Goal: Task Accomplishment & Management: Manage account settings

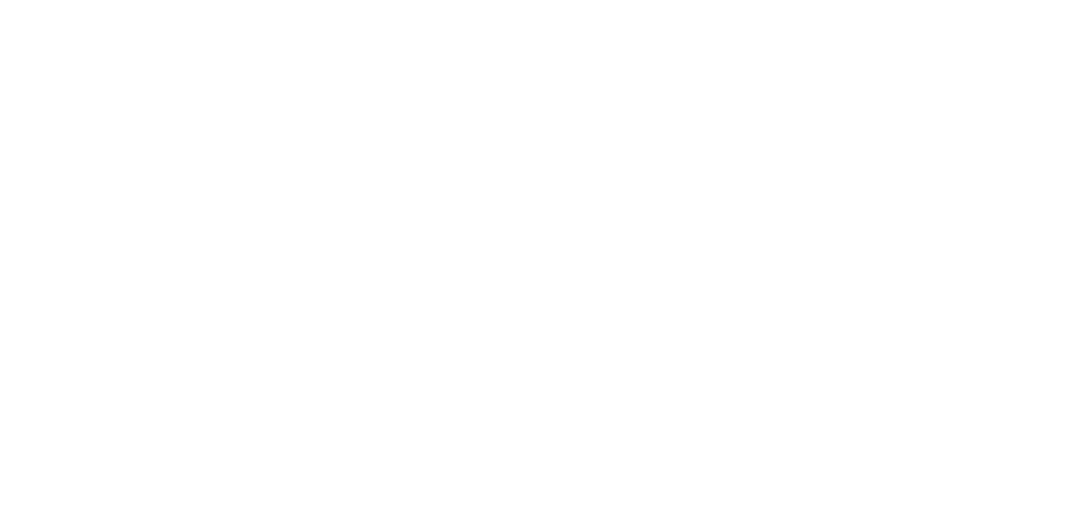
select select "15"
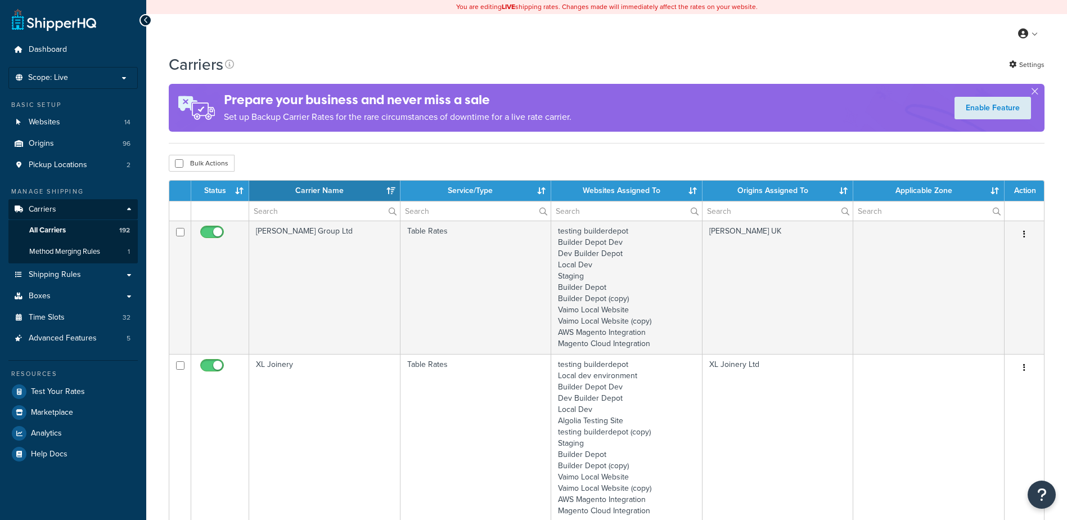
select select "15"
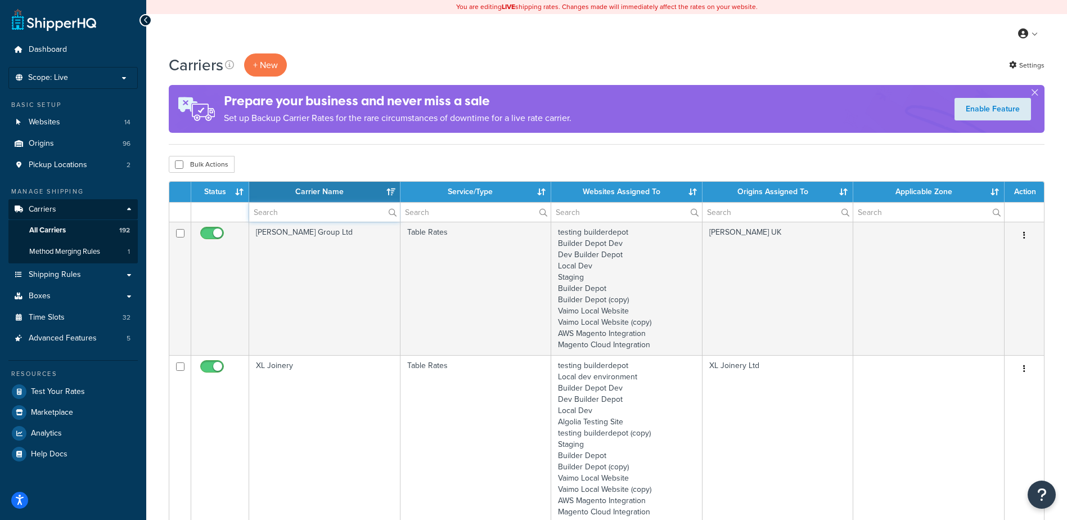
click at [271, 211] on input "text" at bounding box center [324, 211] width 151 height 19
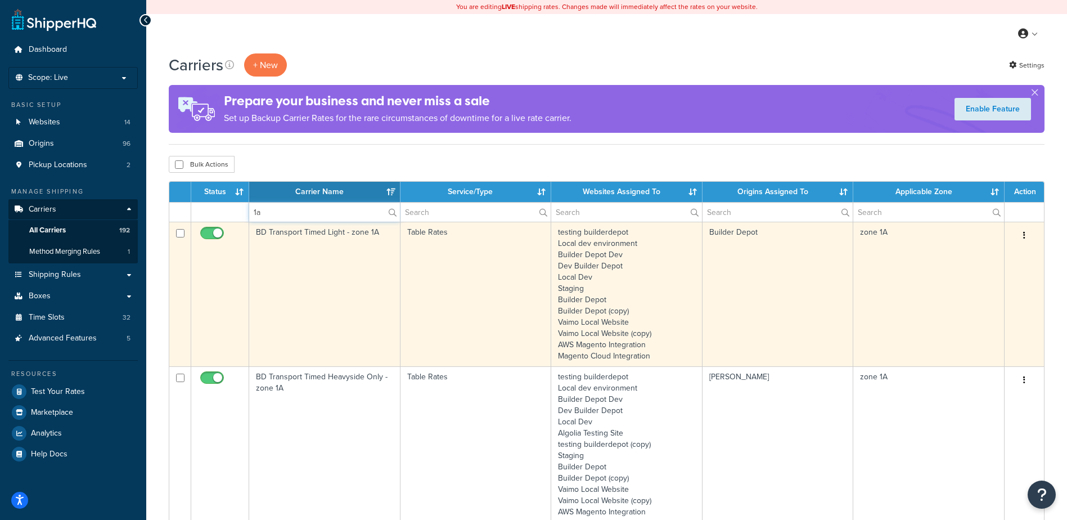
type input "1a"
click at [336, 259] on td "BD Transport Timed Light - zone 1A" at bounding box center [324, 294] width 151 height 145
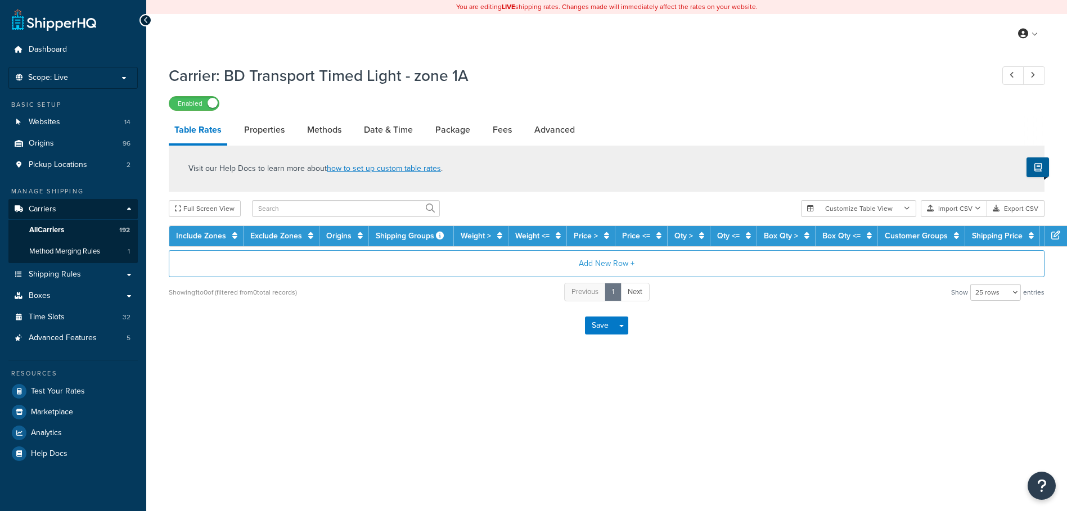
select select "25"
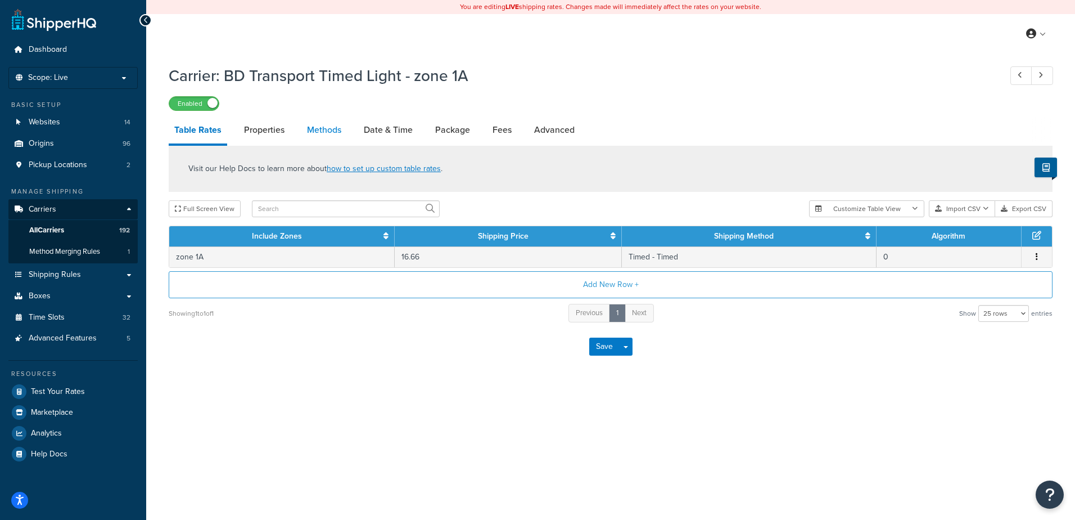
drag, startPoint x: 0, startPoint y: 0, endPoint x: 321, endPoint y: 124, distance: 344.2
click at [321, 124] on link "Methods" at bounding box center [324, 129] width 46 height 27
select select "25"
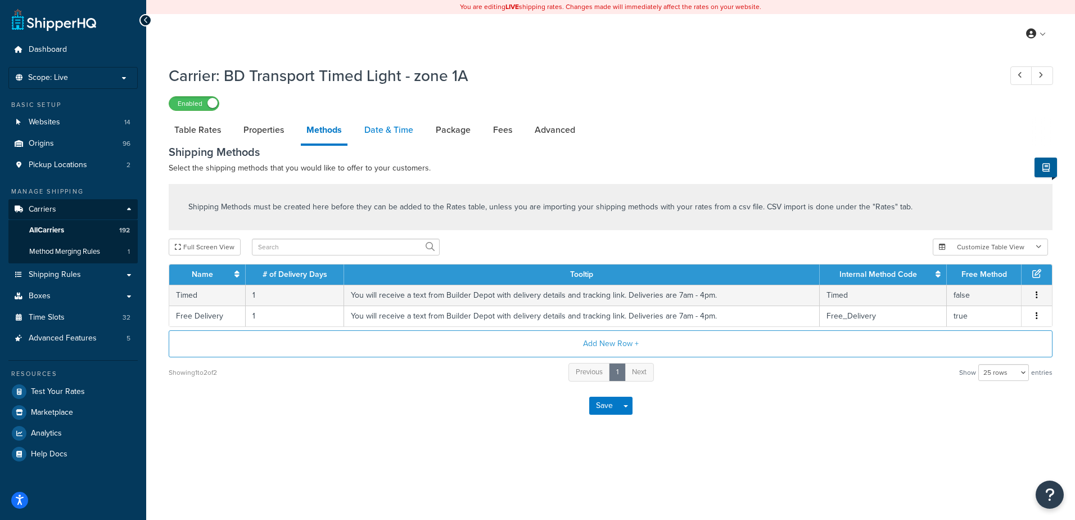
click at [371, 131] on link "Date & Time" at bounding box center [389, 129] width 60 height 27
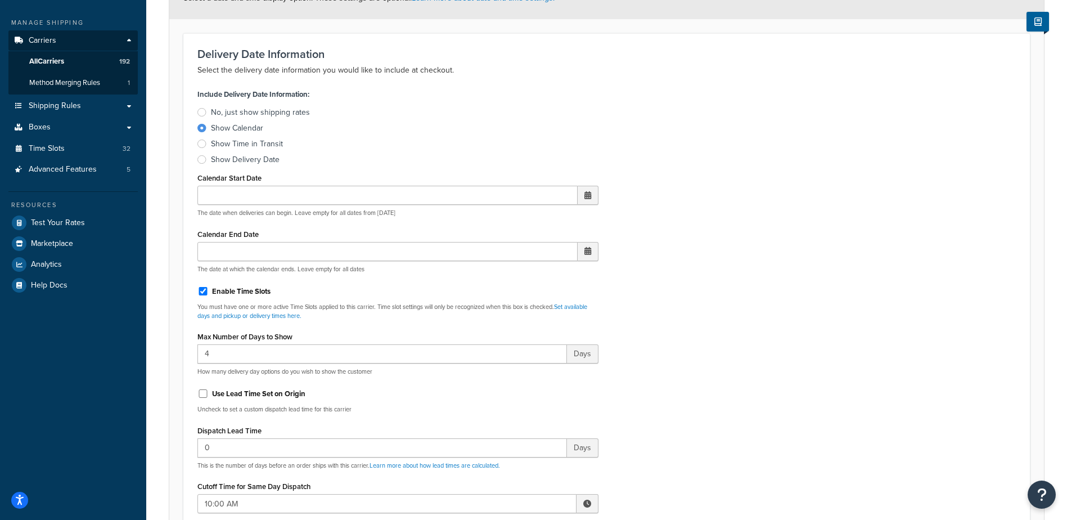
scroll to position [281, 0]
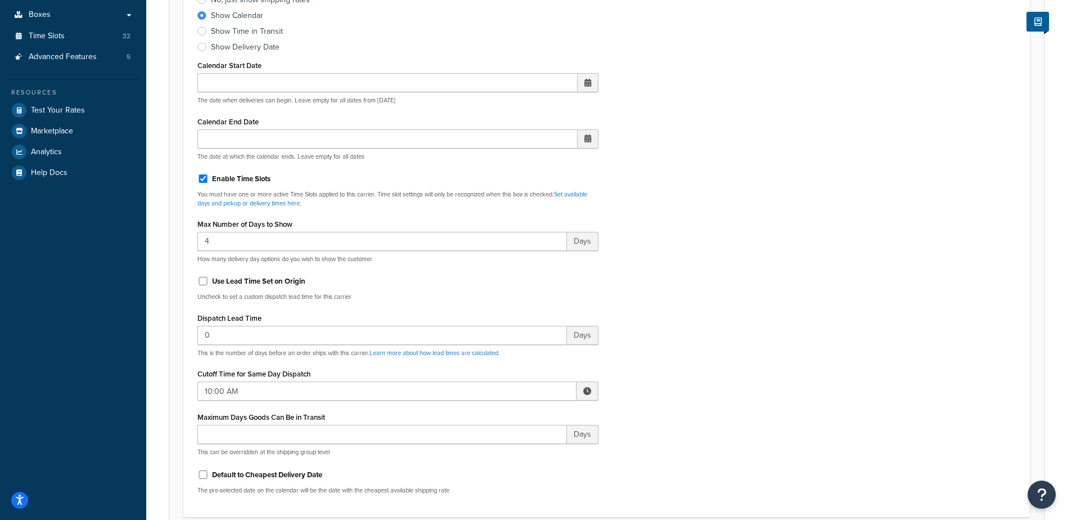
click at [585, 393] on span at bounding box center [587, 391] width 8 height 8
click at [503, 416] on span "▲" at bounding box center [504, 415] width 22 height 22
type input "12:00 PM"
click at [685, 385] on div "Include Delivery Date Information: No, just show shipping rates Show Calendar S…" at bounding box center [606, 238] width 835 height 529
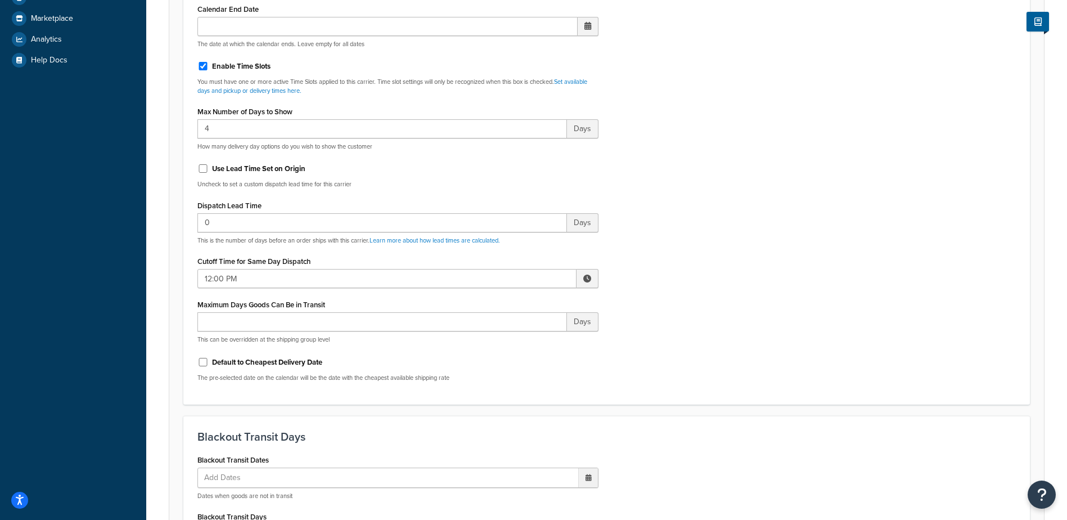
scroll to position [844, 0]
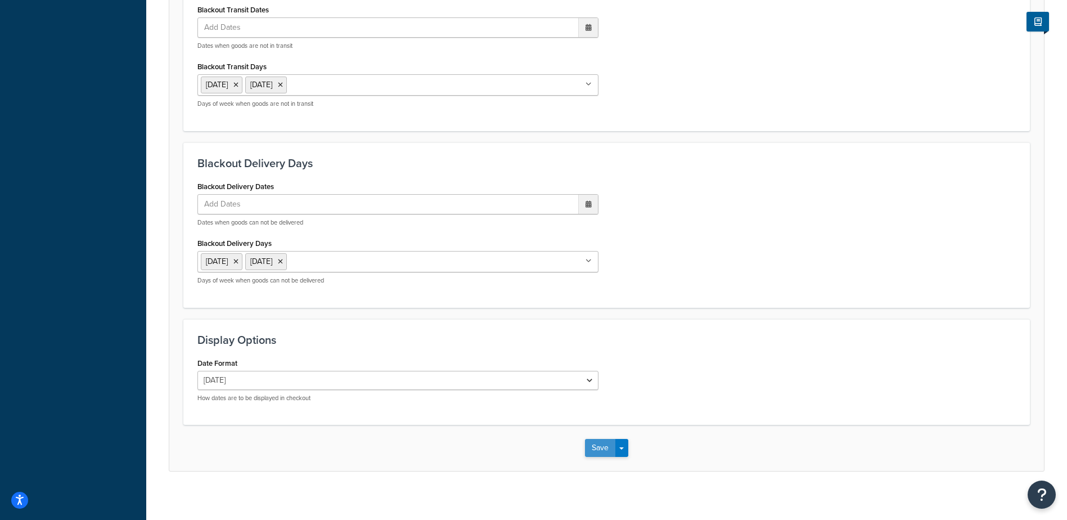
click at [597, 449] on button "Save" at bounding box center [600, 448] width 30 height 18
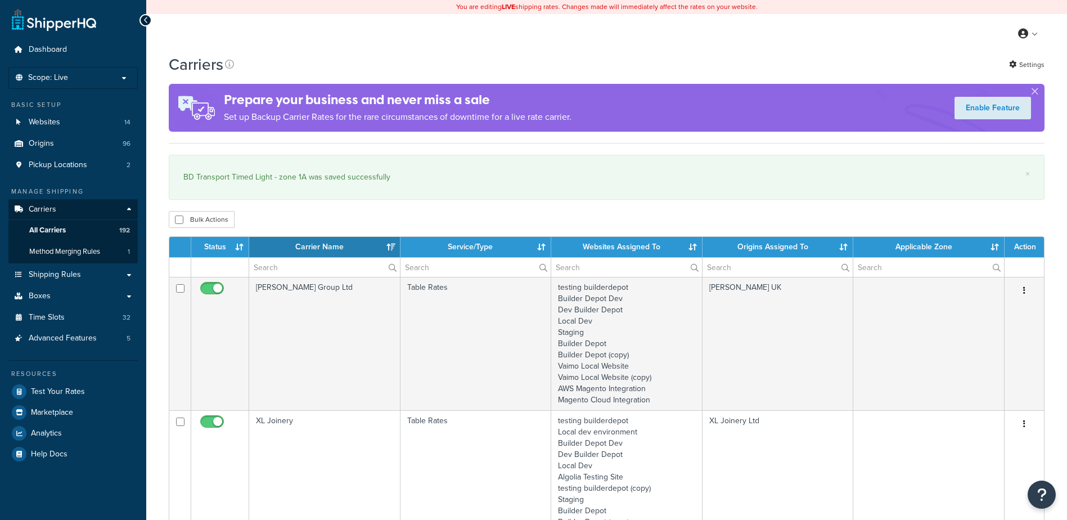
select select "15"
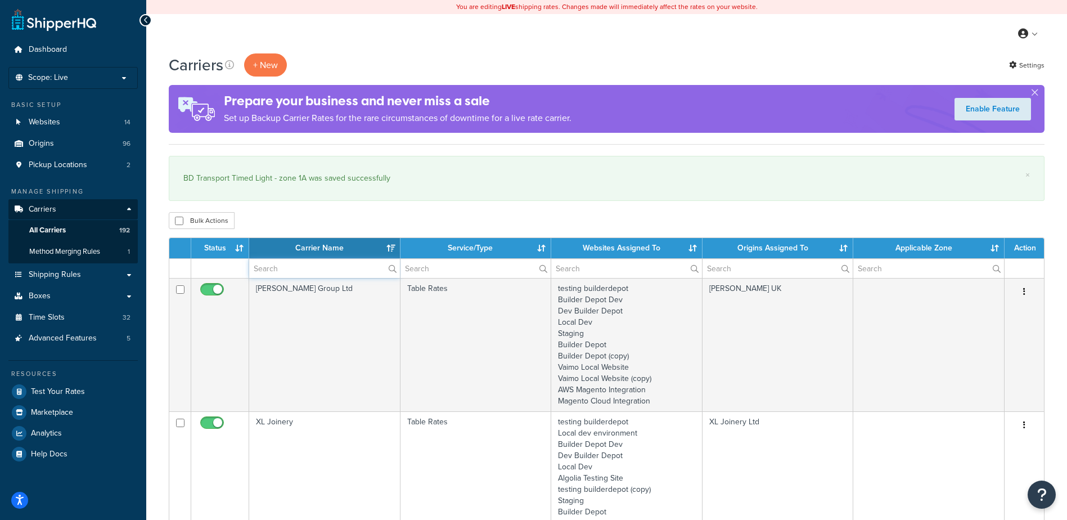
click at [287, 263] on input "text" at bounding box center [324, 268] width 151 height 19
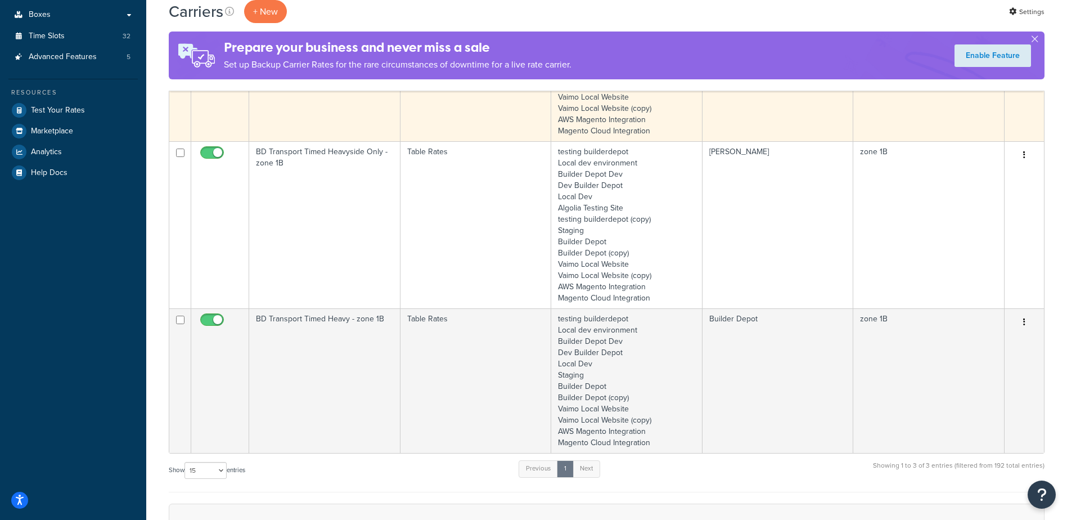
scroll to position [225, 0]
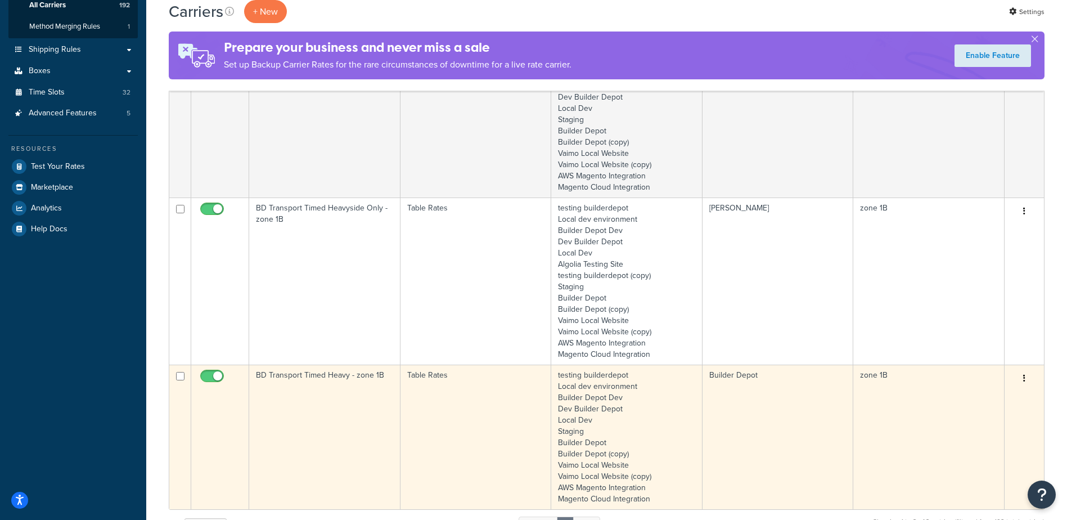
type input "1b"
click at [343, 406] on td "BD Transport Timed Heavy - zone 1B" at bounding box center [324, 436] width 151 height 145
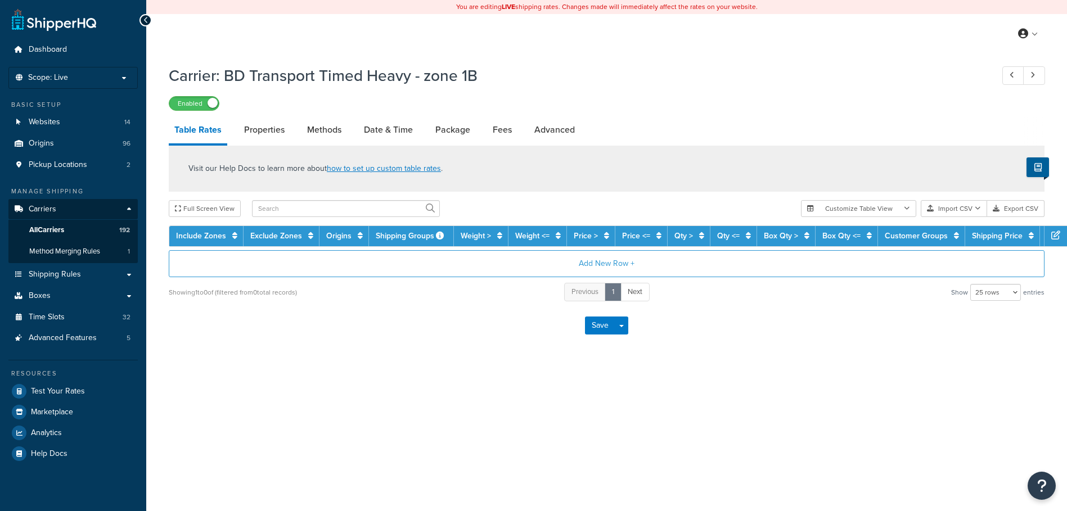
select select "25"
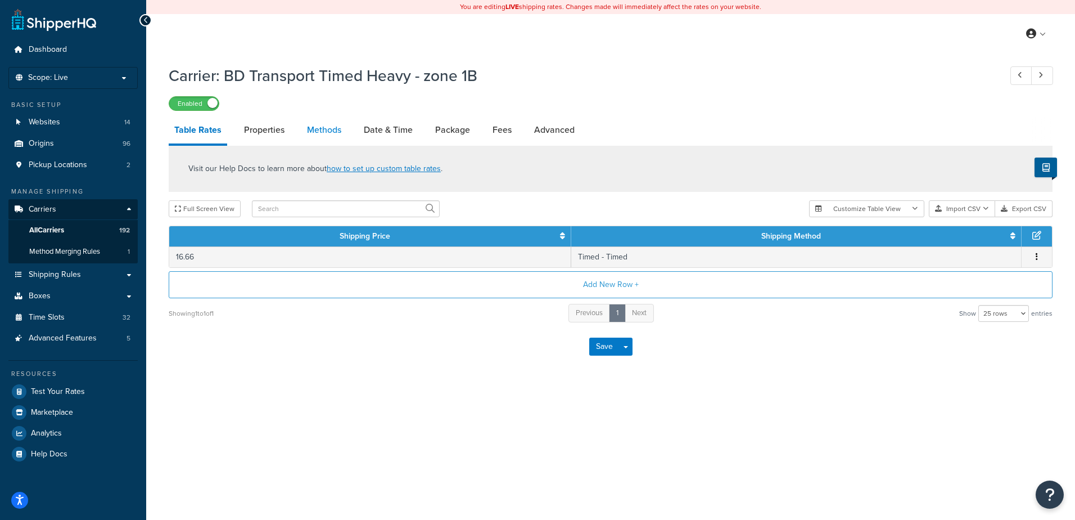
click at [324, 127] on link "Methods" at bounding box center [324, 129] width 46 height 27
select select "25"
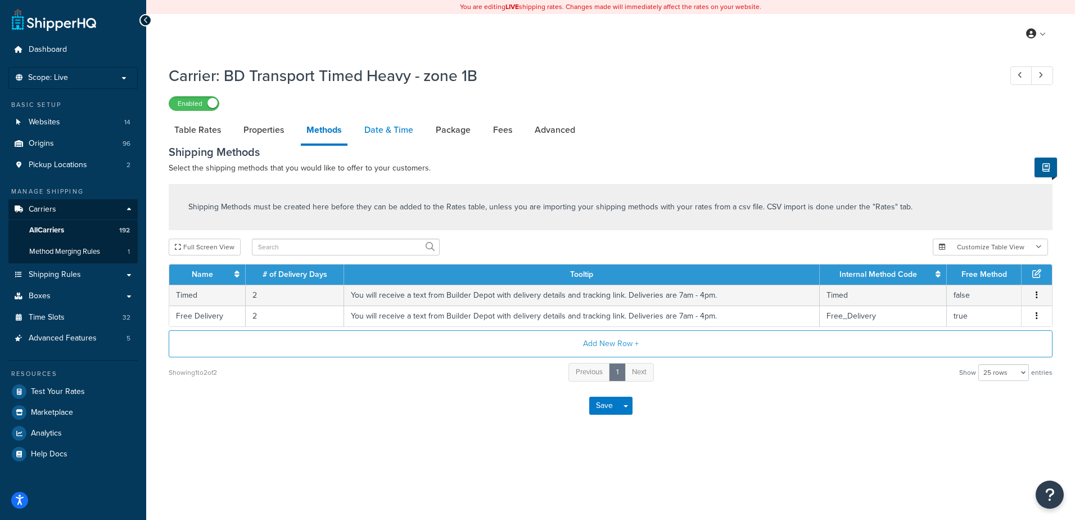
click at [390, 133] on link "Date & Time" at bounding box center [389, 129] width 60 height 27
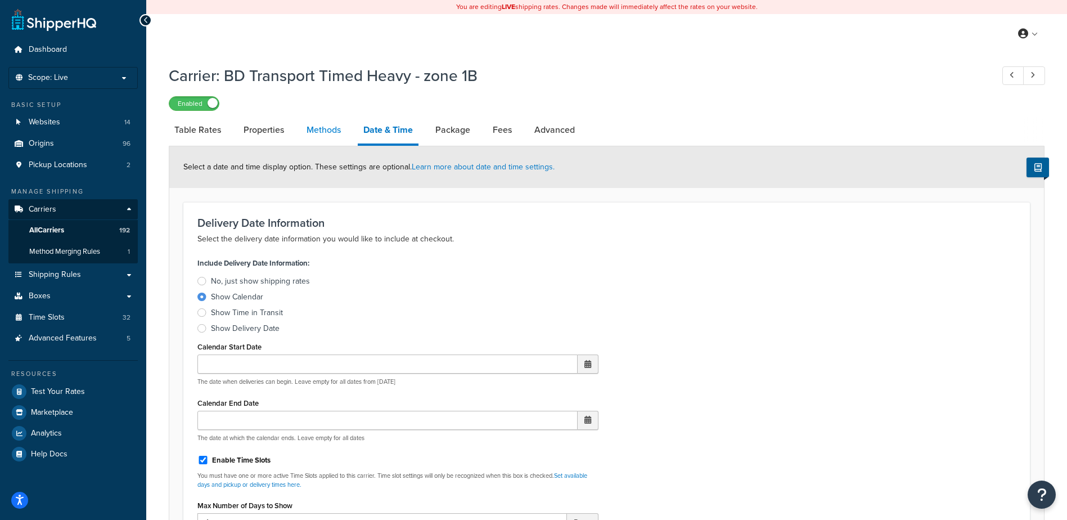
click at [313, 129] on link "Methods" at bounding box center [324, 129] width 46 height 27
select select "25"
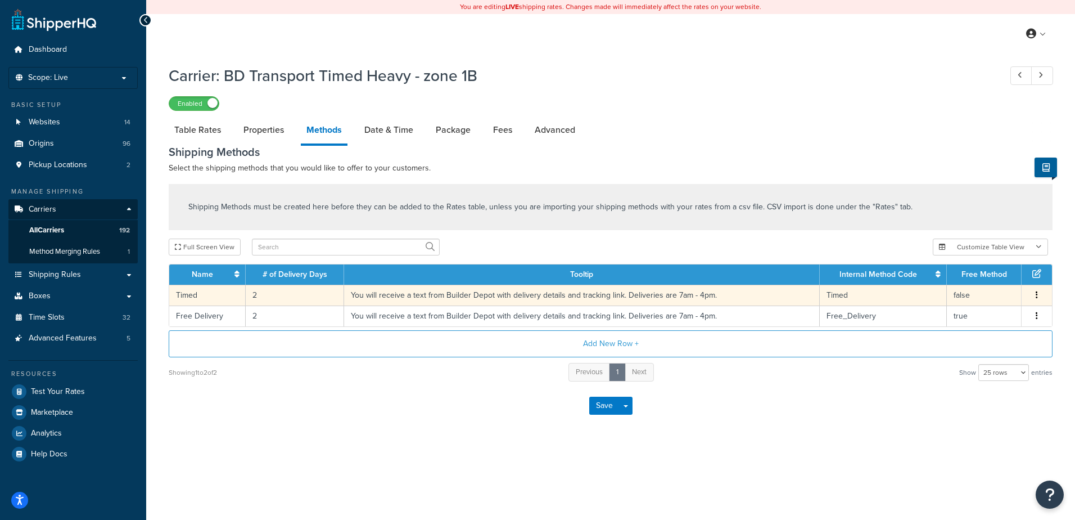
click at [270, 293] on td "2" at bounding box center [295, 295] width 98 height 21
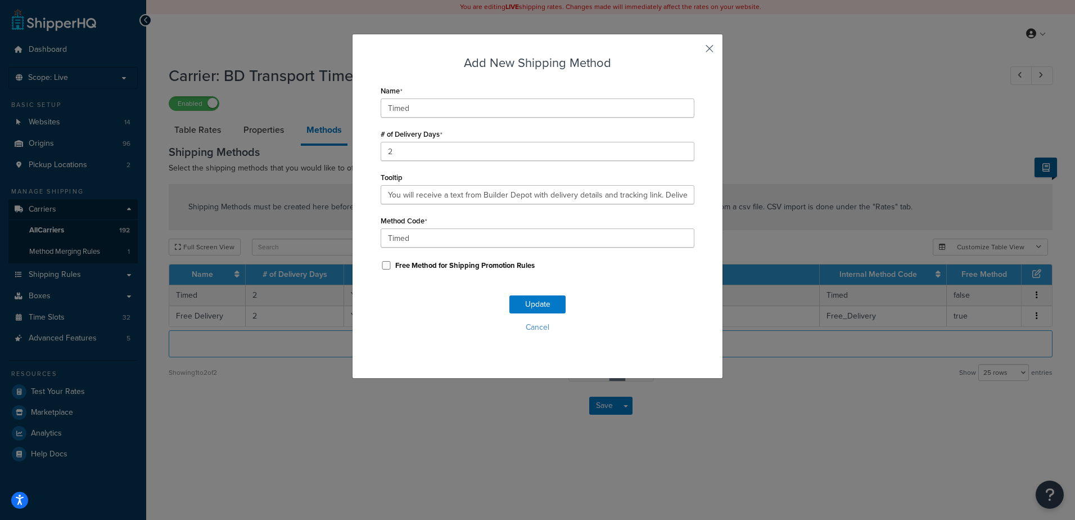
click at [695, 51] on button "button" at bounding box center [693, 52] width 3 height 3
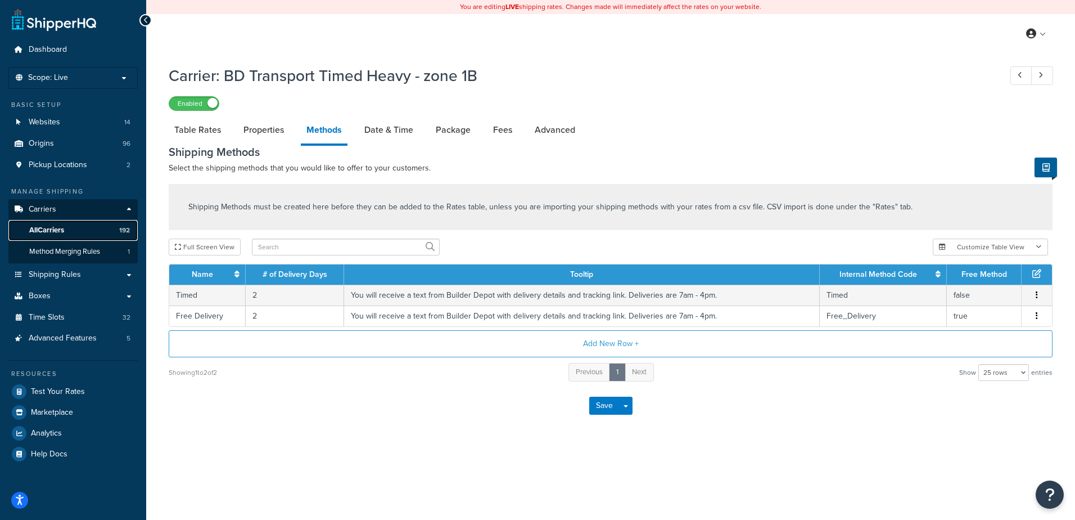
click at [57, 228] on span "All Carriers" at bounding box center [46, 231] width 35 height 10
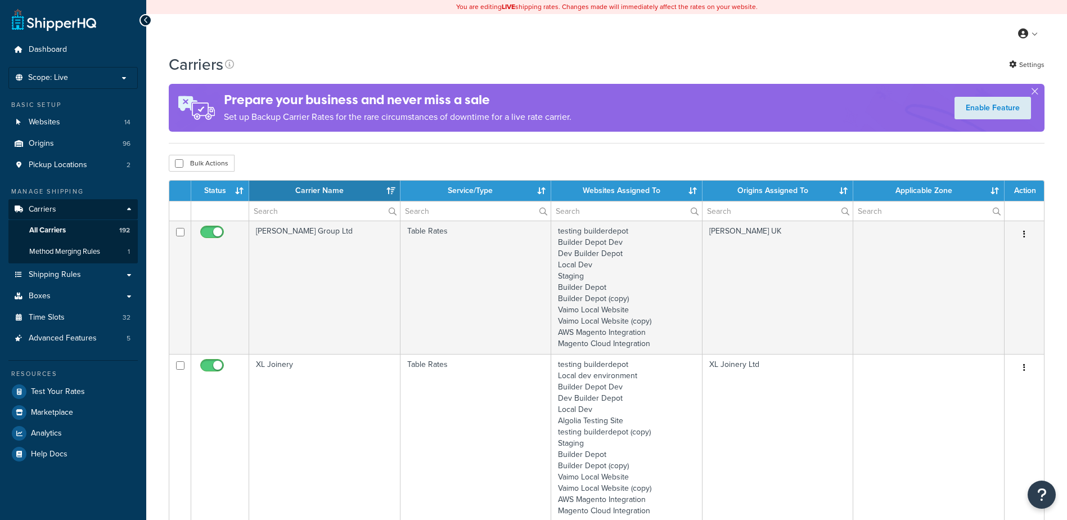
select select "15"
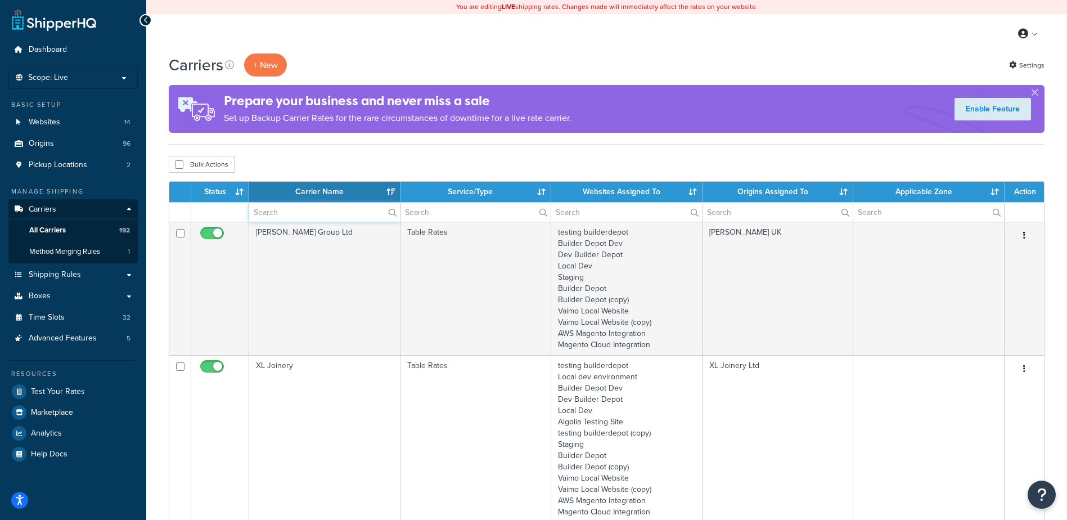
click at [295, 218] on input "text" at bounding box center [324, 211] width 151 height 19
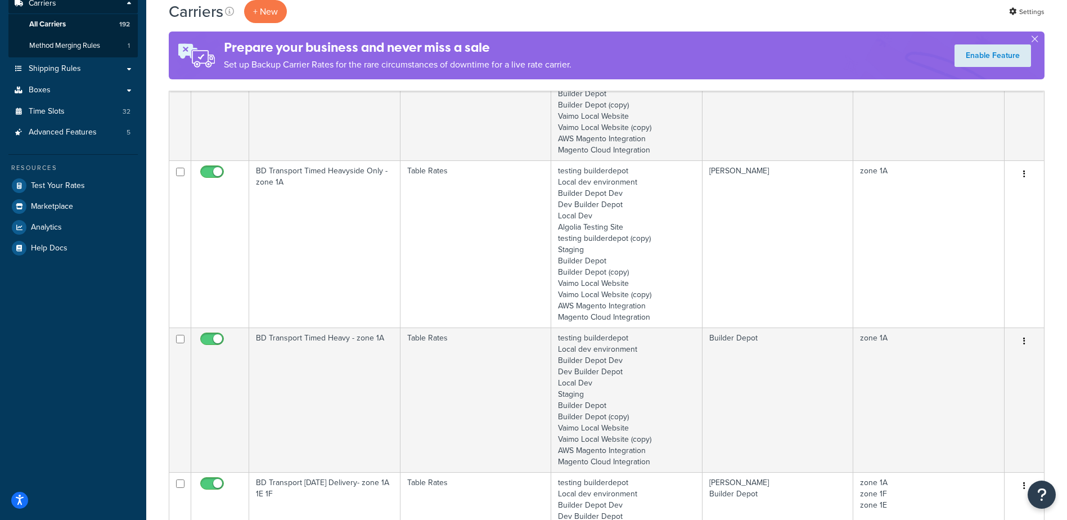
scroll to position [225, 0]
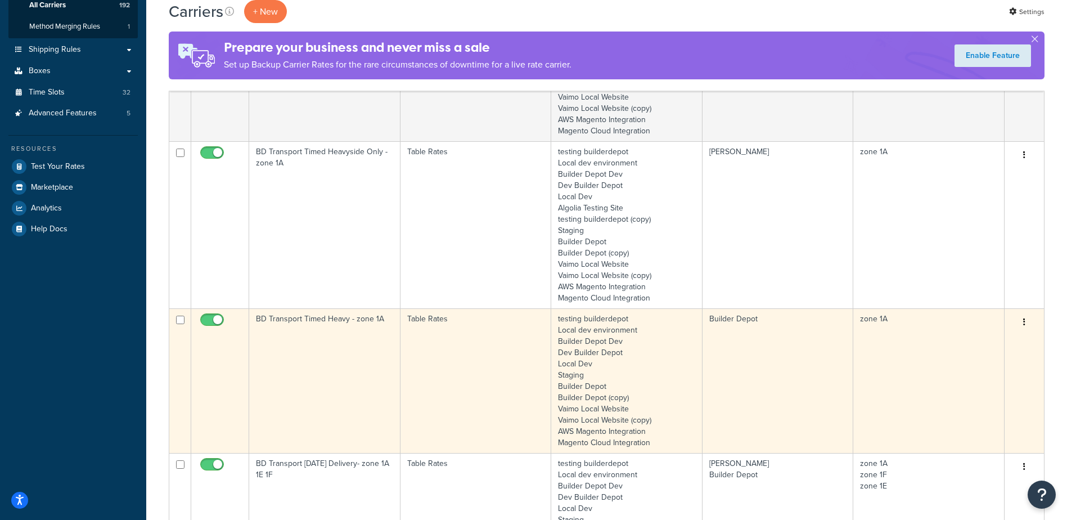
type input "1a"
click at [314, 352] on td "BD Transport Timed Heavy - zone 1A" at bounding box center [324, 380] width 151 height 145
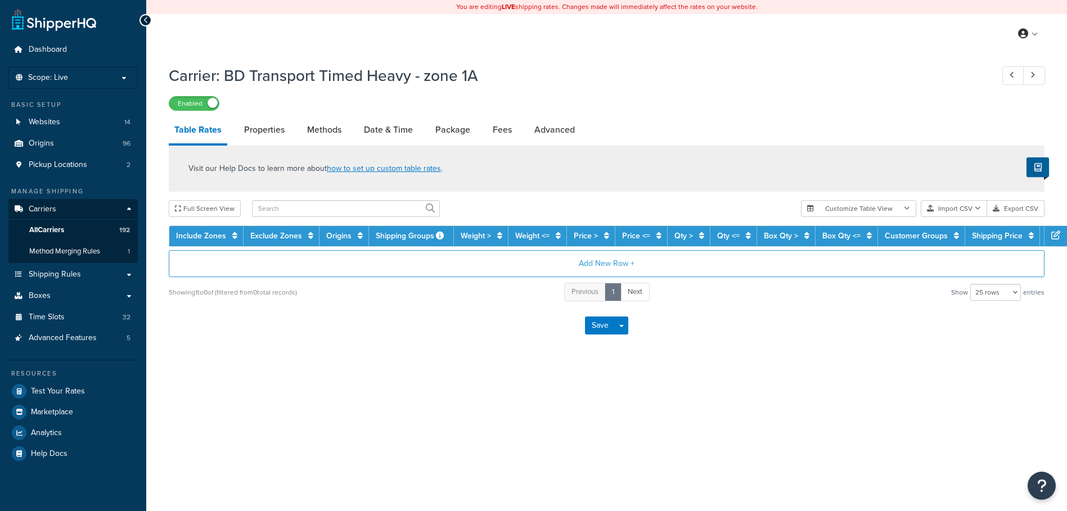
select select "25"
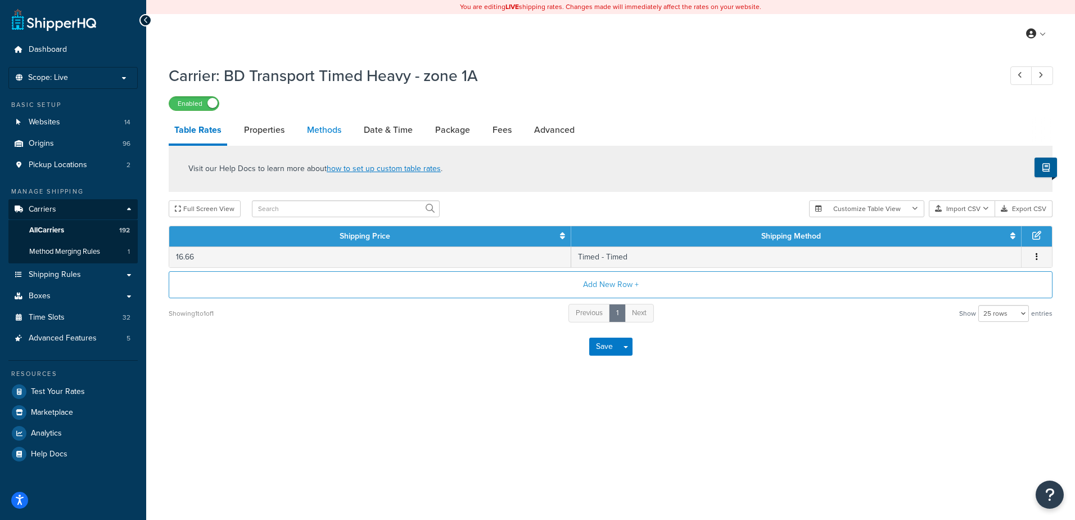
drag, startPoint x: 0, startPoint y: 0, endPoint x: 329, endPoint y: 136, distance: 356.1
click at [329, 136] on link "Methods" at bounding box center [324, 129] width 46 height 27
select select "25"
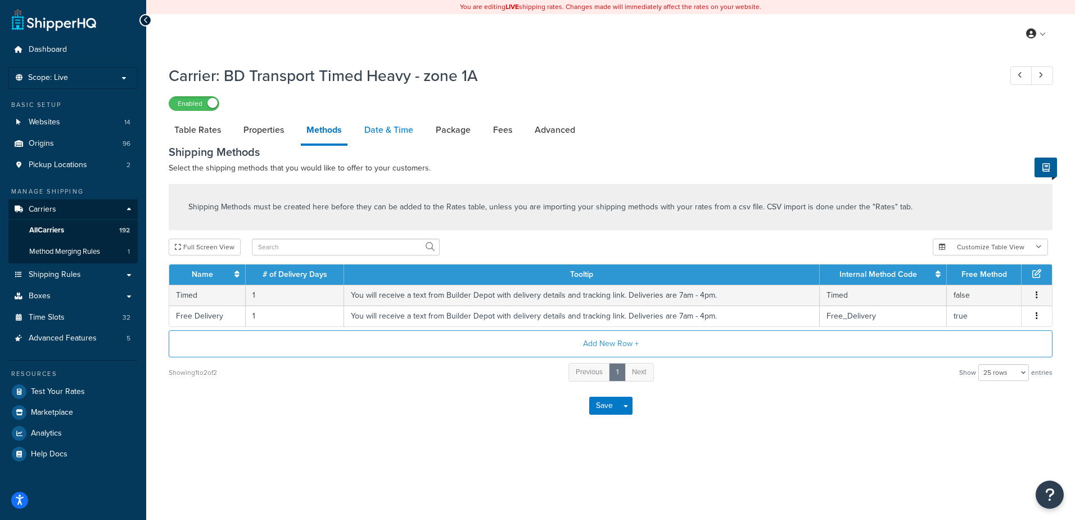
click at [399, 134] on link "Date & Time" at bounding box center [389, 129] width 60 height 27
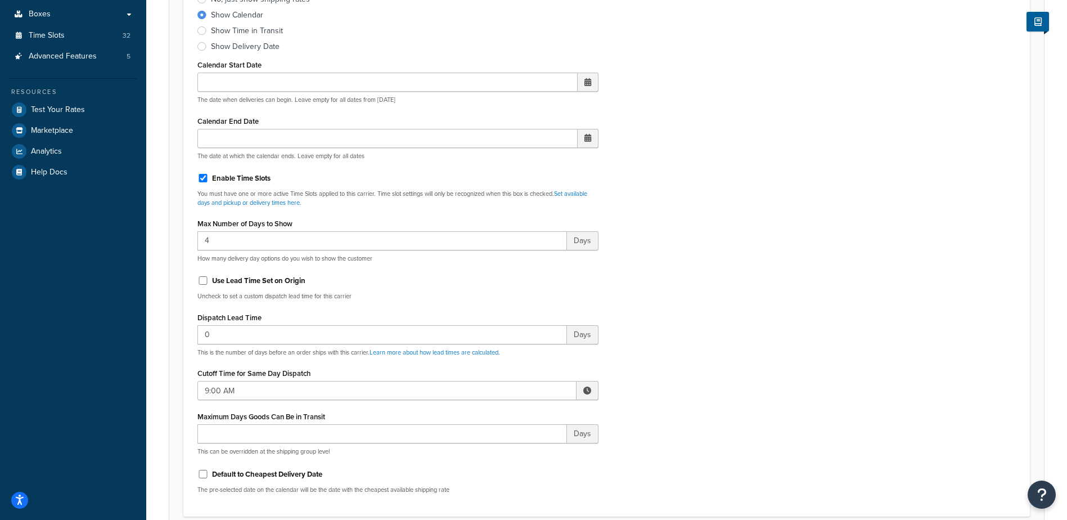
scroll to position [337, 0]
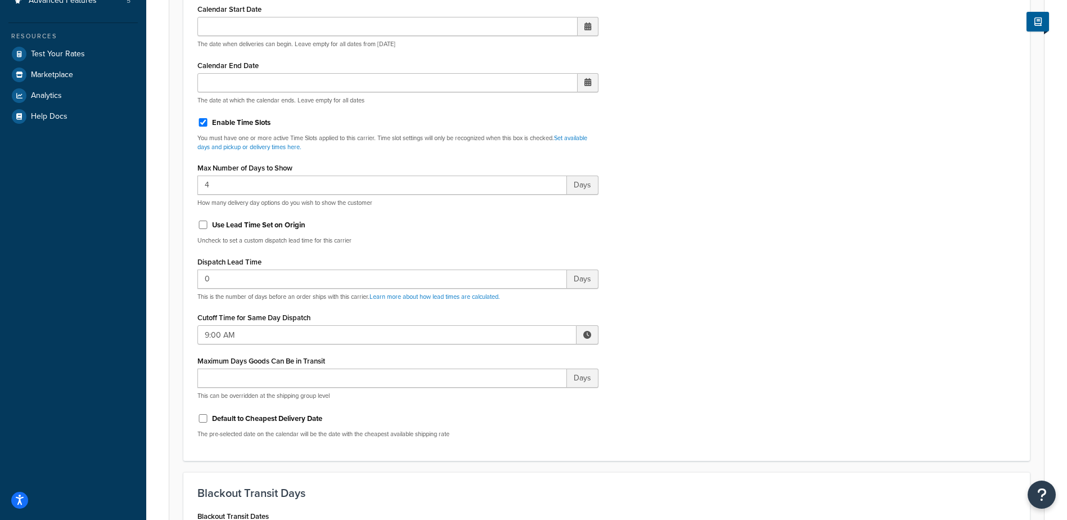
click at [587, 331] on span at bounding box center [587, 335] width 8 height 8
click at [501, 365] on span "▲" at bounding box center [504, 359] width 22 height 22
click at [502, 363] on span "▲" at bounding box center [504, 359] width 22 height 22
type input "12:00 PM"
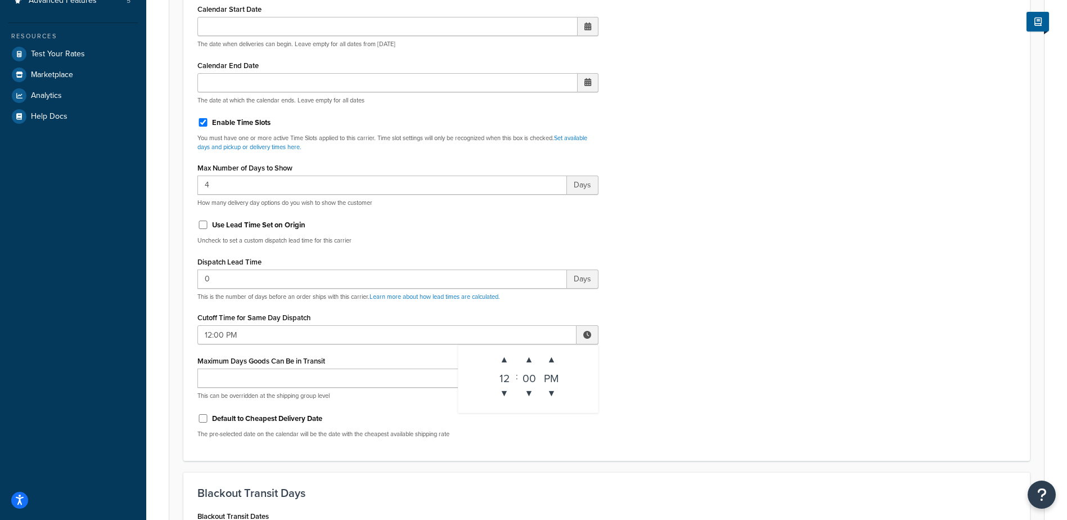
click at [710, 296] on div "Include Delivery Date Information: No, just show shipping rates Show Calendar S…" at bounding box center [606, 181] width 835 height 529
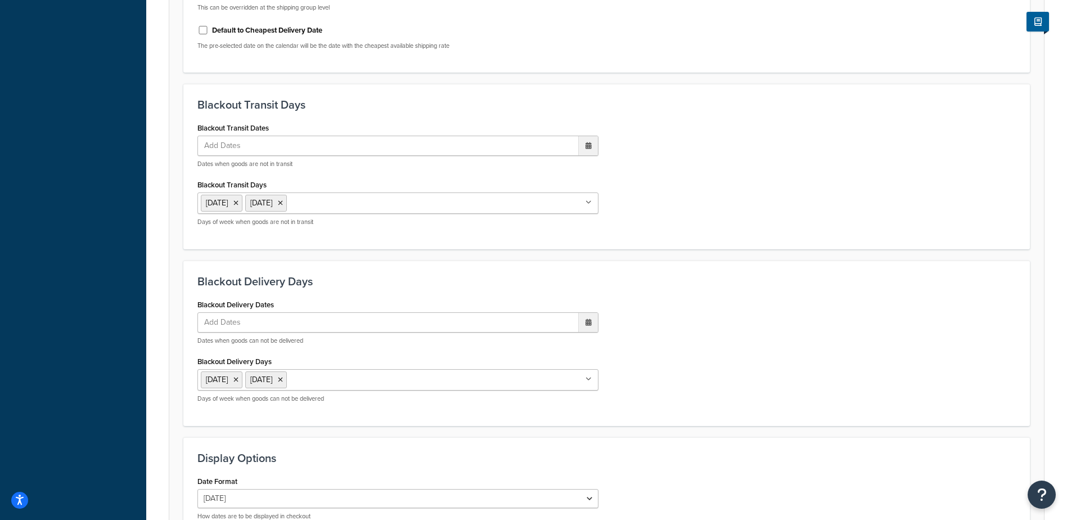
scroll to position [852, 0]
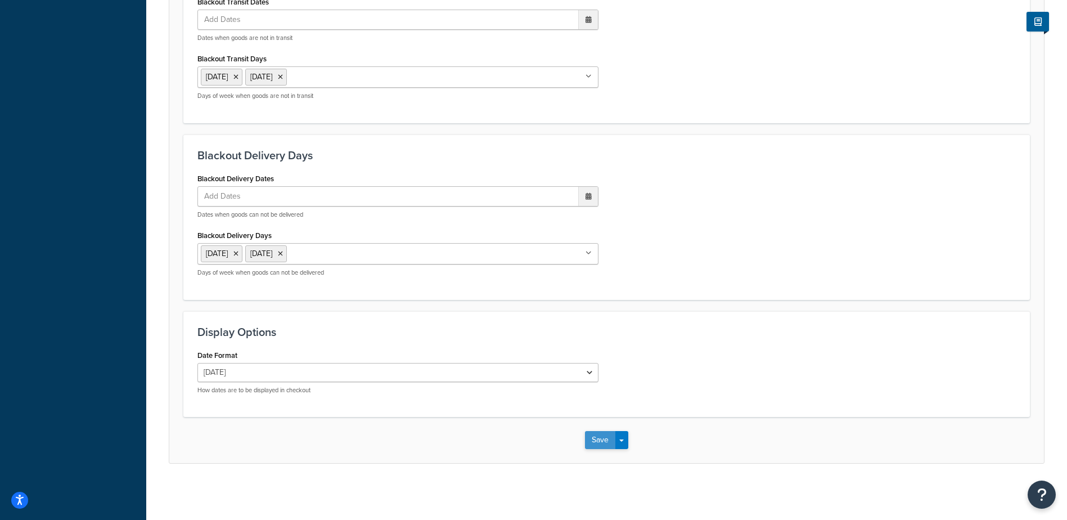
click at [599, 439] on button "Save" at bounding box center [600, 440] width 30 height 18
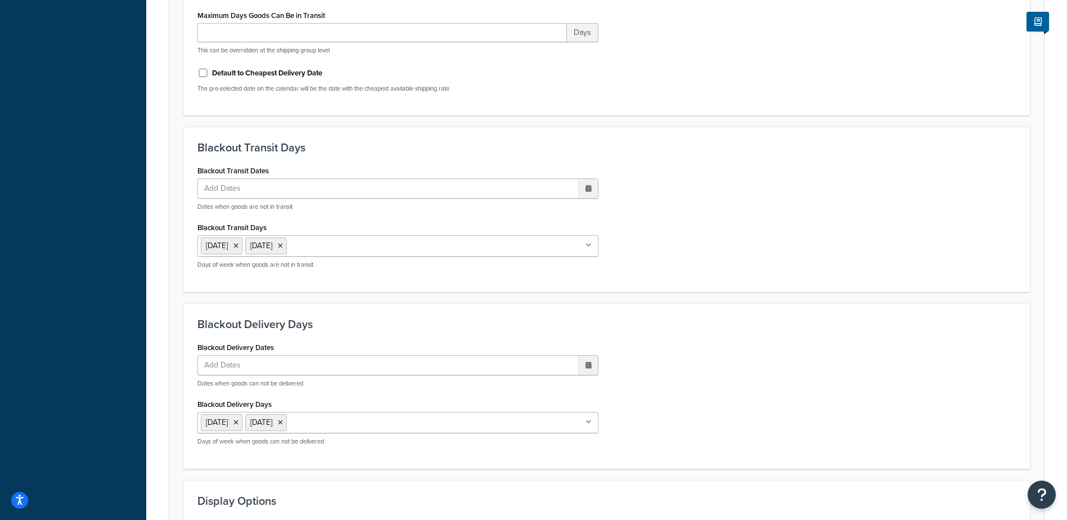
scroll to position [0, 0]
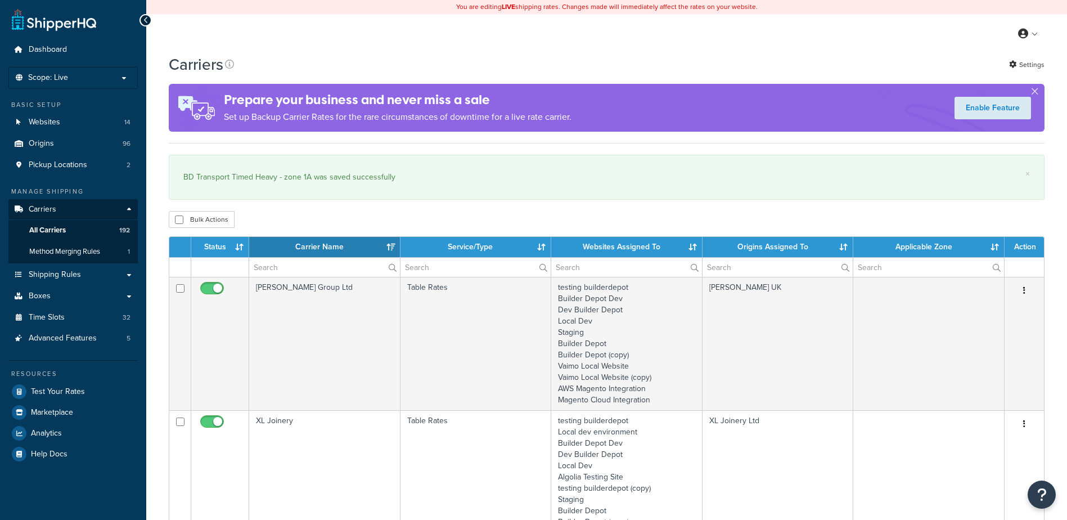
select select "15"
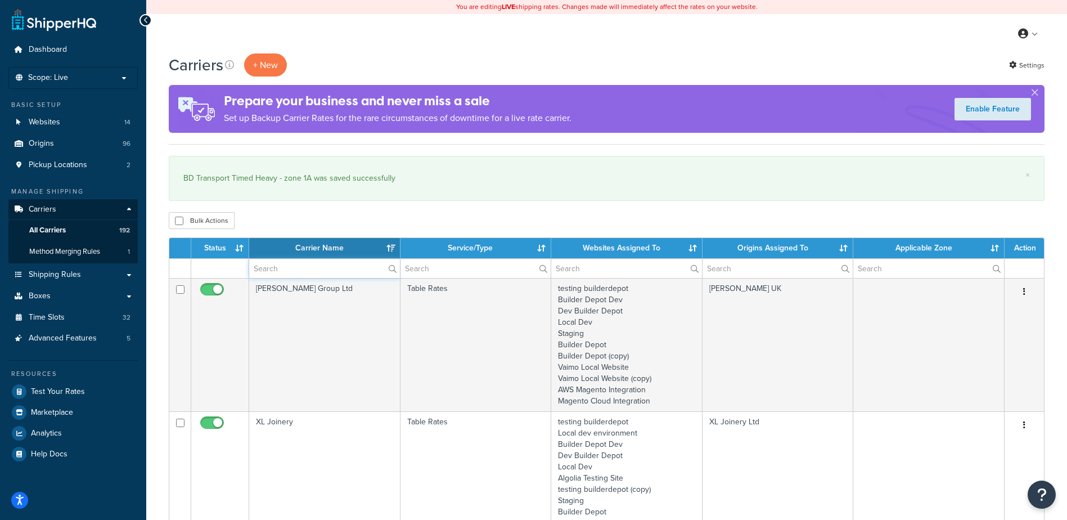
click at [328, 269] on input "text" at bounding box center [324, 268] width 151 height 19
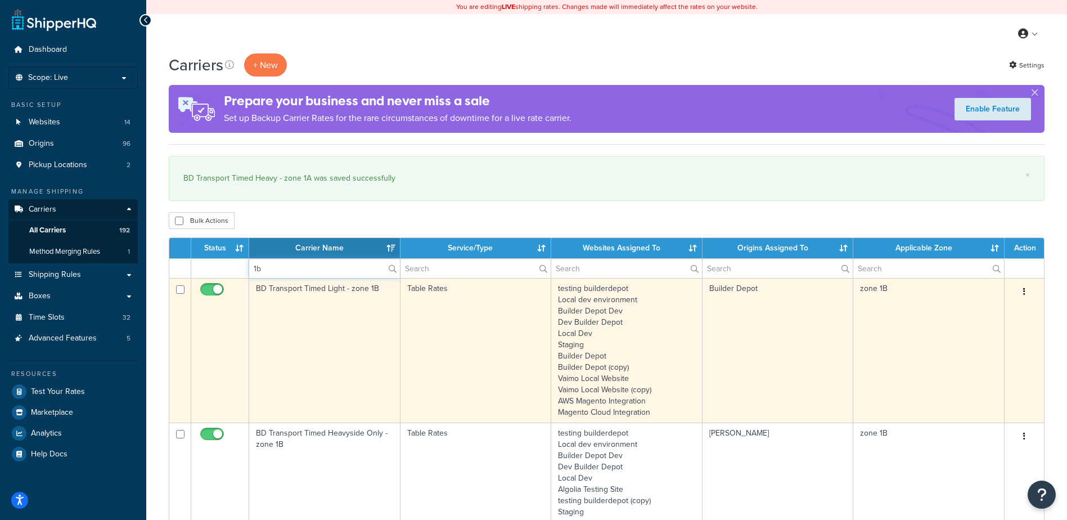
type input "1b"
click at [339, 337] on td "BD Transport Timed Light - zone 1B" at bounding box center [324, 350] width 151 height 145
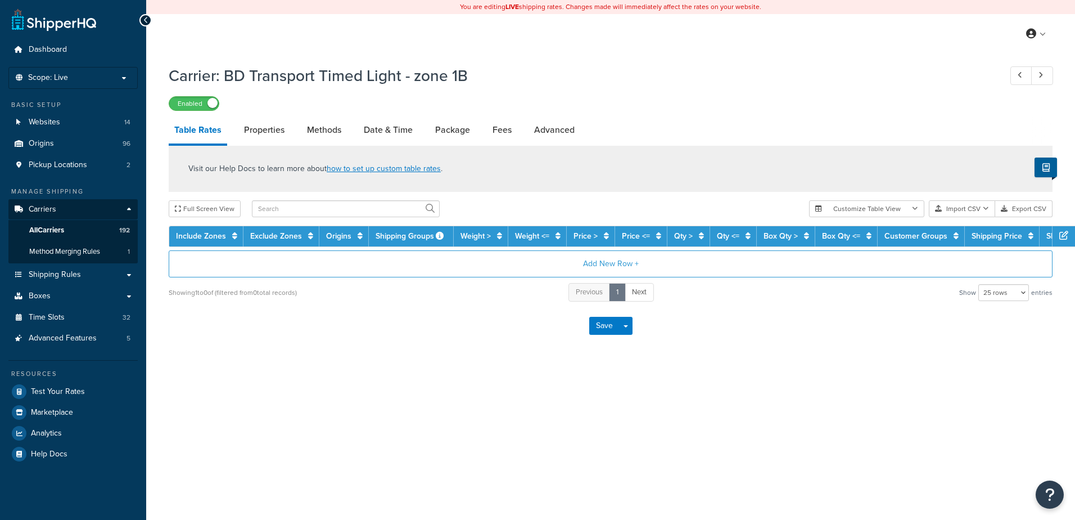
select select "25"
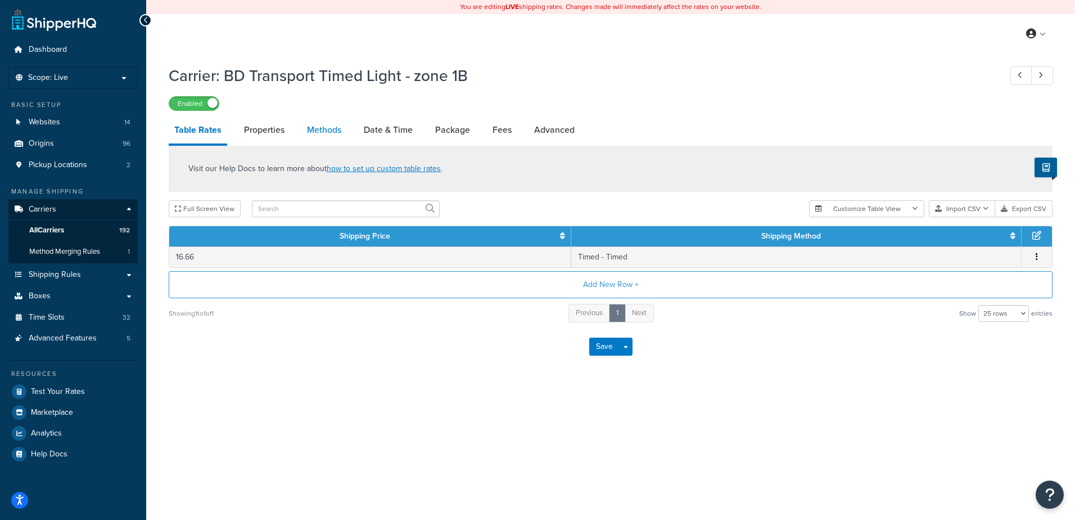
drag, startPoint x: 0, startPoint y: 0, endPoint x: 323, endPoint y: 120, distance: 345.1
click at [323, 120] on link "Methods" at bounding box center [324, 129] width 46 height 27
select select "25"
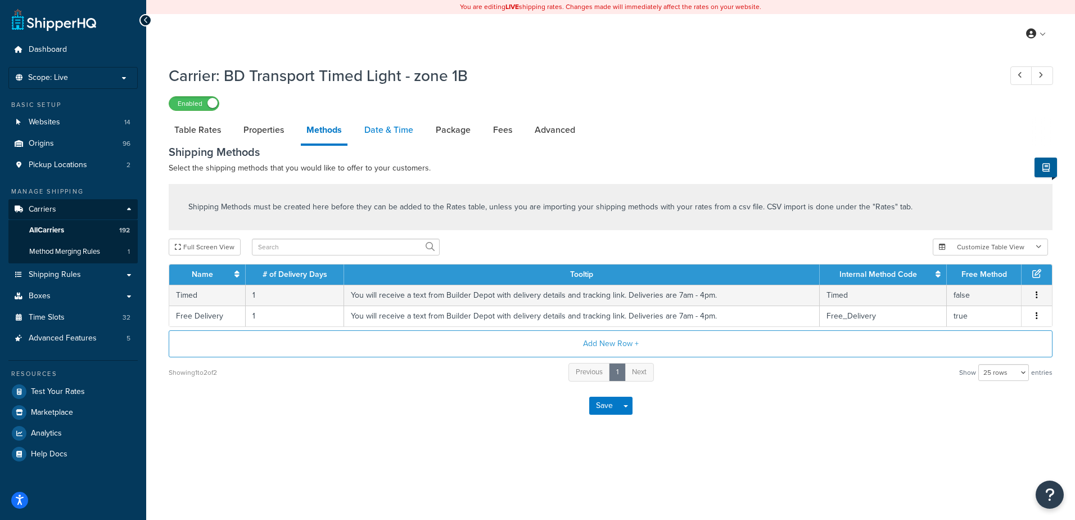
click at [399, 126] on link "Date & Time" at bounding box center [389, 129] width 60 height 27
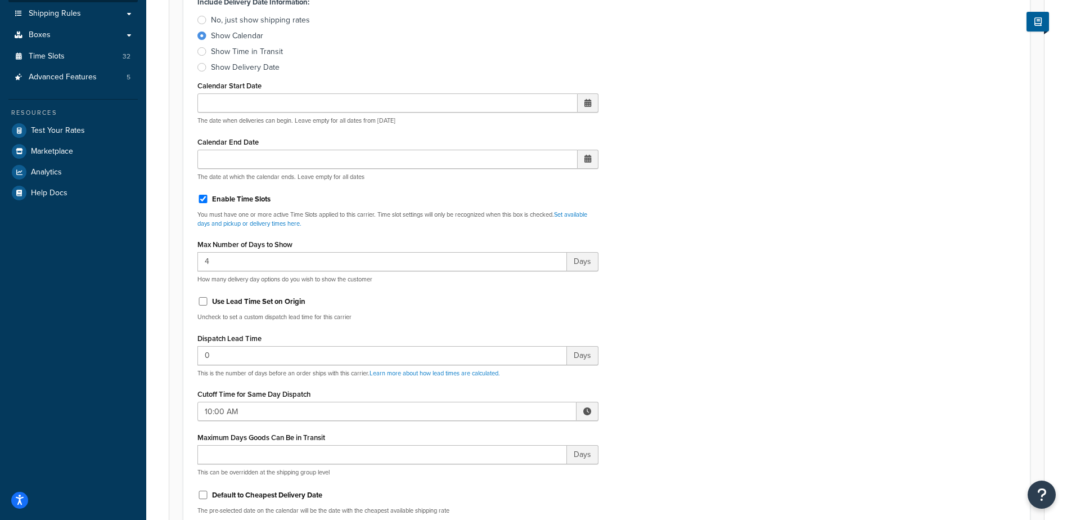
scroll to position [281, 0]
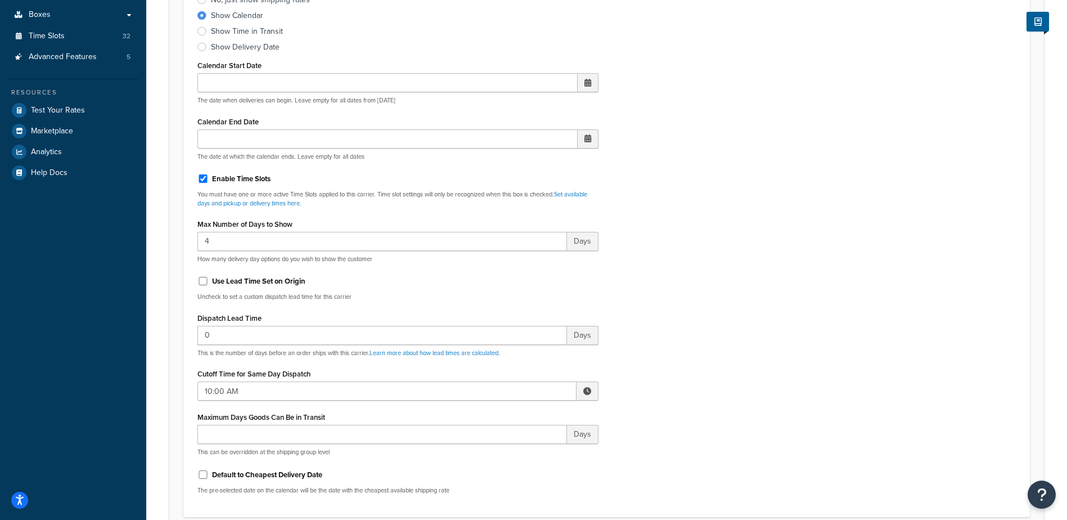
click at [583, 391] on span at bounding box center [587, 391] width 8 height 8
click at [507, 449] on span "▼" at bounding box center [504, 449] width 22 height 22
type input "9:00 AM"
click at [665, 365] on div "Include Delivery Date Information: No, just show shipping rates Show Calendar S…" at bounding box center [606, 238] width 835 height 529
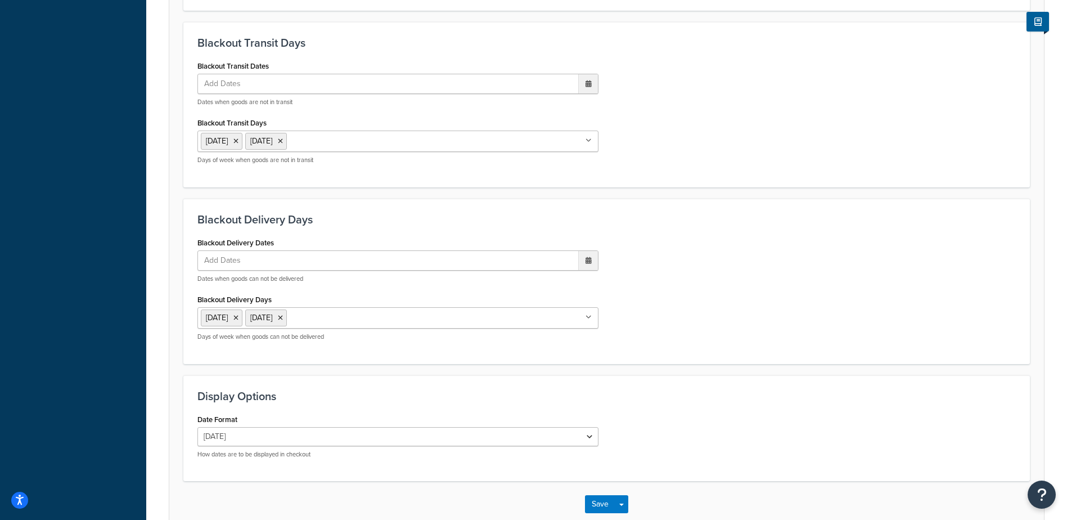
scroll to position [852, 0]
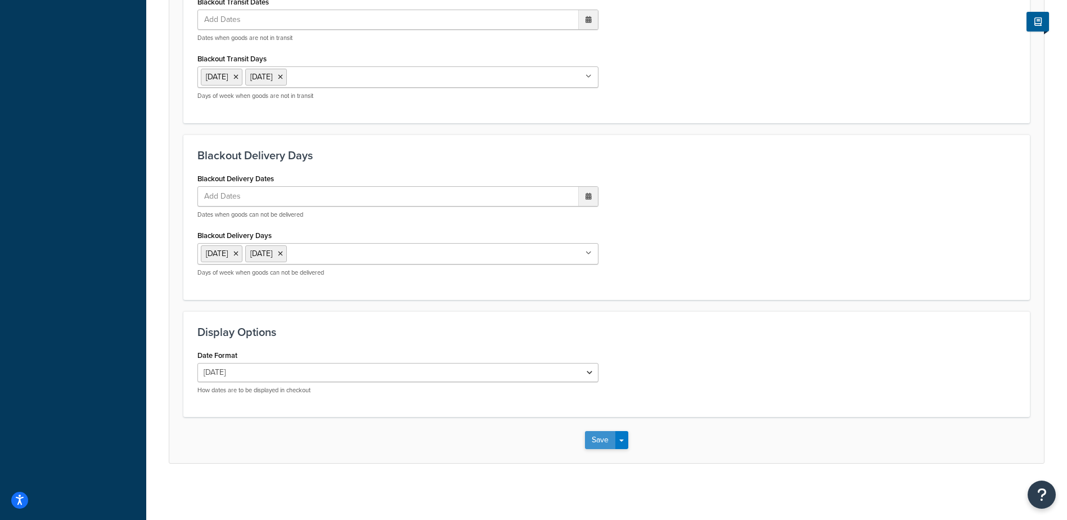
click at [596, 436] on button "Save" at bounding box center [600, 440] width 30 height 18
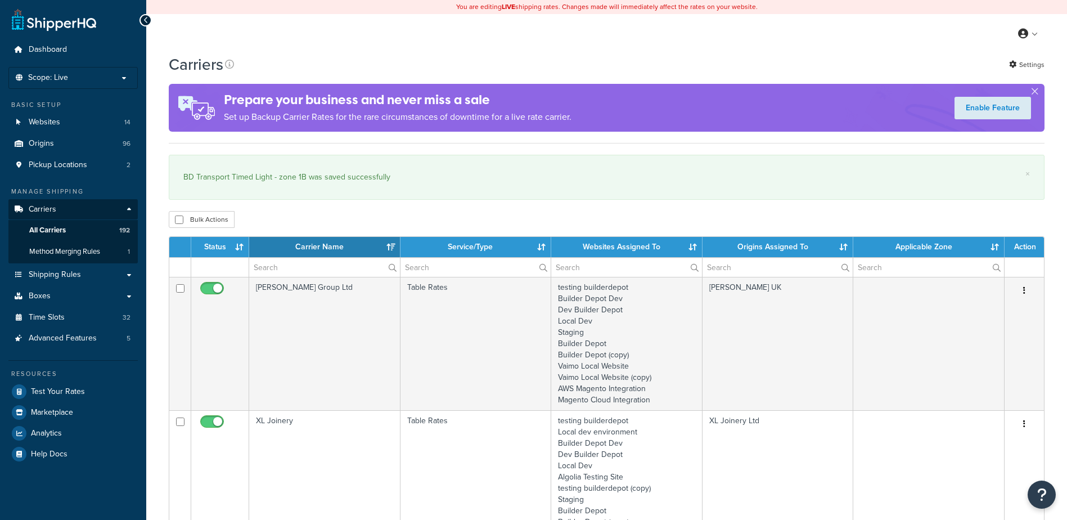
select select "15"
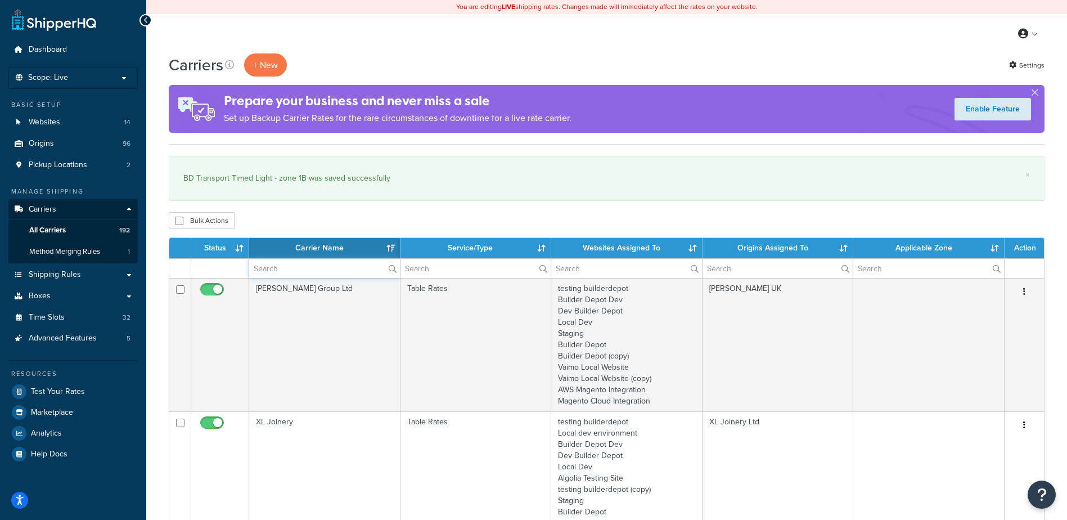
click at [294, 268] on input "text" at bounding box center [324, 268] width 151 height 19
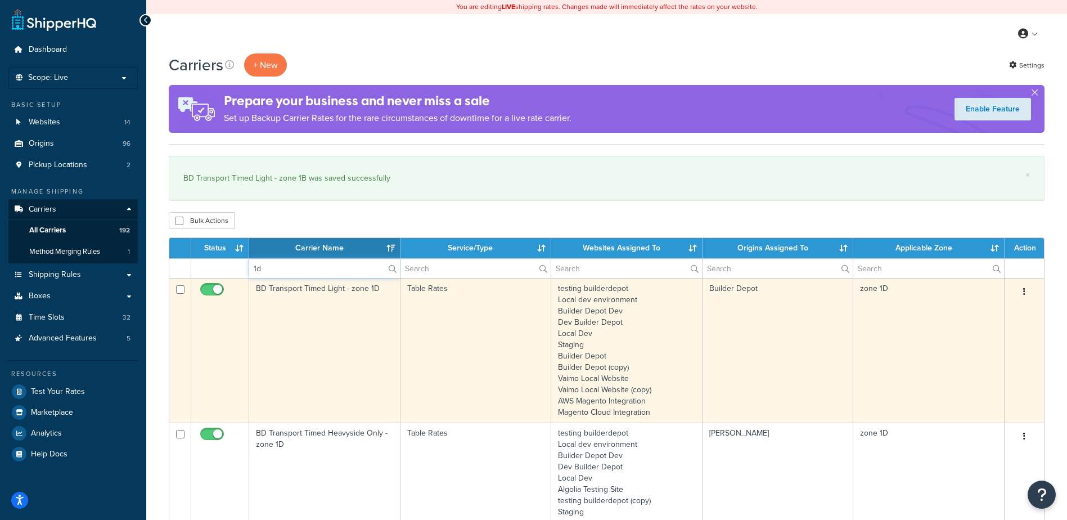
type input "1d"
click at [327, 330] on td "BD Transport Timed Light - zone 1D" at bounding box center [324, 350] width 151 height 145
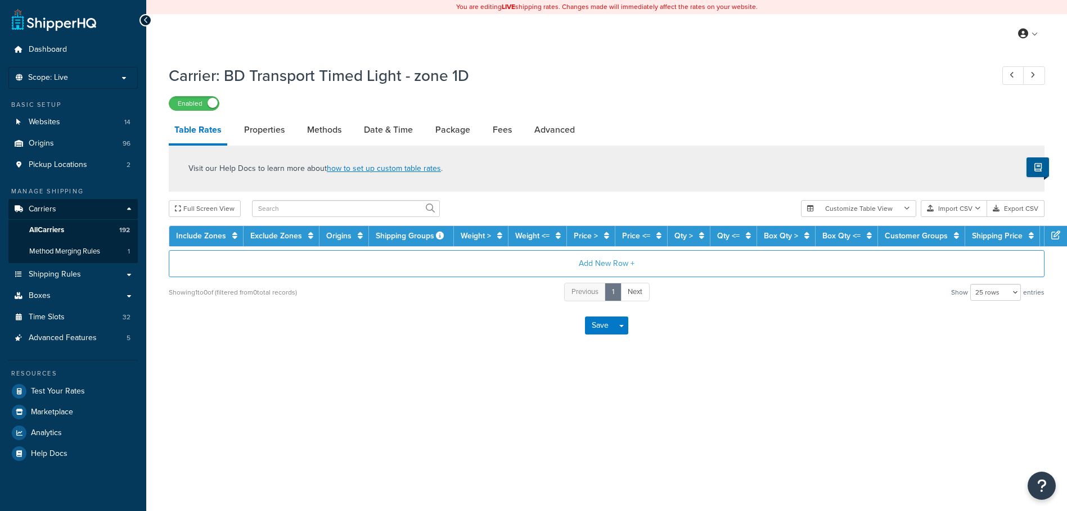
select select "25"
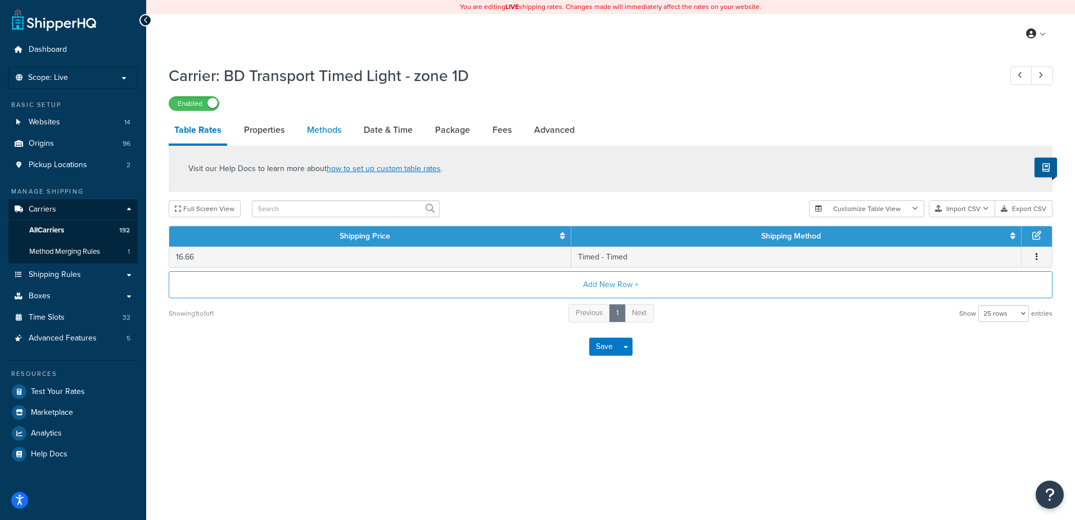
drag, startPoint x: 0, startPoint y: 0, endPoint x: 333, endPoint y: 133, distance: 358.5
click at [333, 133] on link "Methods" at bounding box center [324, 129] width 46 height 27
select select "25"
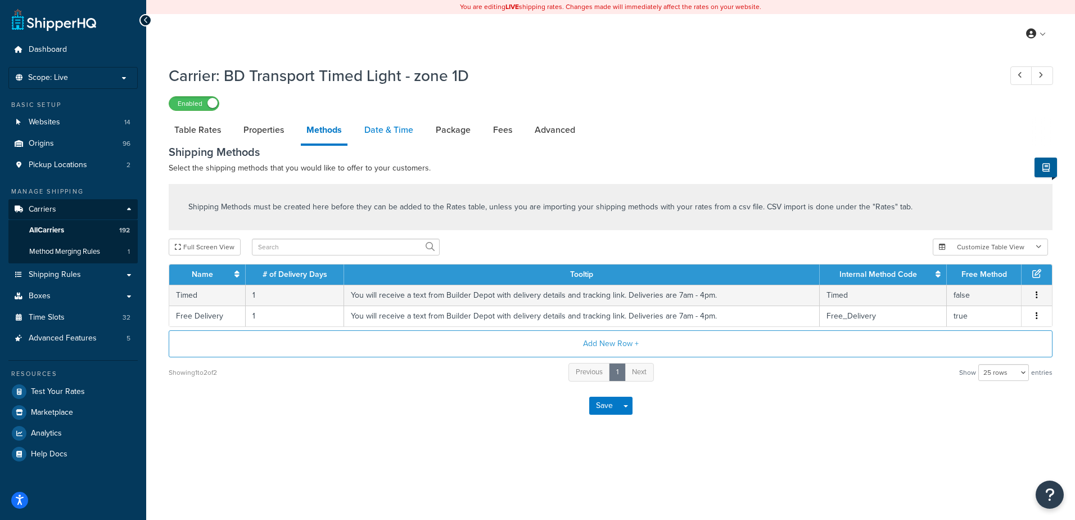
click at [376, 129] on link "Date & Time" at bounding box center [389, 129] width 60 height 27
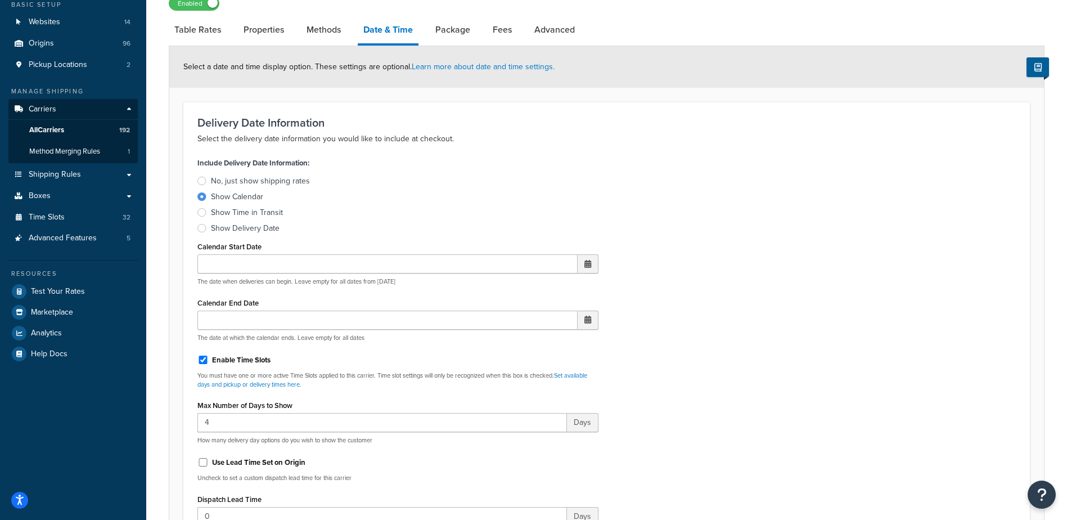
scroll to position [337, 0]
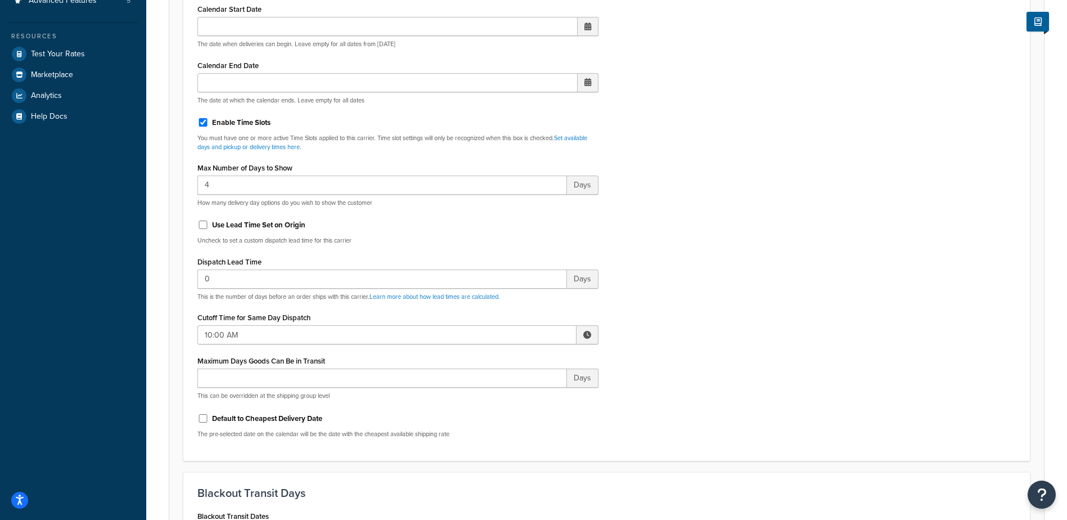
click at [579, 335] on span at bounding box center [588, 334] width 22 height 19
click at [499, 395] on span "▼" at bounding box center [504, 393] width 22 height 22
type input "9:00 AM"
click at [434, 397] on p "This can be overridden at the shipping group level" at bounding box center [397, 395] width 401 height 8
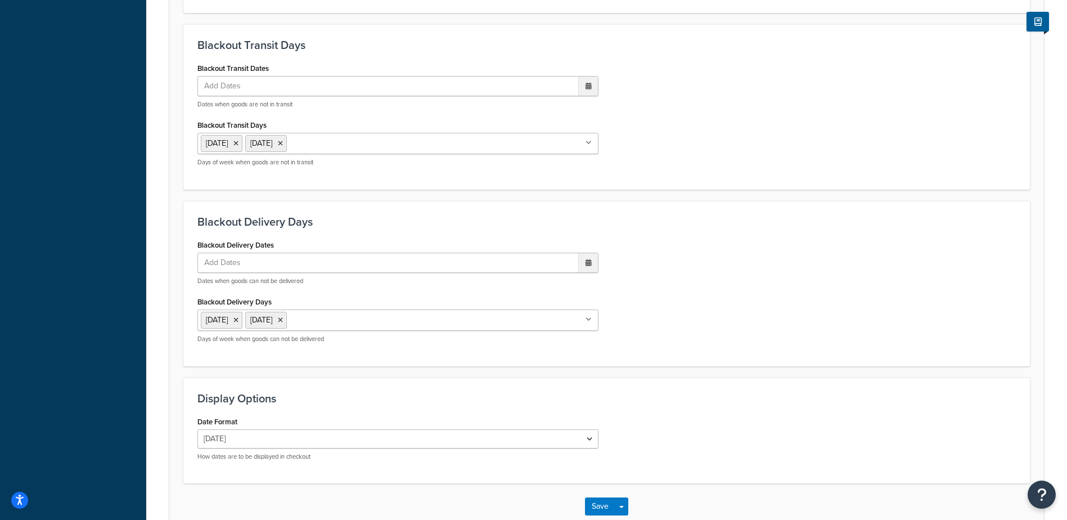
scroll to position [852, 0]
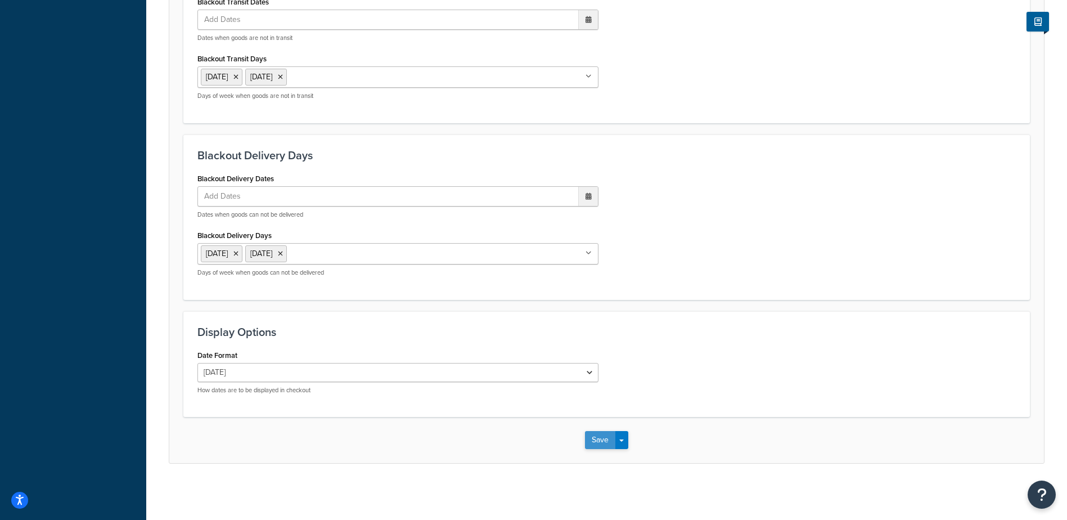
click at [588, 438] on button "Save" at bounding box center [600, 440] width 30 height 18
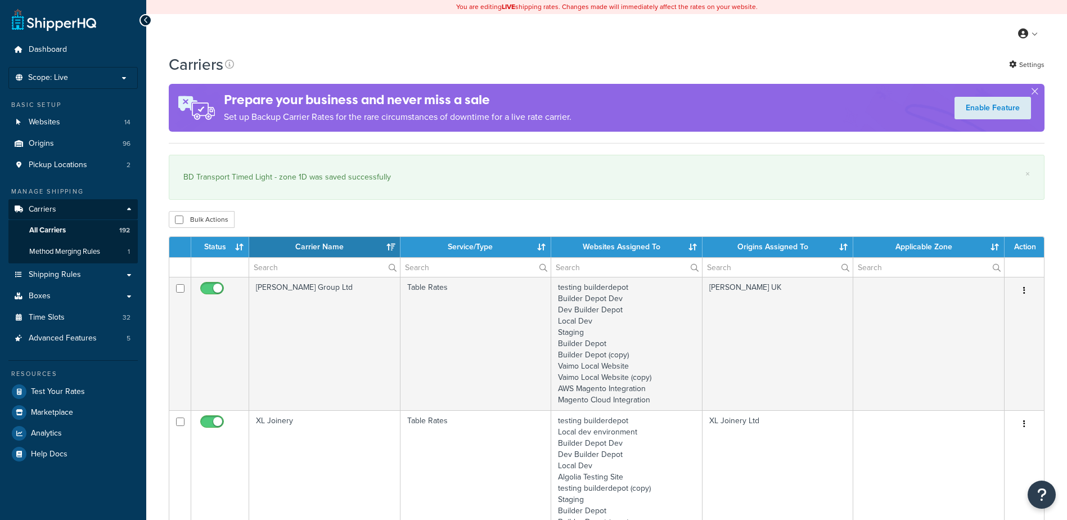
select select "15"
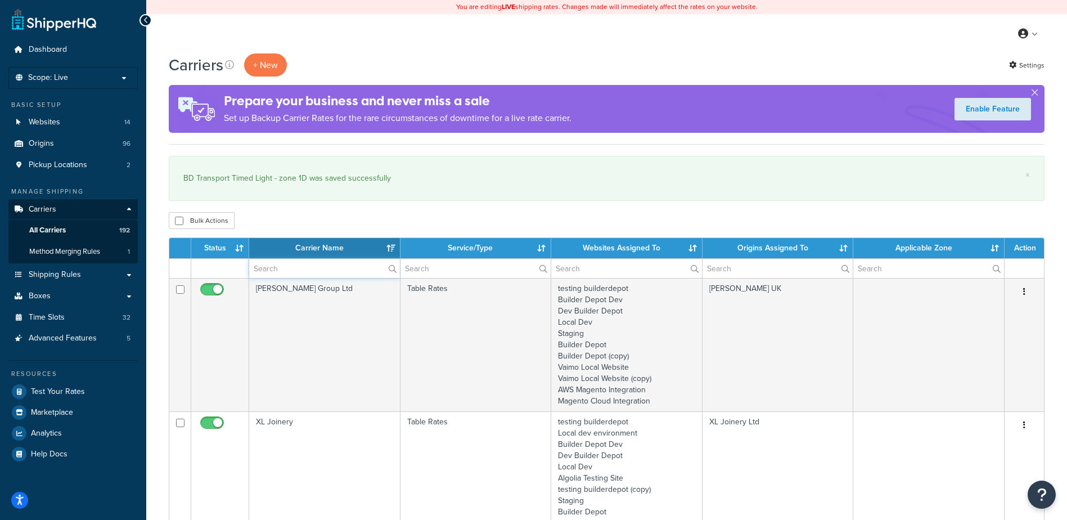
click at [268, 269] on input "text" at bounding box center [324, 268] width 151 height 19
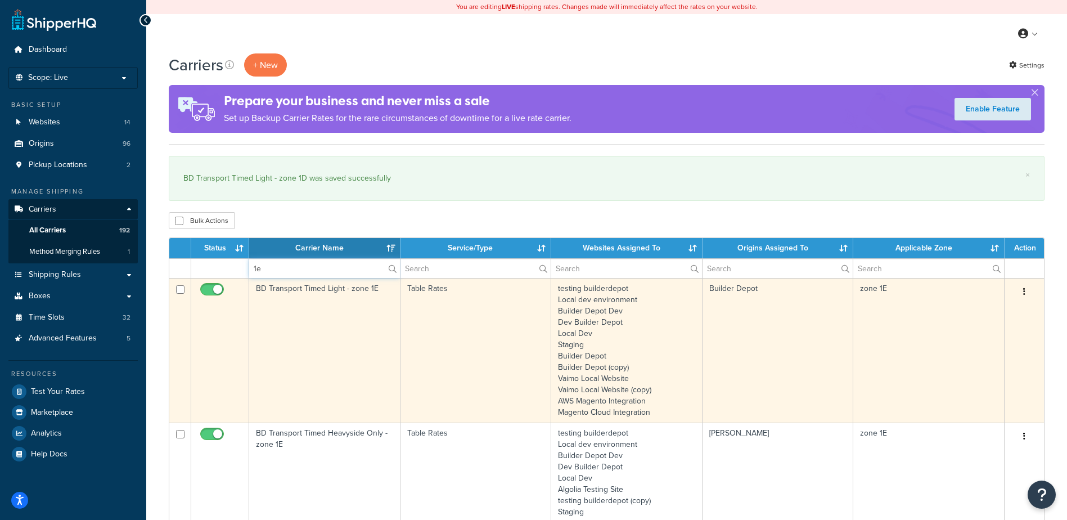
type input "1e"
click at [331, 323] on td "BD Transport Timed Light - zone 1E" at bounding box center [324, 350] width 151 height 145
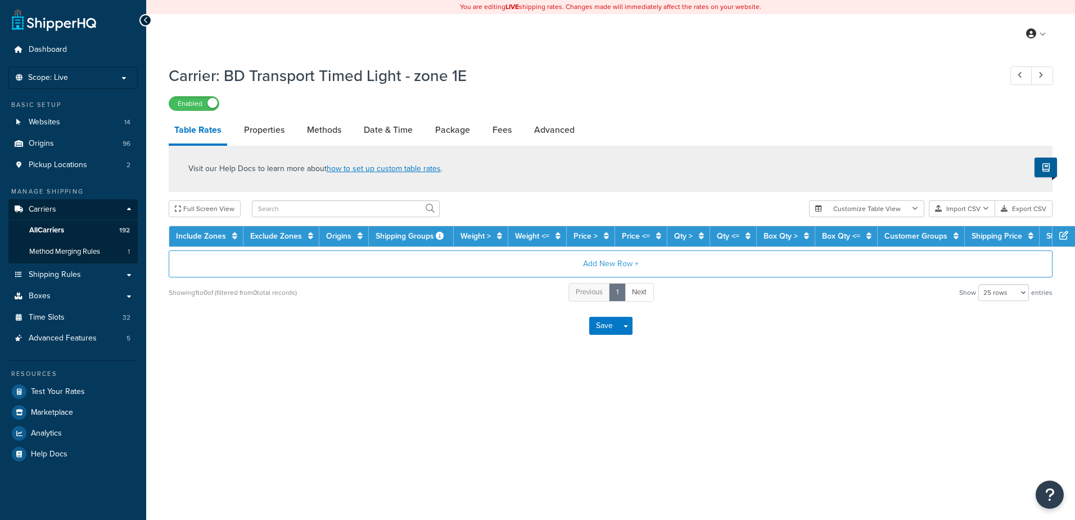
select select "25"
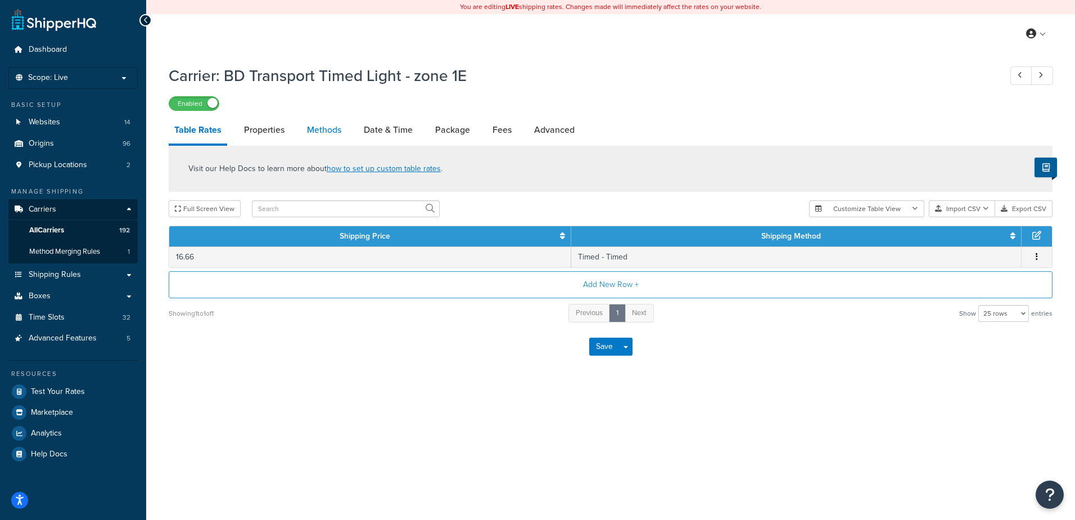
click at [323, 129] on link "Methods" at bounding box center [324, 129] width 46 height 27
select select "25"
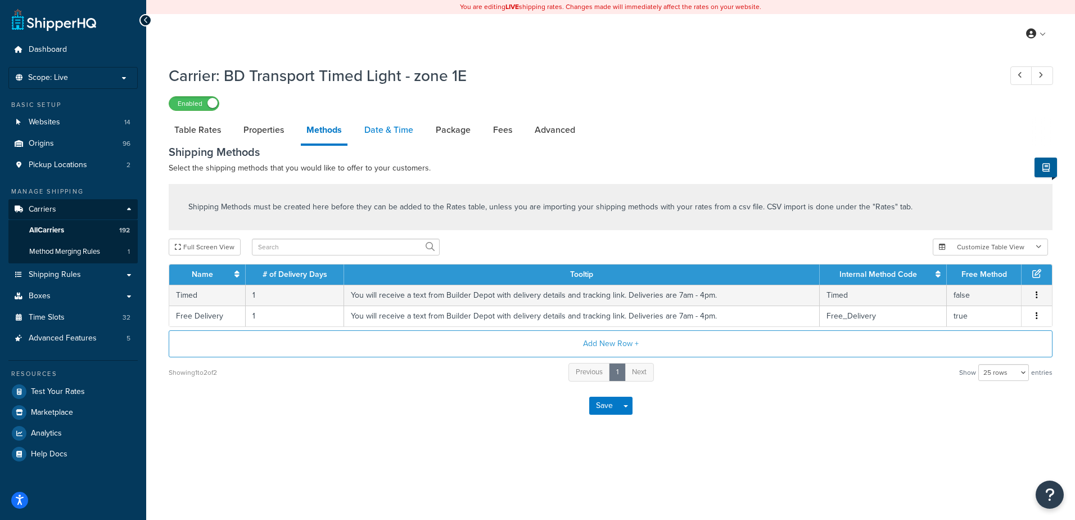
click at [386, 136] on link "Date & Time" at bounding box center [389, 129] width 60 height 27
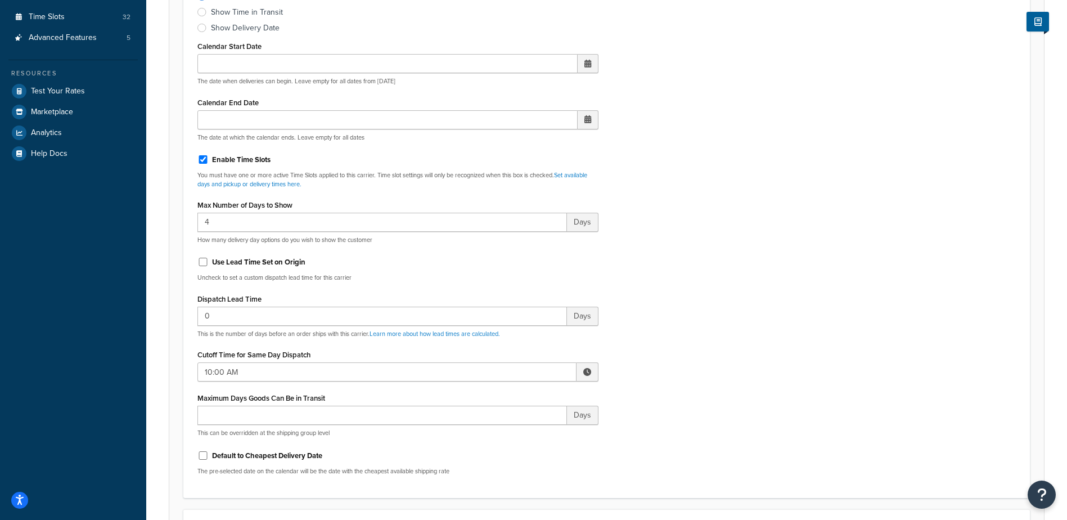
scroll to position [337, 0]
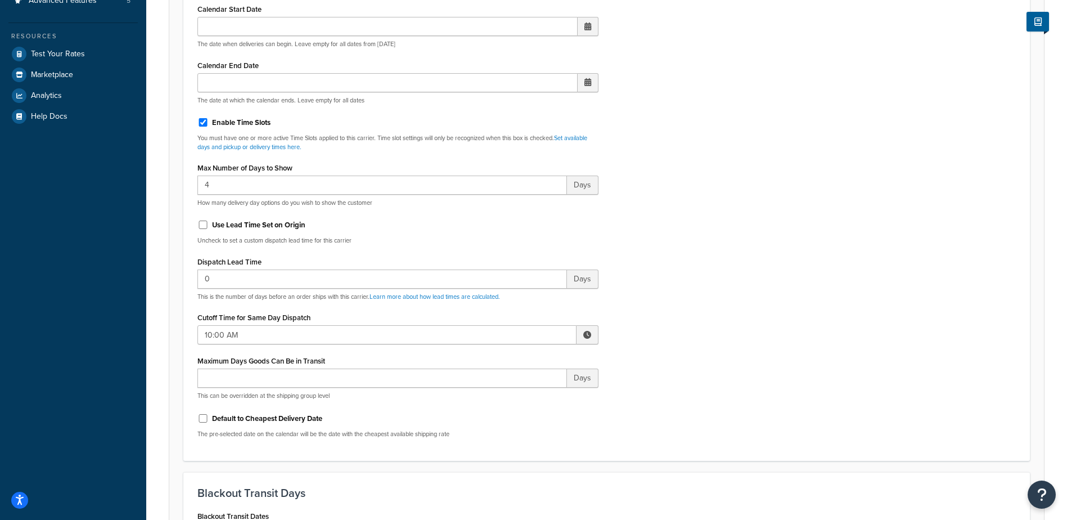
click at [586, 334] on span at bounding box center [587, 335] width 8 height 8
click at [508, 356] on span "▲" at bounding box center [504, 359] width 22 height 22
type input "12:00 PM"
click at [659, 349] on div "Include Delivery Date Information: No, just show shipping rates Show Calendar S…" at bounding box center [606, 181] width 835 height 529
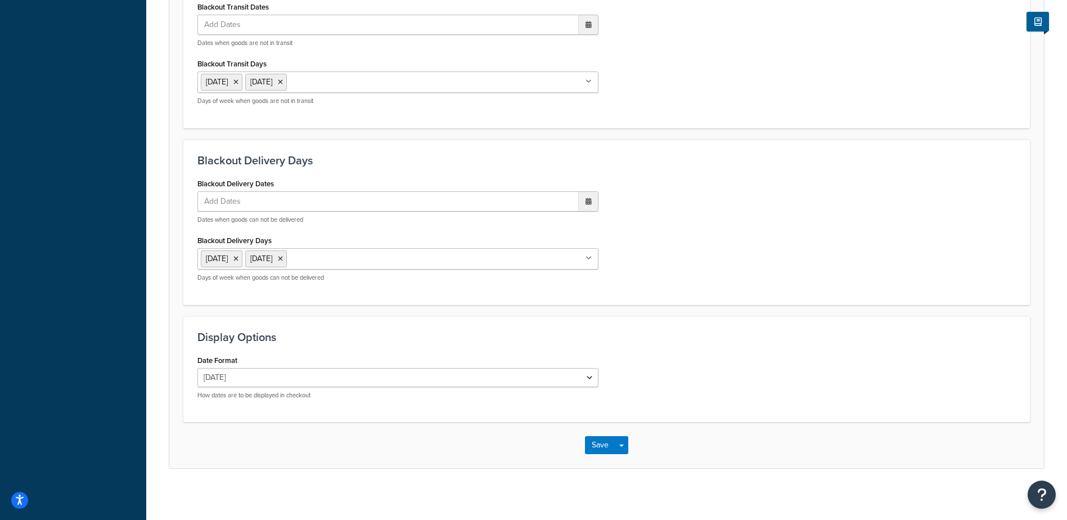
scroll to position [852, 0]
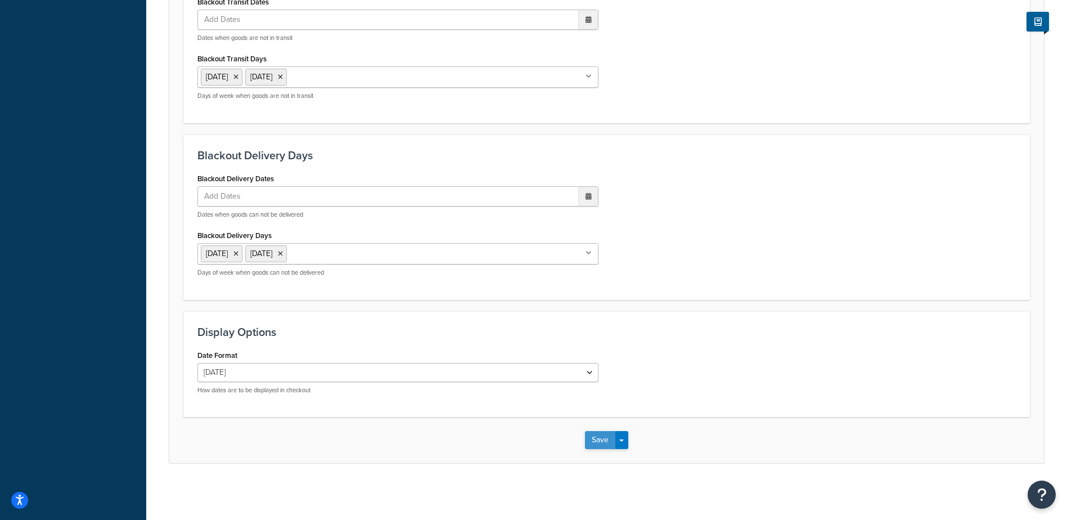
click at [597, 439] on button "Save" at bounding box center [600, 440] width 30 height 18
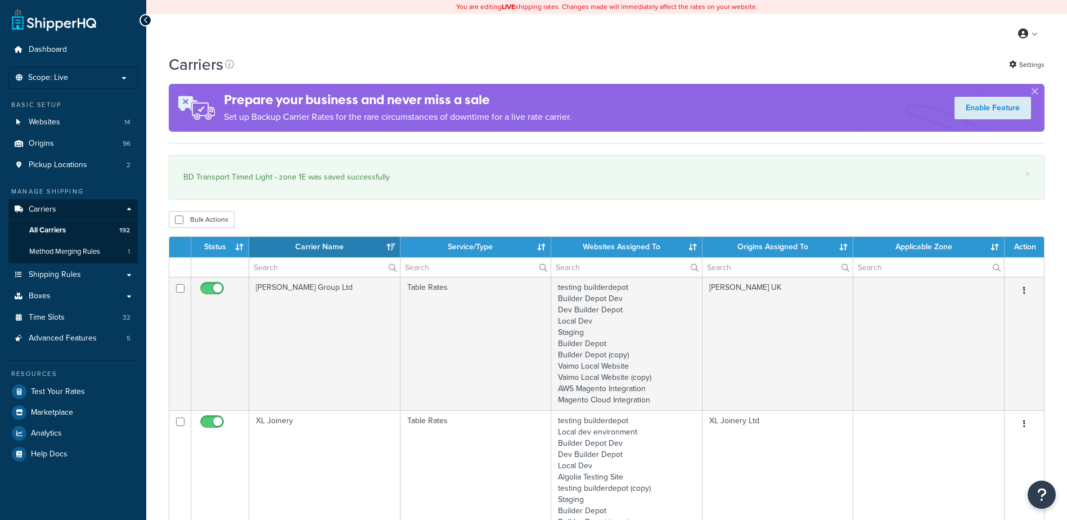
select select "15"
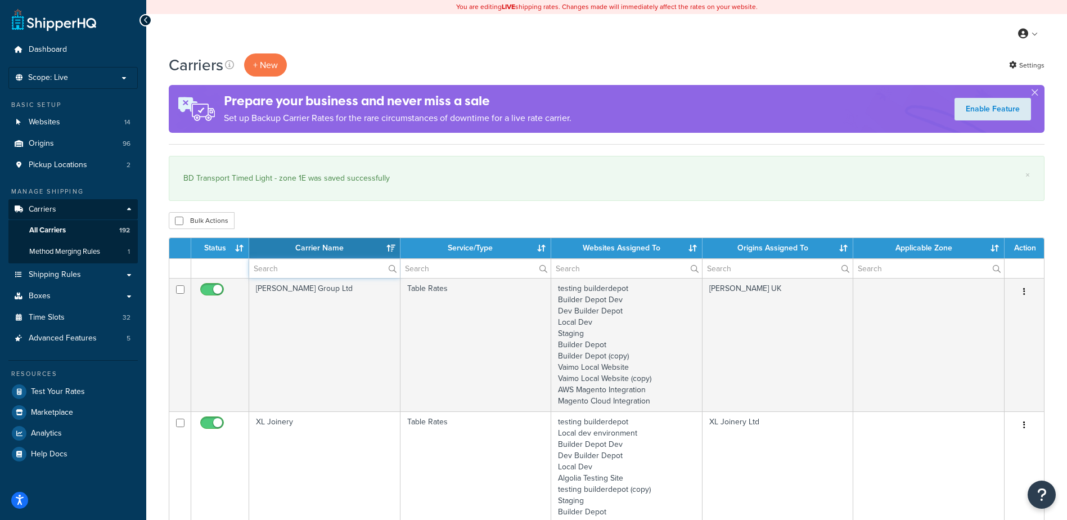
click at [277, 267] on input "text" at bounding box center [324, 268] width 151 height 19
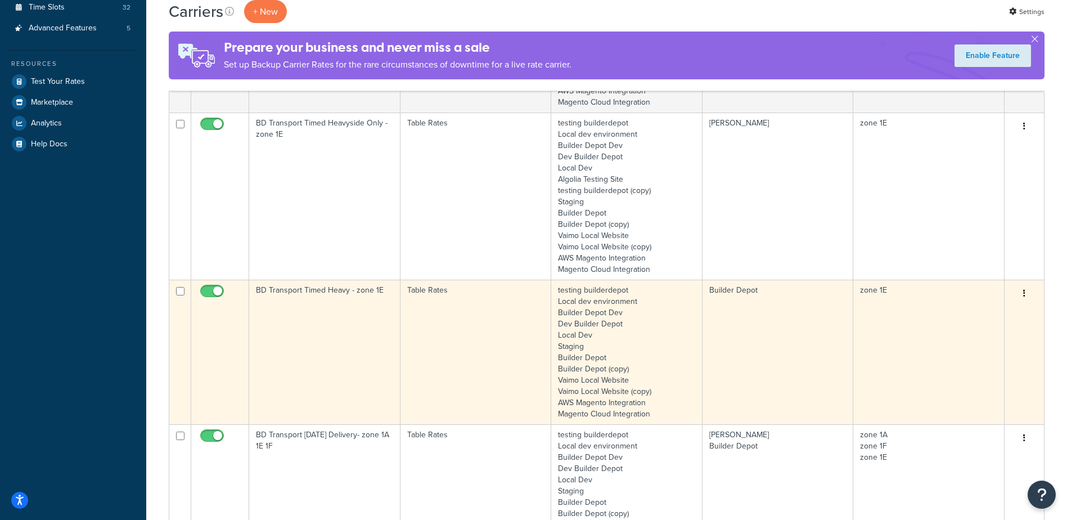
scroll to position [337, 0]
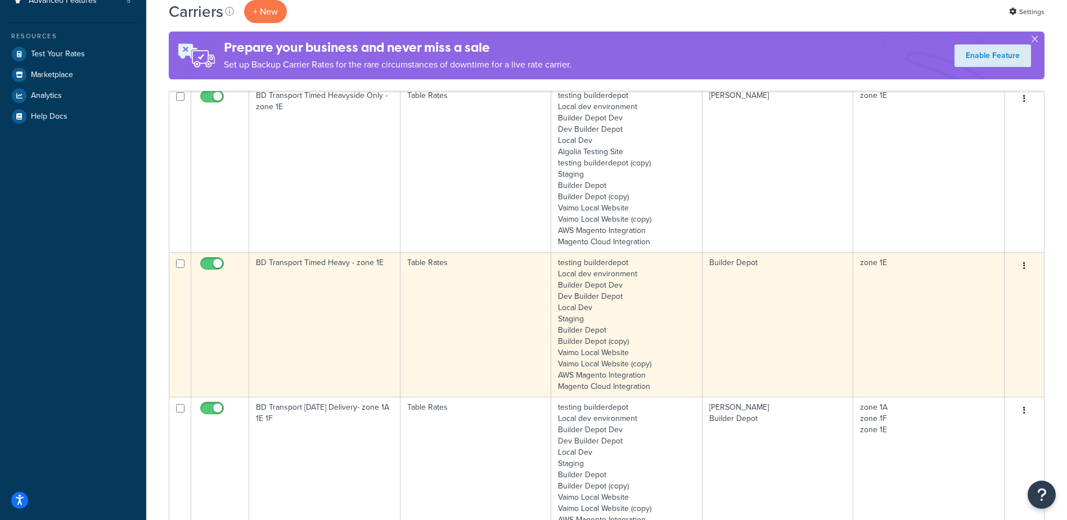
type input "1e"
click at [339, 309] on td "BD Transport Timed Heavy - zone 1E" at bounding box center [324, 324] width 151 height 145
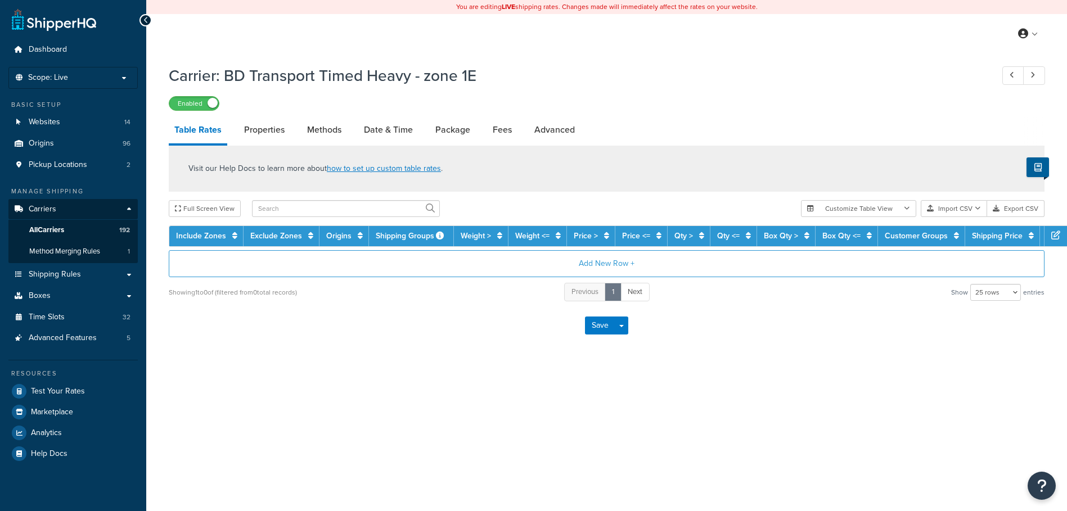
select select "25"
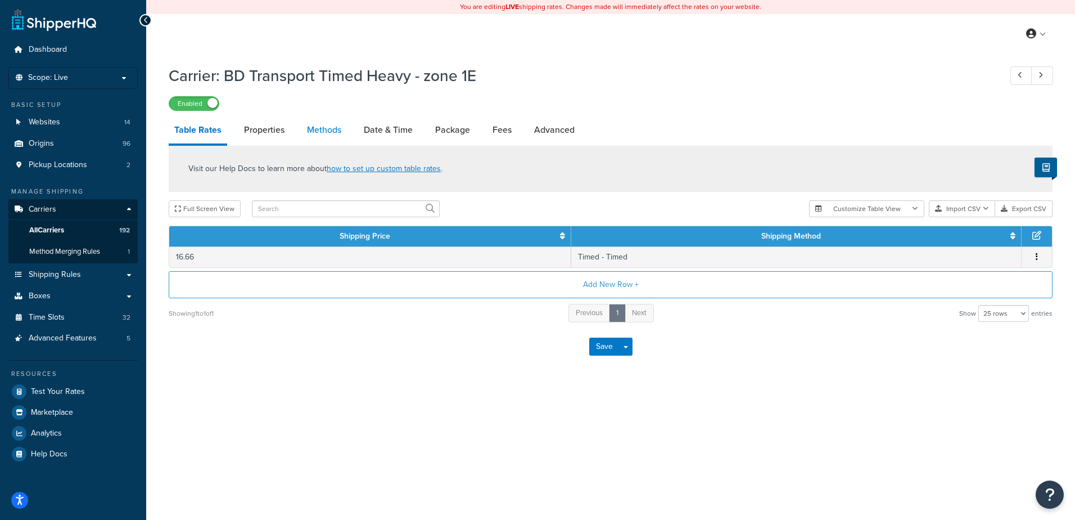
click at [316, 122] on link "Methods" at bounding box center [324, 129] width 46 height 27
select select "25"
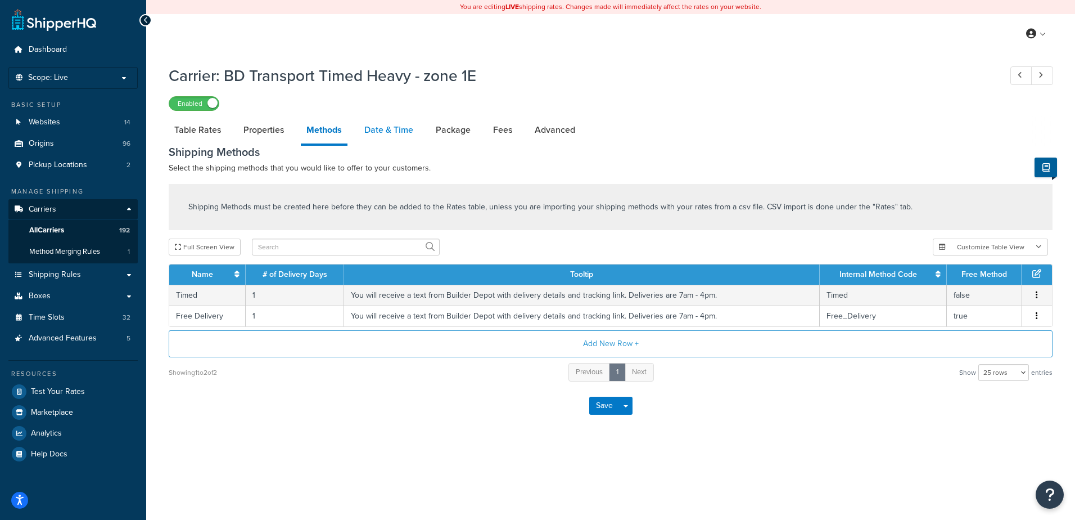
click at [393, 128] on link "Date & Time" at bounding box center [389, 129] width 60 height 27
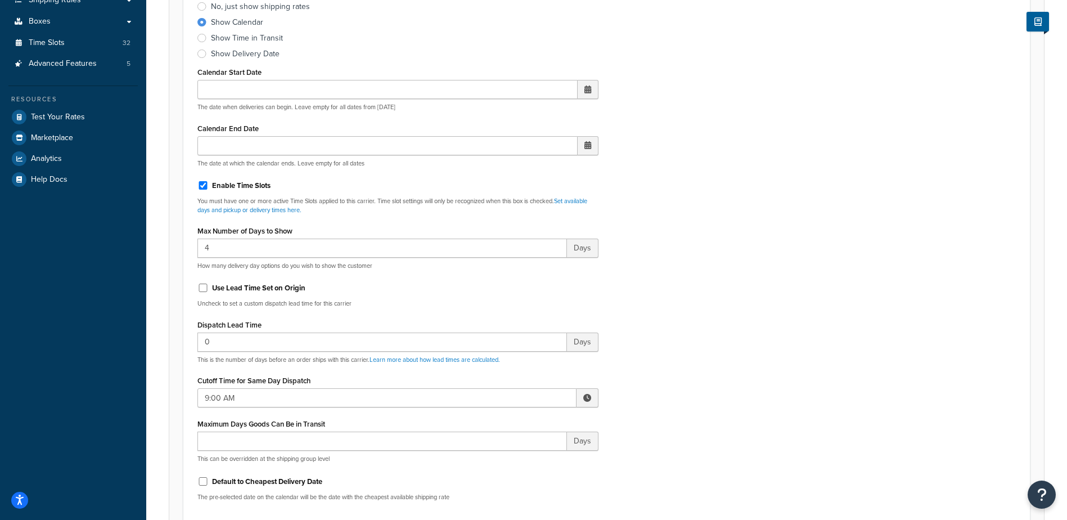
scroll to position [337, 0]
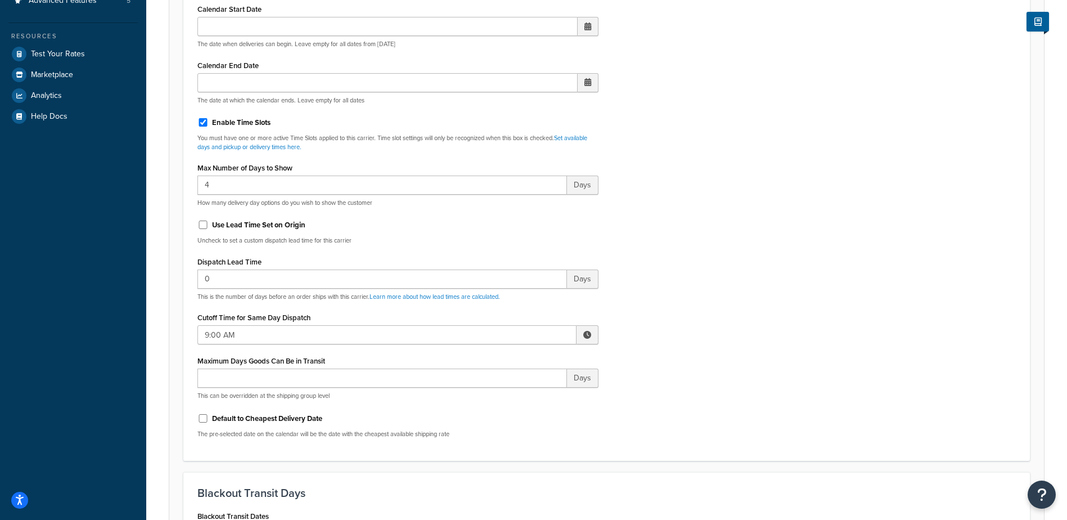
drag, startPoint x: 584, startPoint y: 335, endPoint x: 571, endPoint y: 336, distance: 12.4
click at [584, 335] on span at bounding box center [587, 335] width 8 height 8
click at [502, 357] on span "▲" at bounding box center [504, 359] width 22 height 22
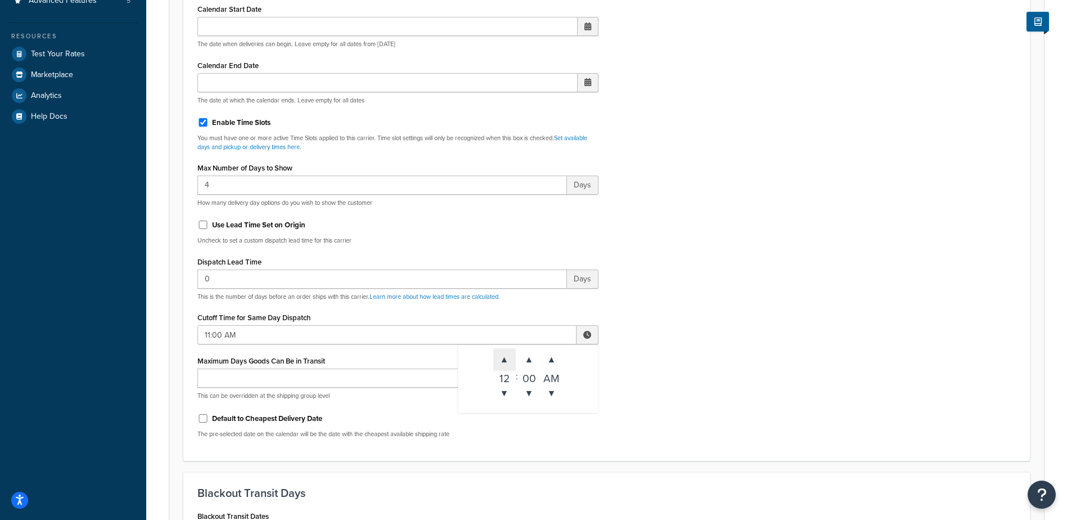
type input "12:00 PM"
click at [655, 336] on div "Include Delivery Date Information: No, just show shipping rates Show Calendar S…" at bounding box center [606, 181] width 835 height 529
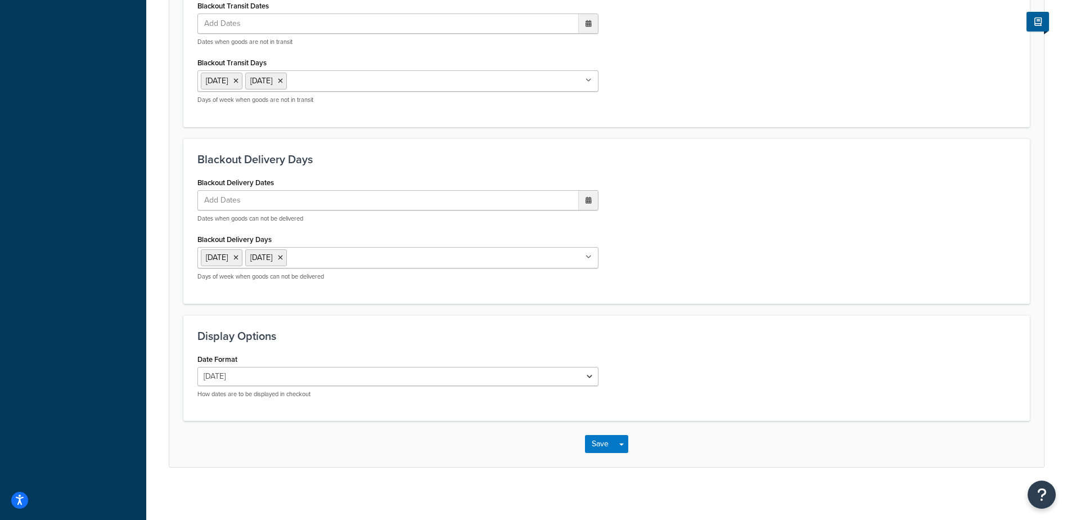
scroll to position [852, 0]
click at [604, 436] on button "Save" at bounding box center [600, 440] width 30 height 18
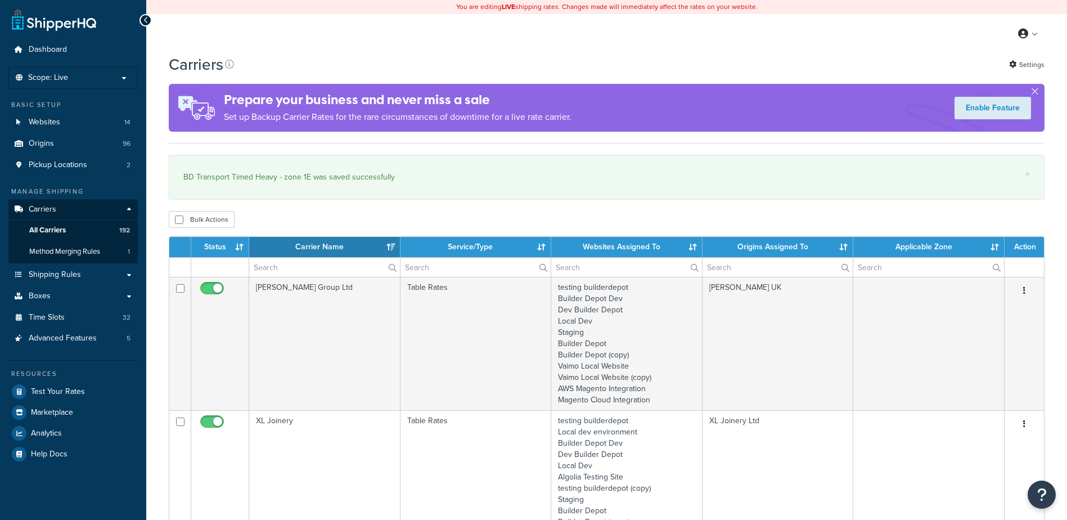
select select "15"
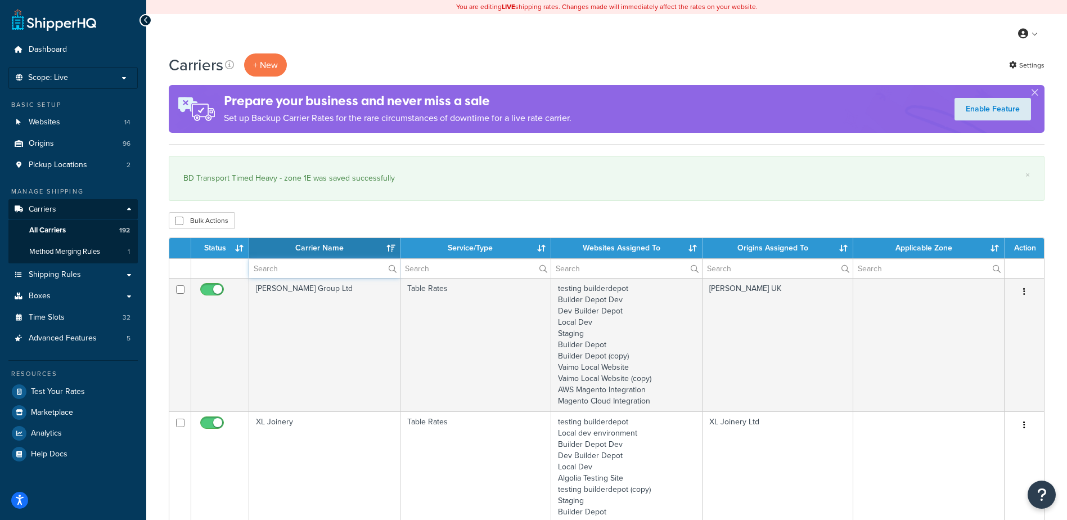
click at [291, 267] on input "text" at bounding box center [324, 268] width 151 height 19
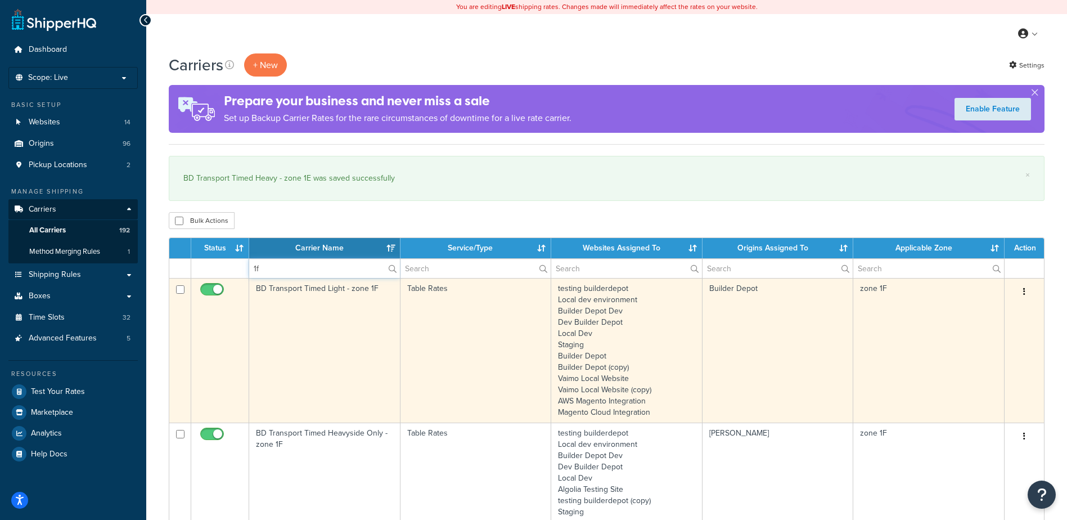
type input "1f"
click at [370, 326] on td "BD Transport Timed Light - zone 1F" at bounding box center [324, 350] width 151 height 145
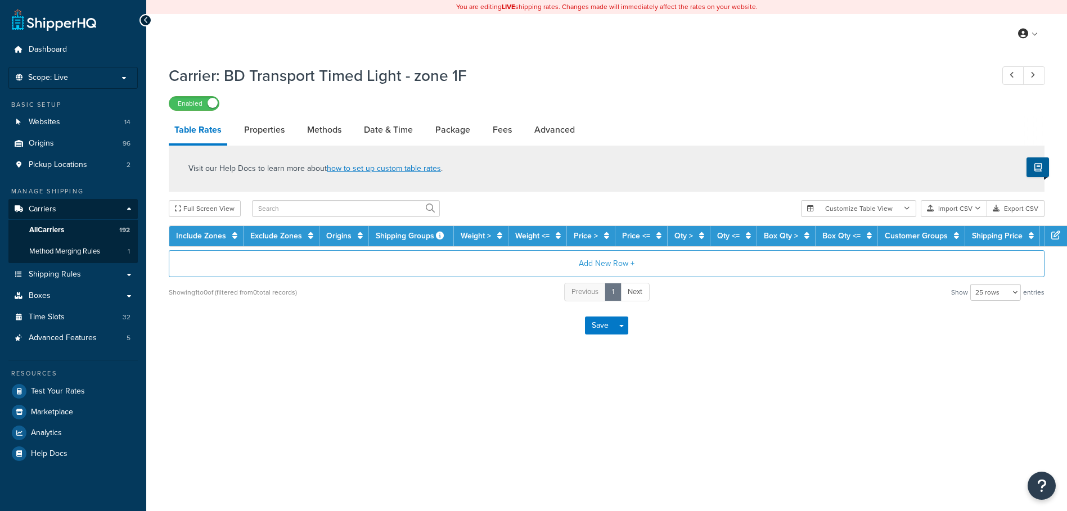
select select "25"
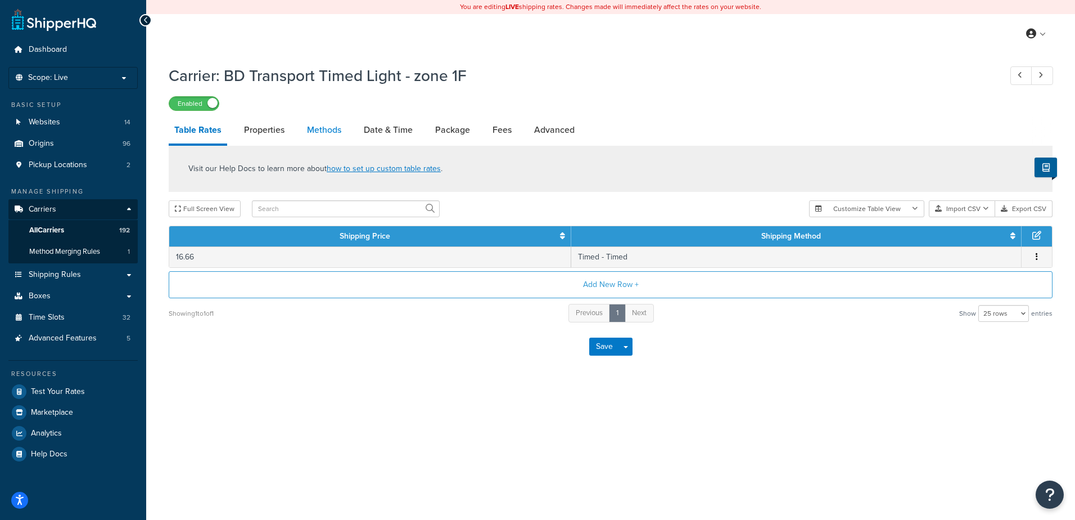
click at [309, 129] on link "Methods" at bounding box center [324, 129] width 46 height 27
select select "25"
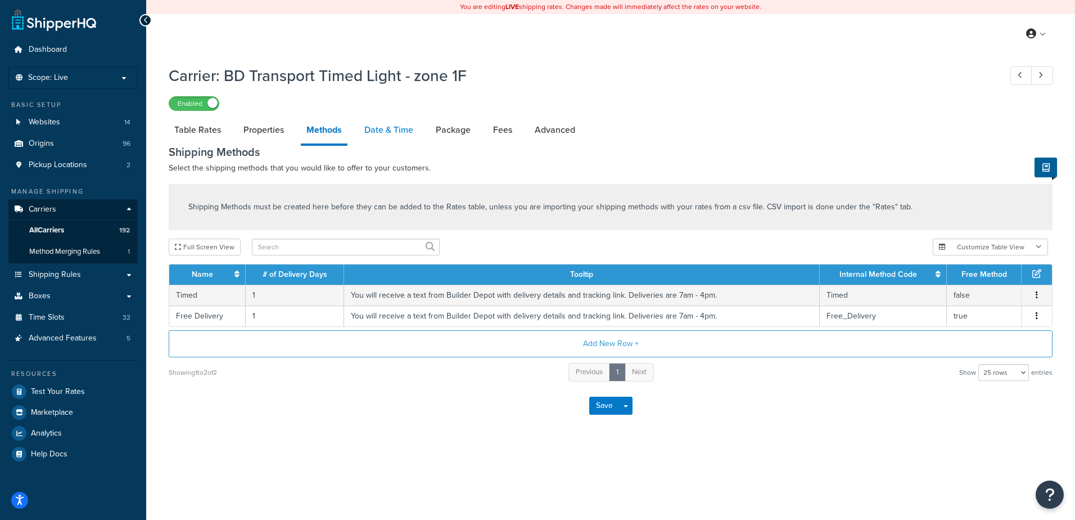
click at [381, 131] on link "Date & Time" at bounding box center [389, 129] width 60 height 27
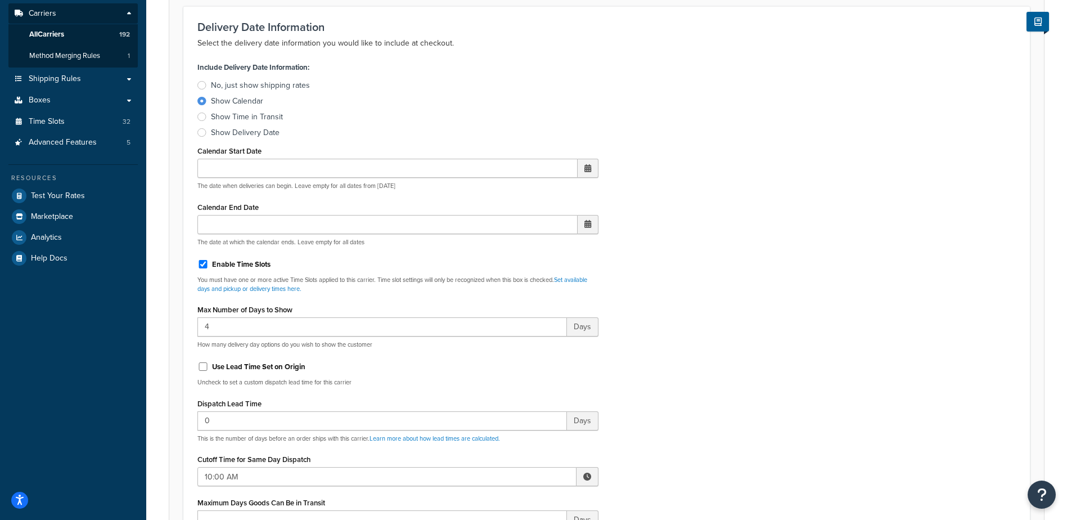
scroll to position [225, 0]
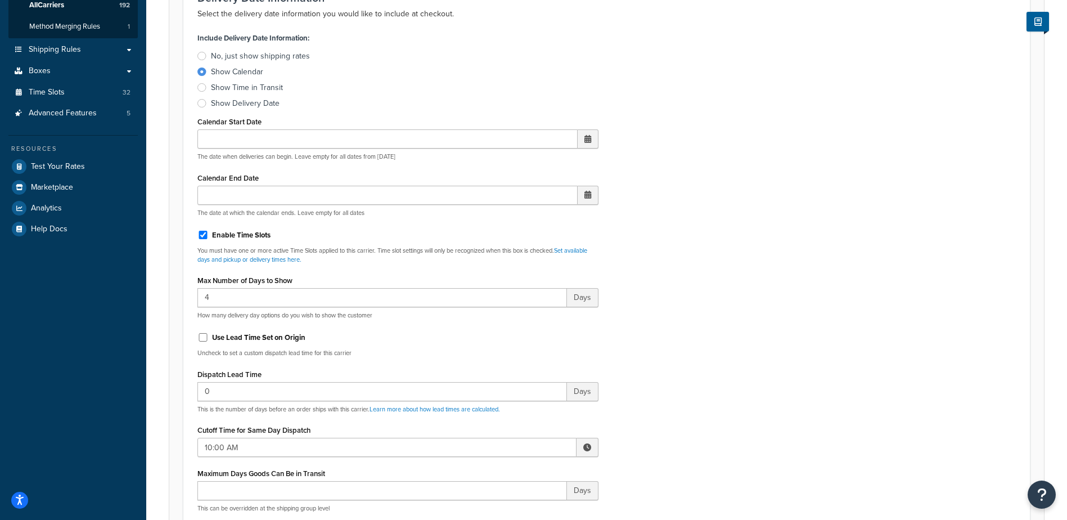
click at [582, 447] on span at bounding box center [588, 447] width 22 height 19
click at [501, 469] on span "▲" at bounding box center [504, 472] width 22 height 22
click at [502, 469] on span "▲" at bounding box center [504, 472] width 22 height 22
type input "12:00 PM"
click at [670, 403] on div "Include Delivery Date Information: No, just show shipping rates Show Calendar S…" at bounding box center [606, 294] width 835 height 529
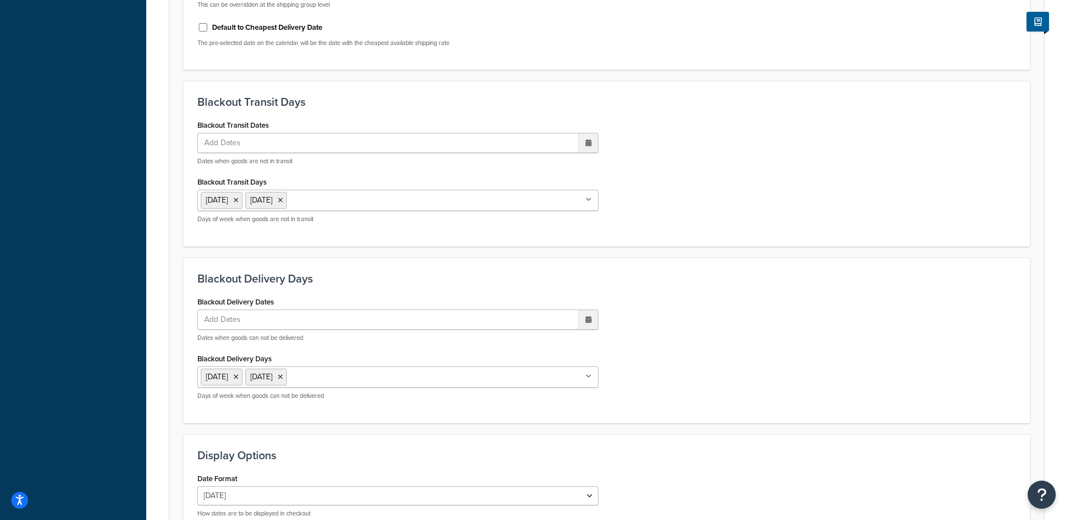
scroll to position [852, 0]
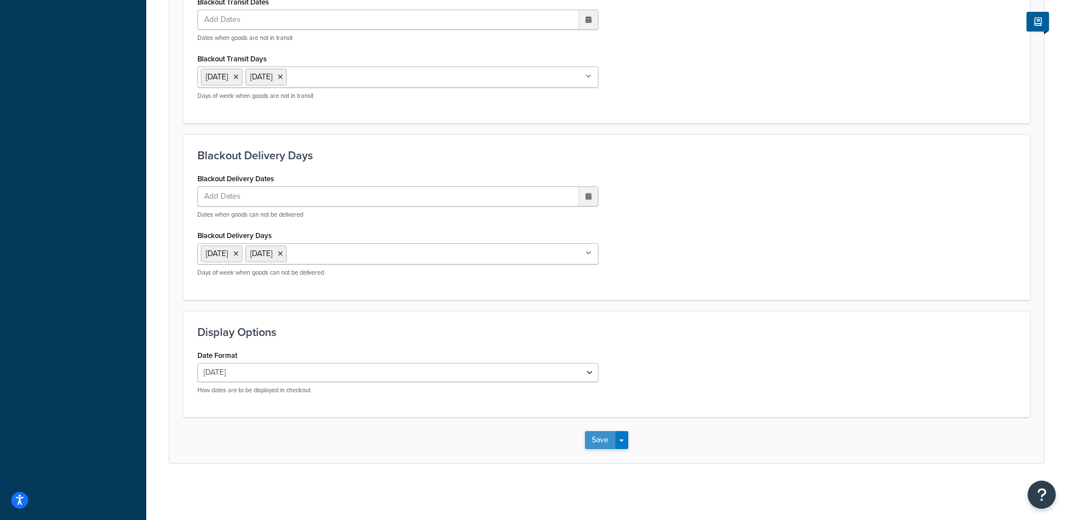
click at [589, 444] on button "Save" at bounding box center [600, 440] width 30 height 18
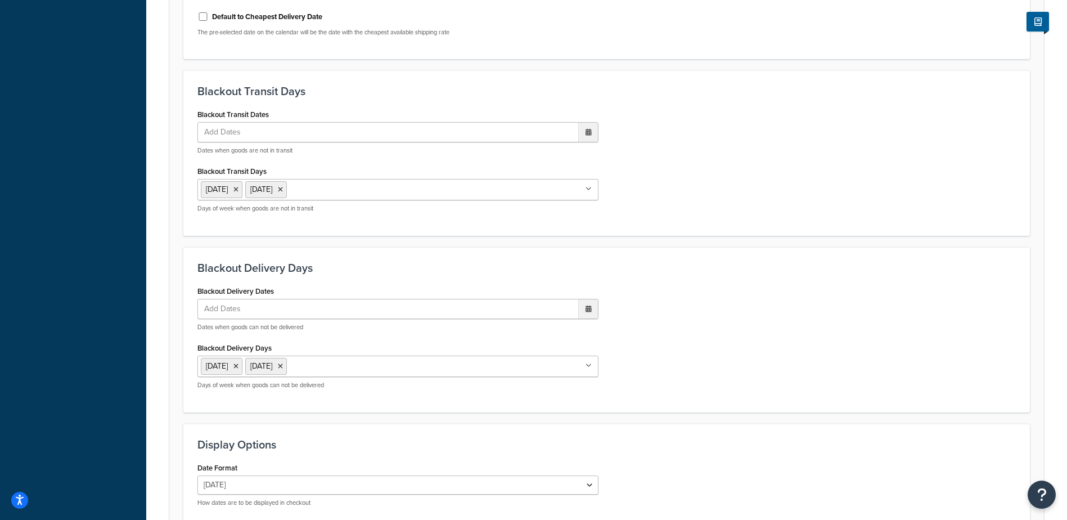
scroll to position [0, 0]
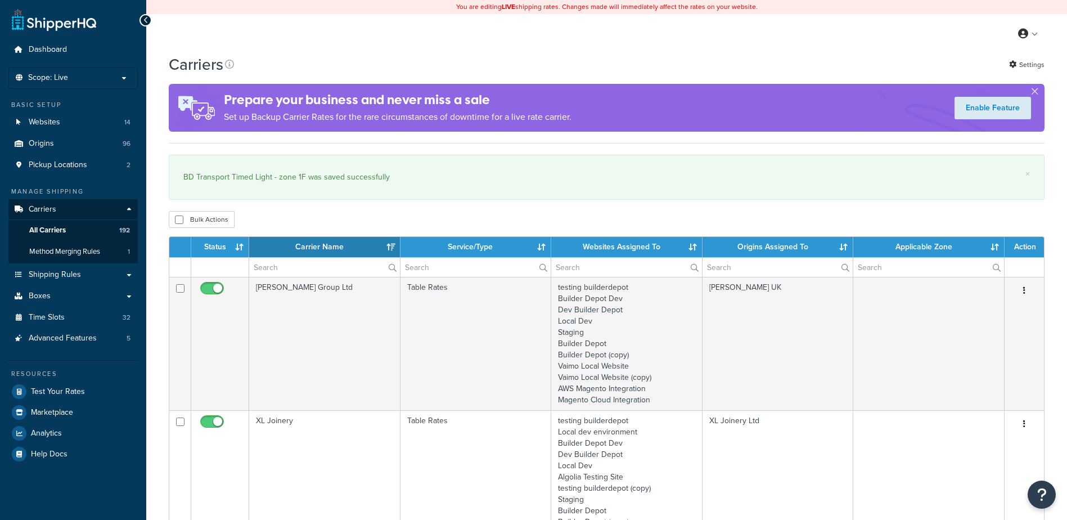
select select "15"
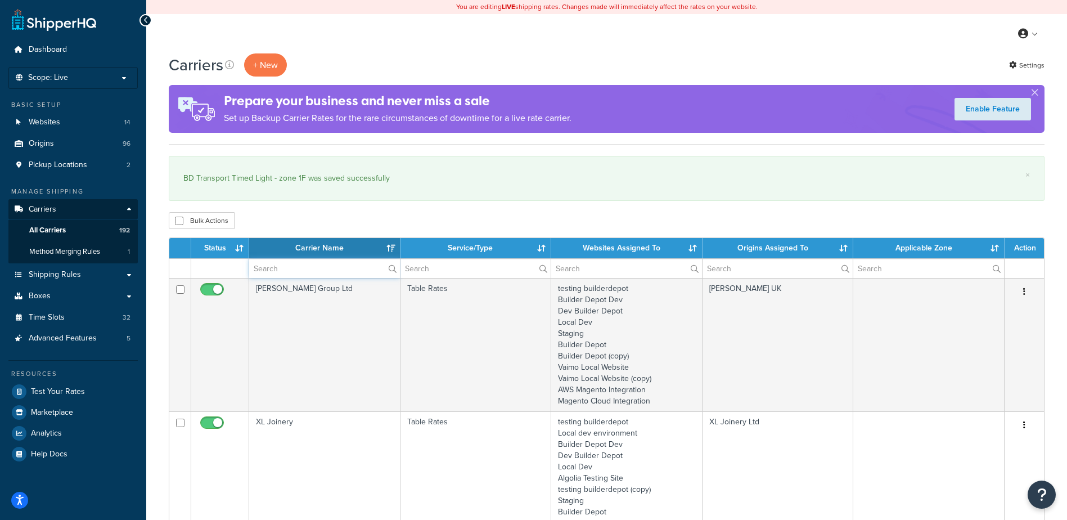
click at [292, 268] on input "text" at bounding box center [324, 268] width 151 height 19
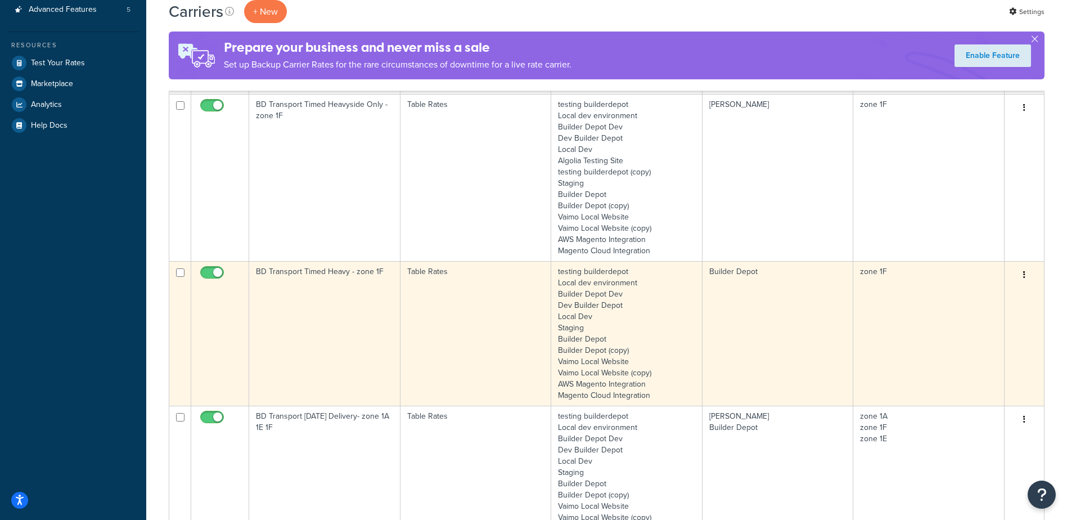
scroll to position [337, 0]
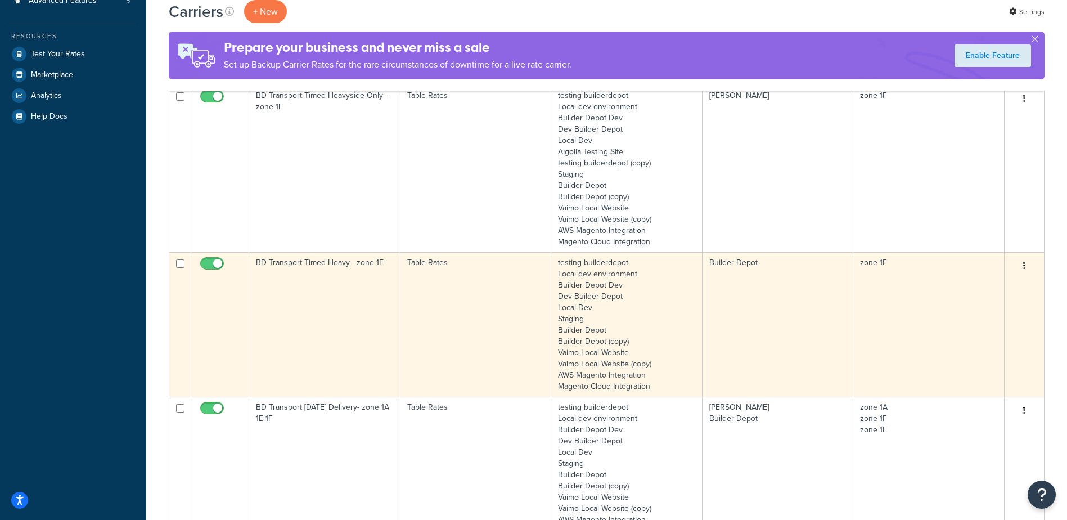
type input "1f"
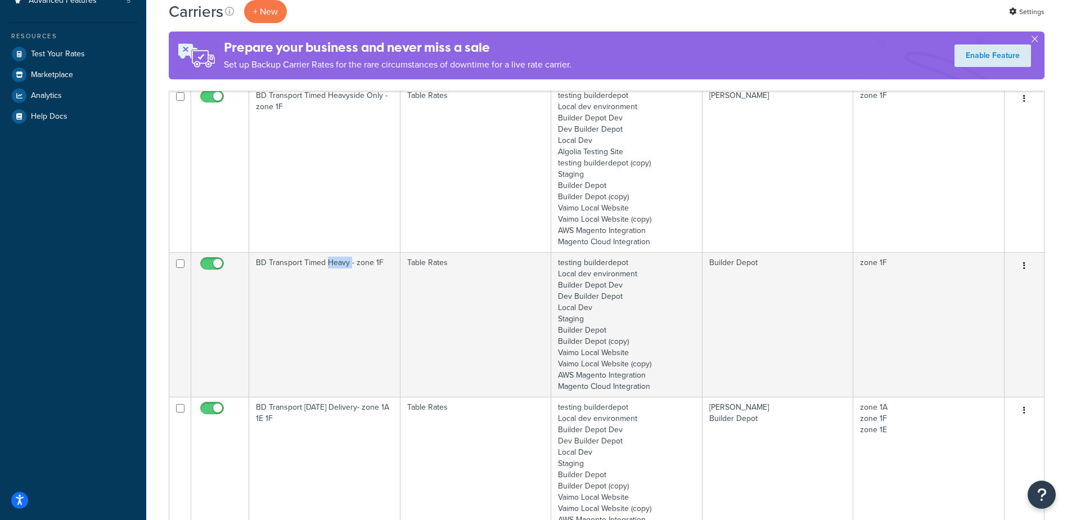
click at [327, 286] on td "BD Transport Timed Heavy - zone 1F" at bounding box center [324, 324] width 151 height 145
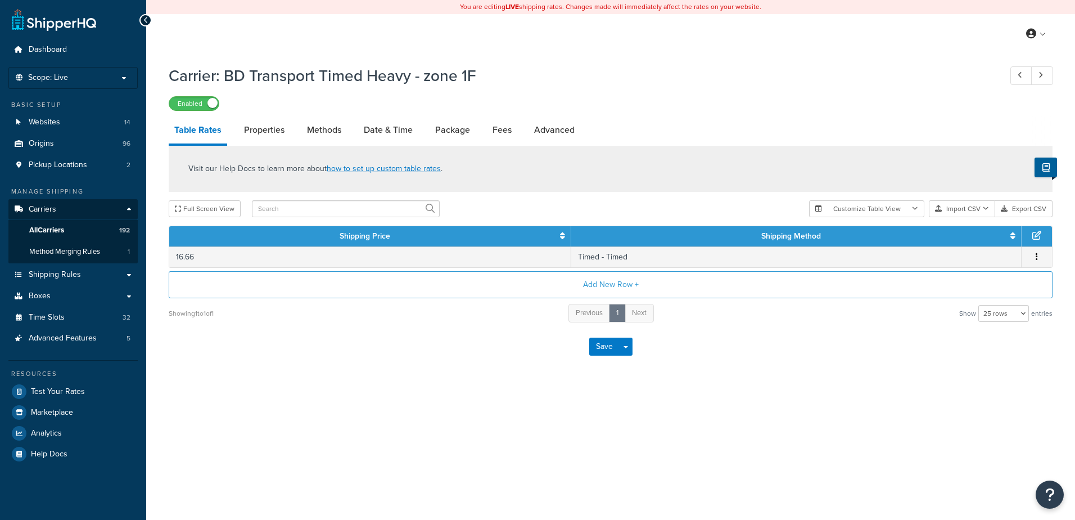
select select "25"
drag, startPoint x: 0, startPoint y: 0, endPoint x: 321, endPoint y: 125, distance: 344.3
click at [321, 125] on link "Methods" at bounding box center [324, 129] width 46 height 27
select select "25"
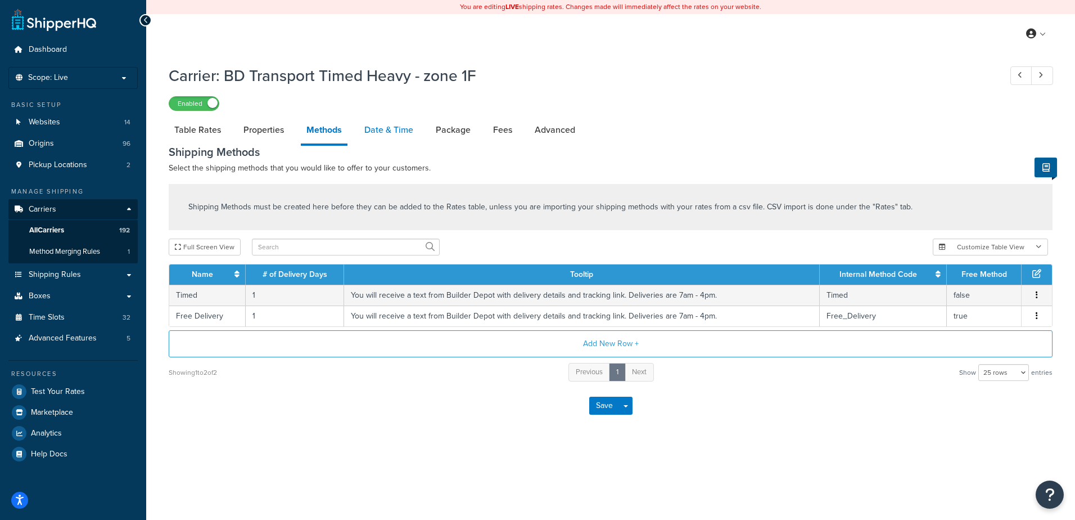
click at [395, 133] on link "Date & Time" at bounding box center [389, 129] width 60 height 27
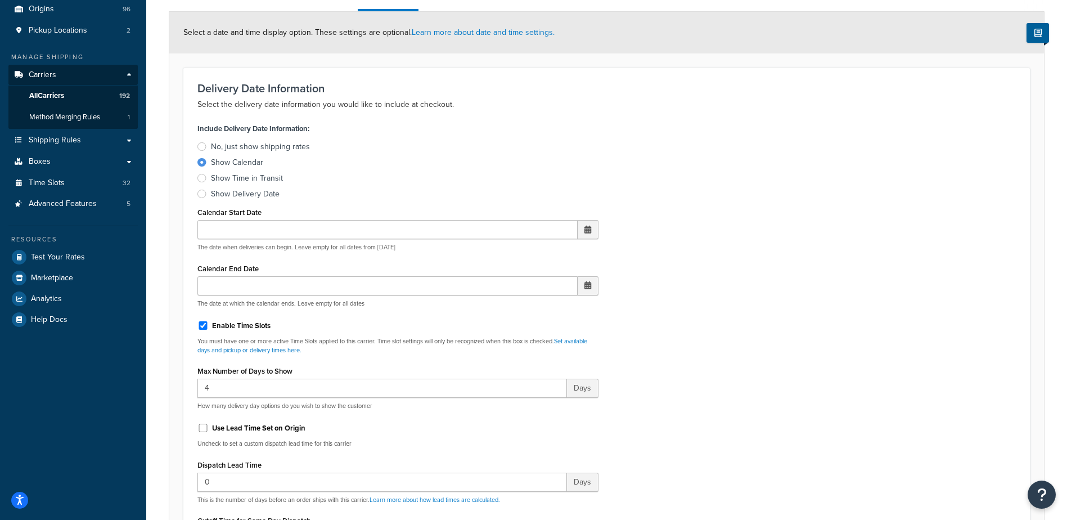
scroll to position [394, 0]
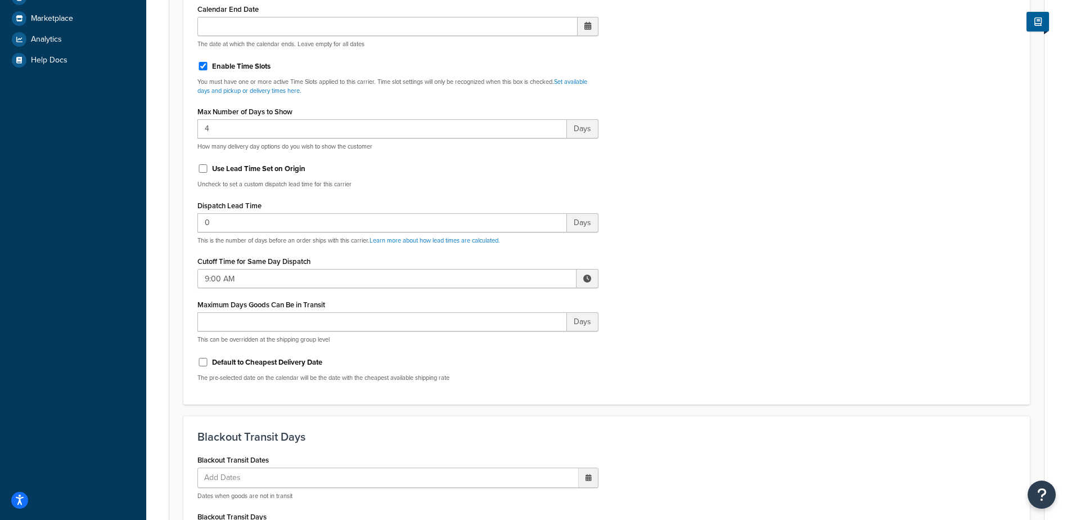
click at [587, 274] on span at bounding box center [587, 278] width 8 height 8
click at [508, 304] on span "▲" at bounding box center [504, 303] width 22 height 22
click at [508, 303] on span "▲" at bounding box center [504, 303] width 22 height 22
type input "12:00 PM"
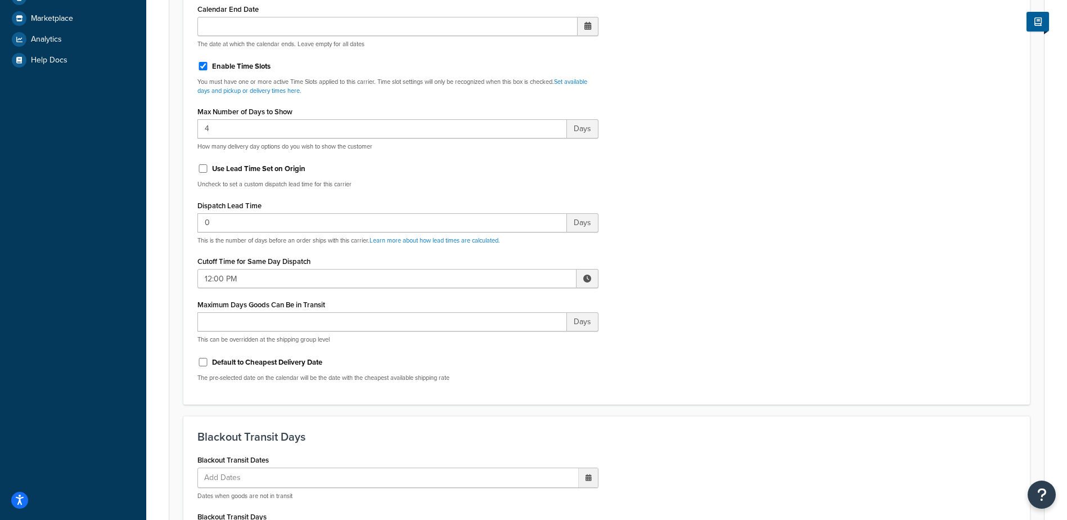
click at [655, 277] on div "Include Delivery Date Information: No, just show shipping rates Show Calendar S…" at bounding box center [606, 125] width 835 height 529
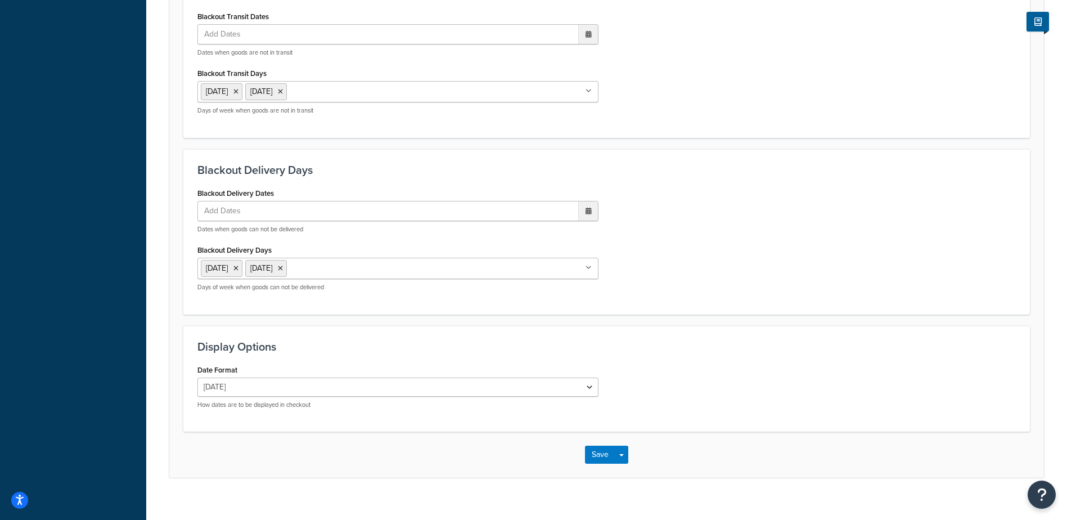
scroll to position [844, 0]
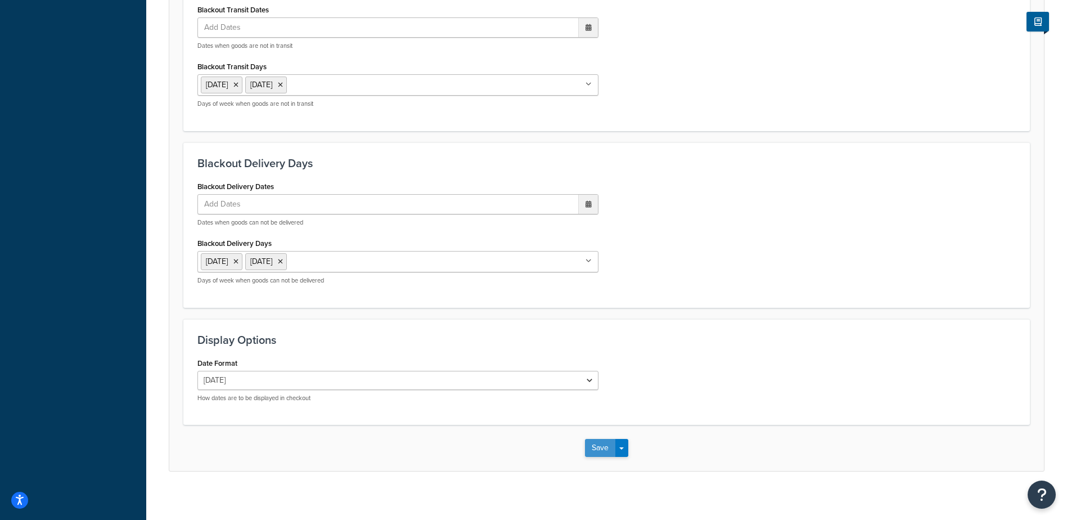
click at [595, 444] on button "Save" at bounding box center [600, 448] width 30 height 18
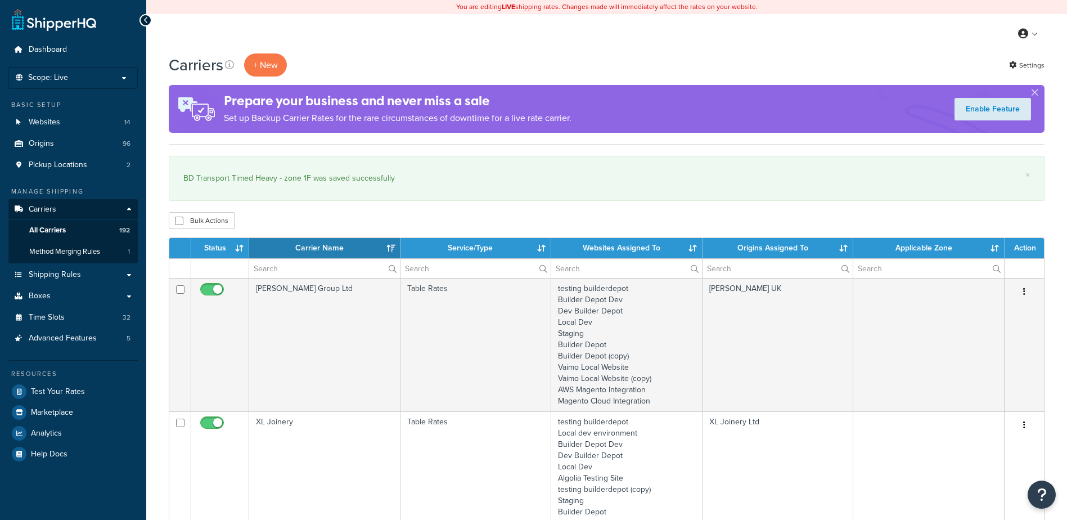
select select "15"
click at [267, 278] on input "text" at bounding box center [324, 268] width 151 height 19
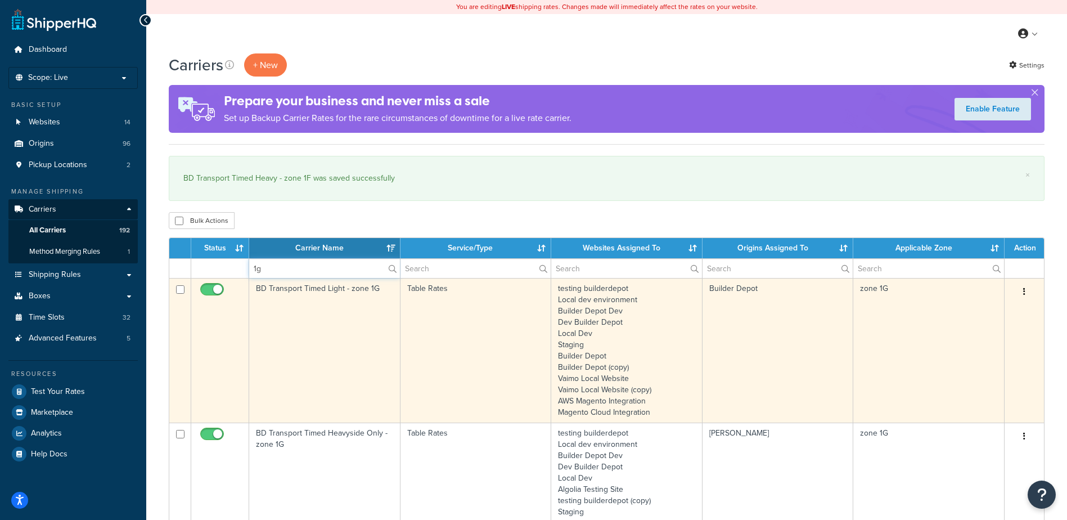
type input "1g"
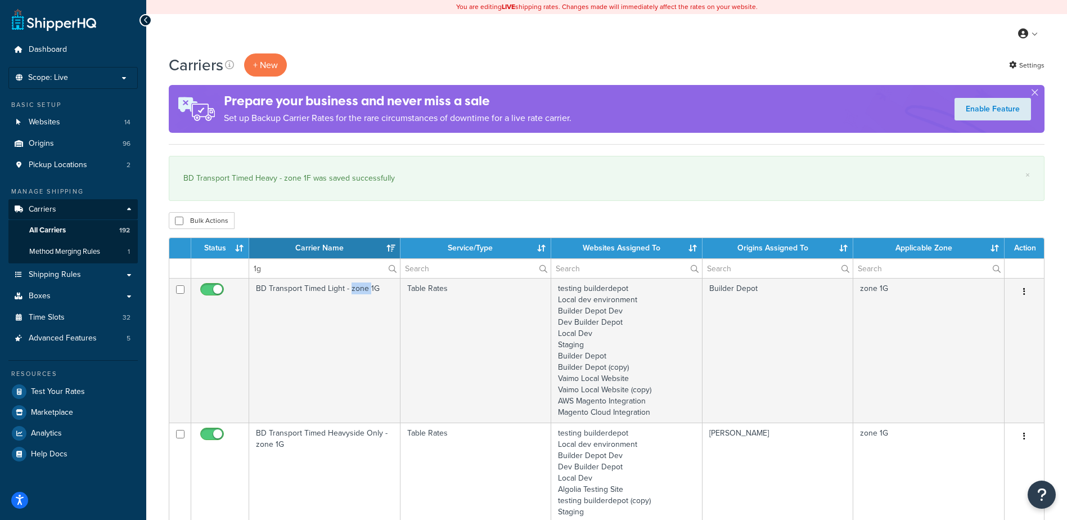
click at [350, 338] on td "BD Transport Timed Light - zone 1G" at bounding box center [324, 350] width 151 height 145
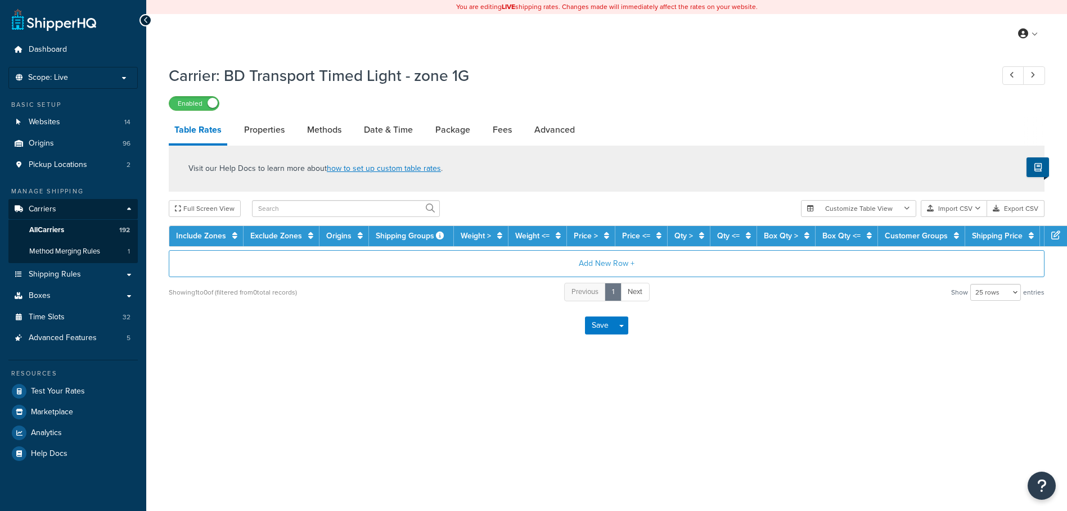
select select "25"
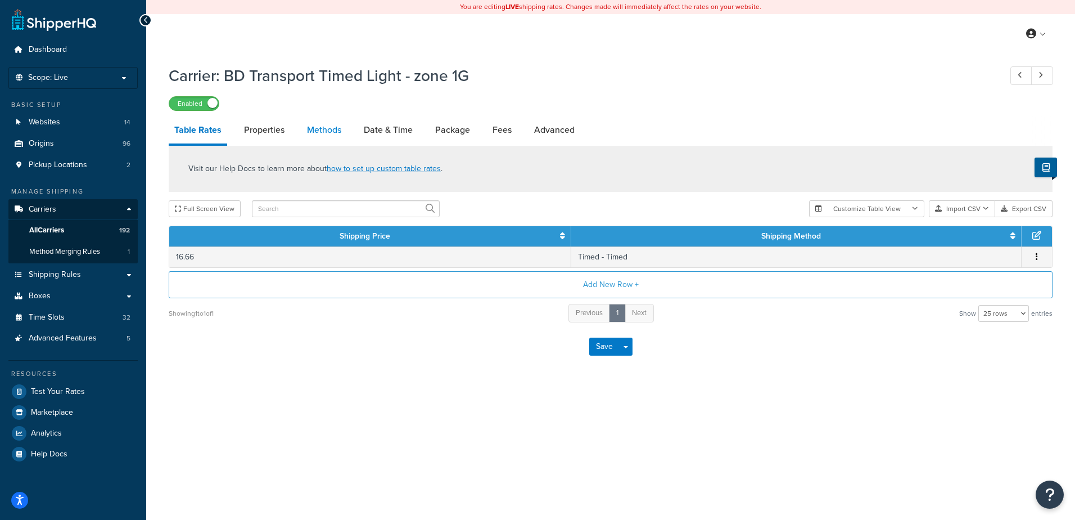
click at [314, 125] on link "Methods" at bounding box center [324, 129] width 46 height 27
select select "25"
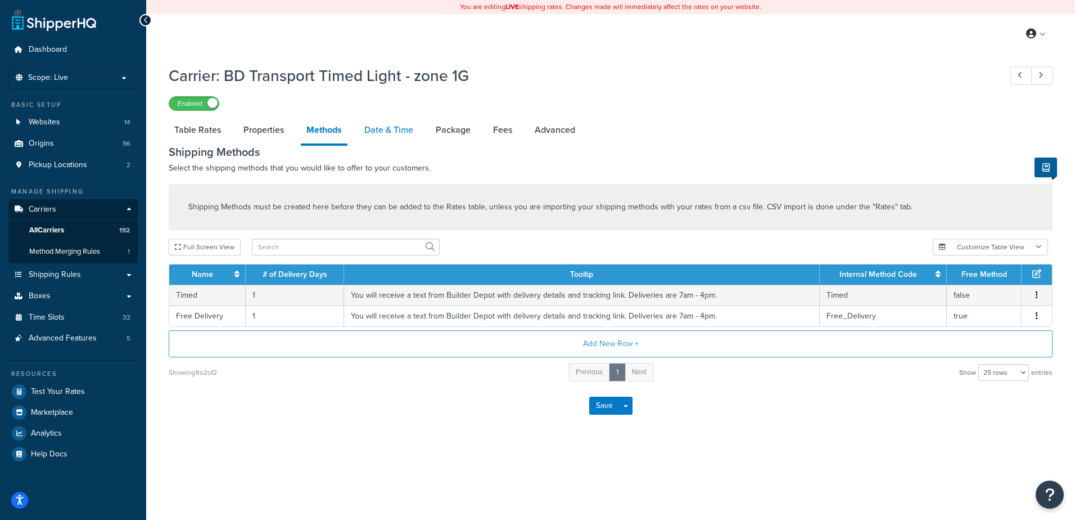
click at [386, 130] on link "Date & Time" at bounding box center [389, 129] width 60 height 27
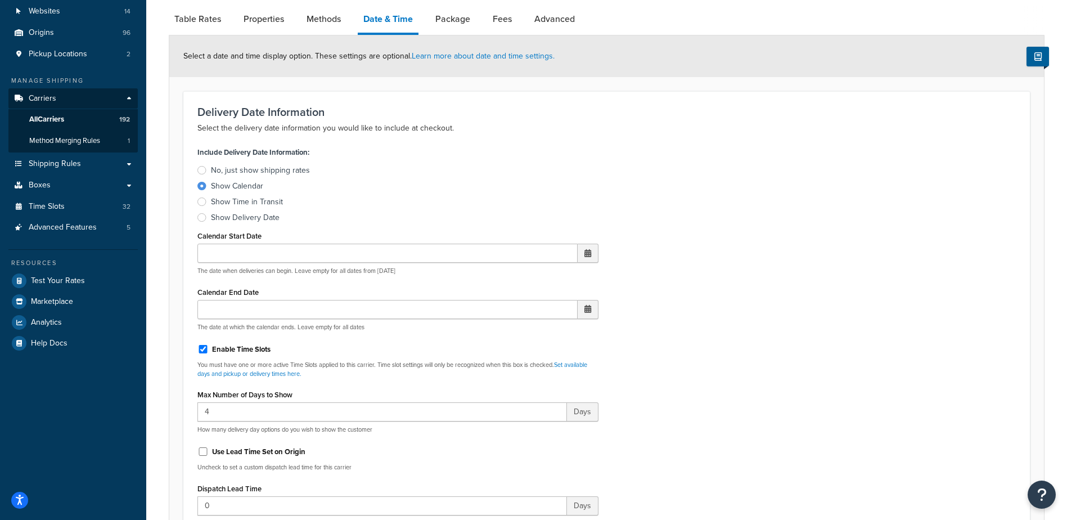
scroll to position [337, 0]
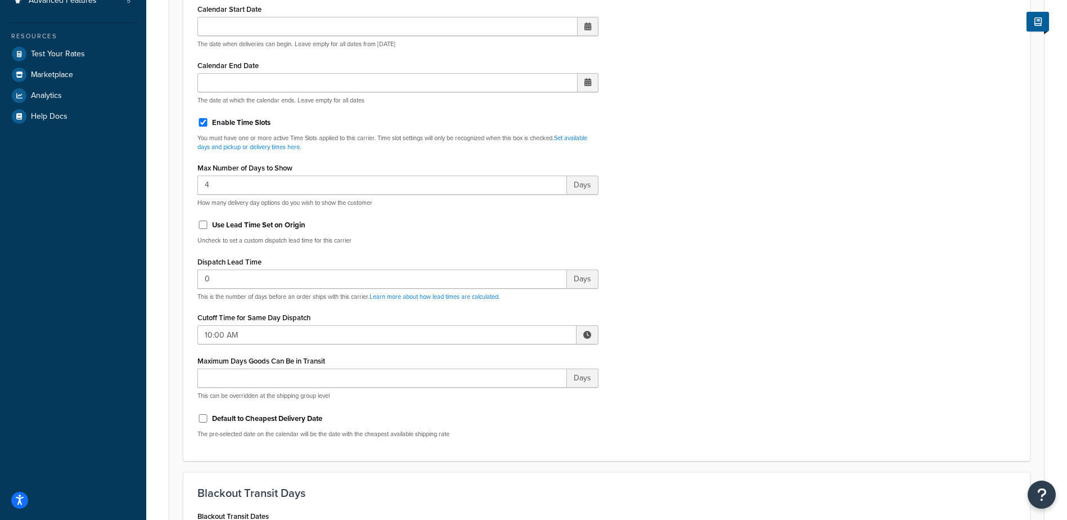
click at [589, 336] on span at bounding box center [587, 335] width 8 height 8
click at [510, 394] on span "▼" at bounding box center [504, 393] width 22 height 22
type input "9:00 AM"
click at [686, 344] on div "Include Delivery Date Information: No, just show shipping rates Show Calendar S…" at bounding box center [606, 181] width 835 height 529
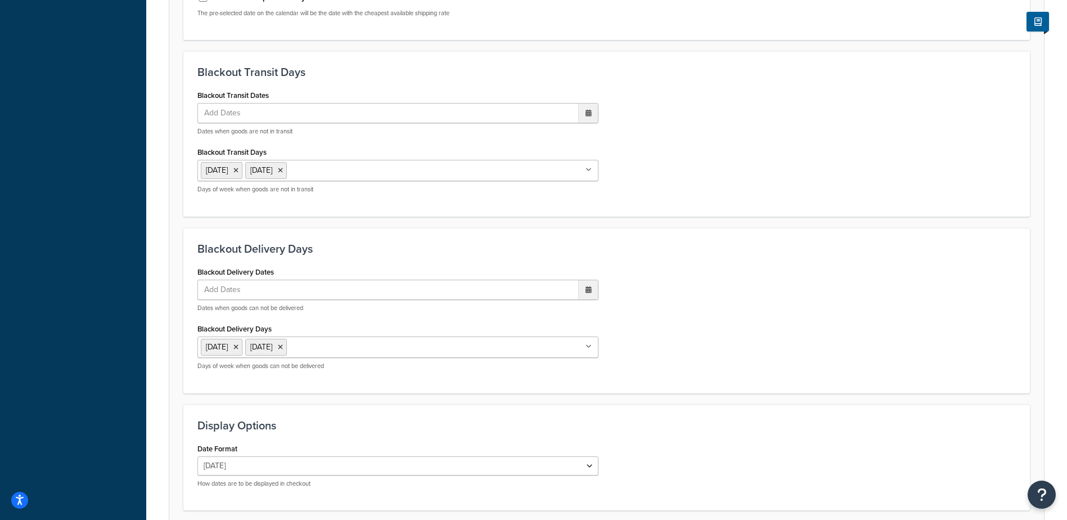
scroll to position [852, 0]
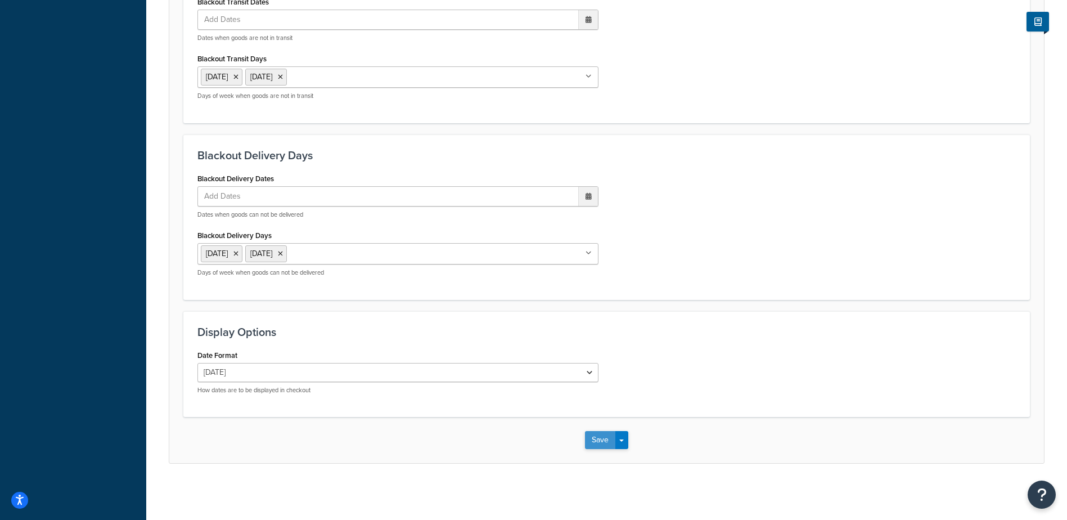
click at [598, 442] on button "Save" at bounding box center [600, 440] width 30 height 18
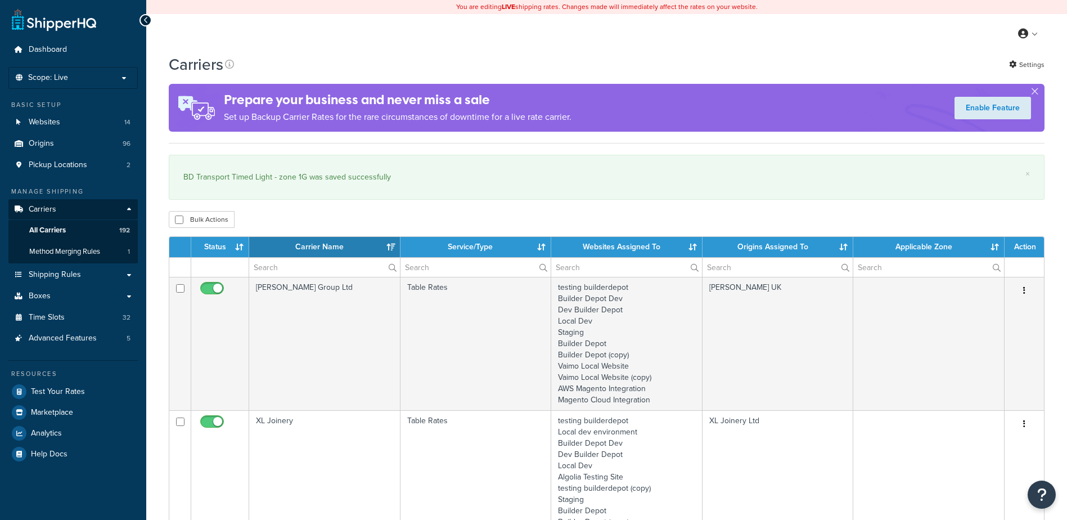
select select "15"
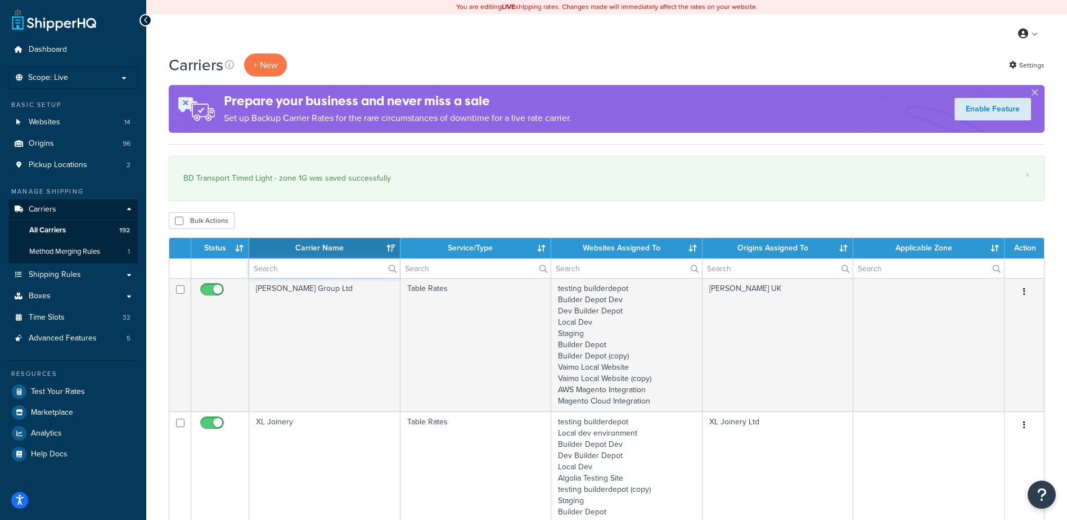
click at [267, 269] on input "text" at bounding box center [324, 268] width 151 height 19
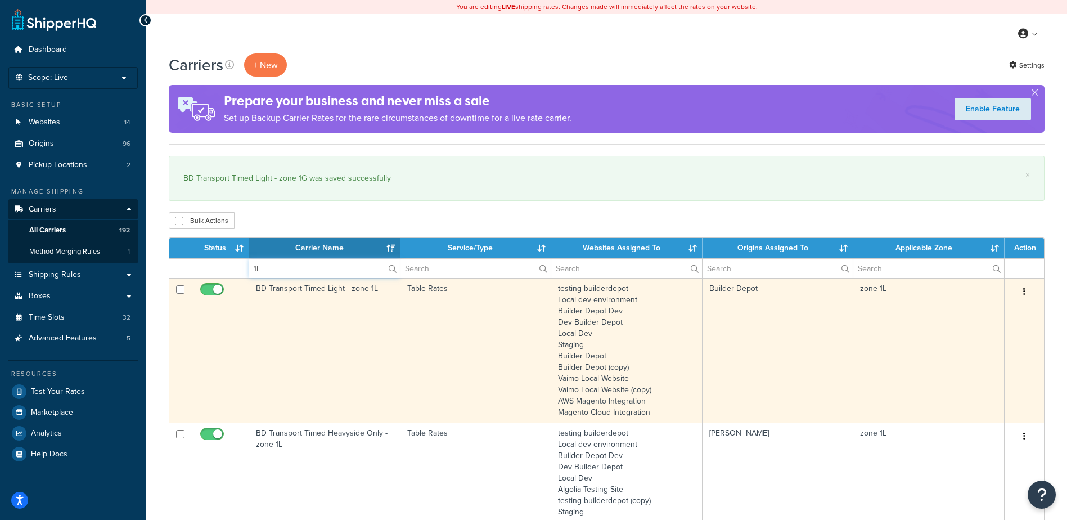
type input "1l"
click at [332, 330] on td "BD Transport Timed Light - zone 1L" at bounding box center [324, 350] width 151 height 145
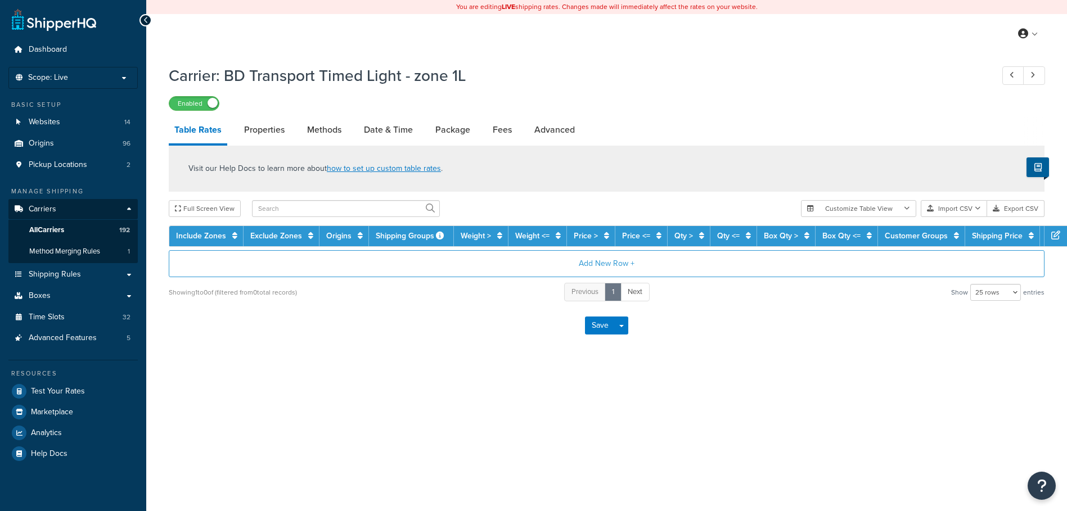
select select "25"
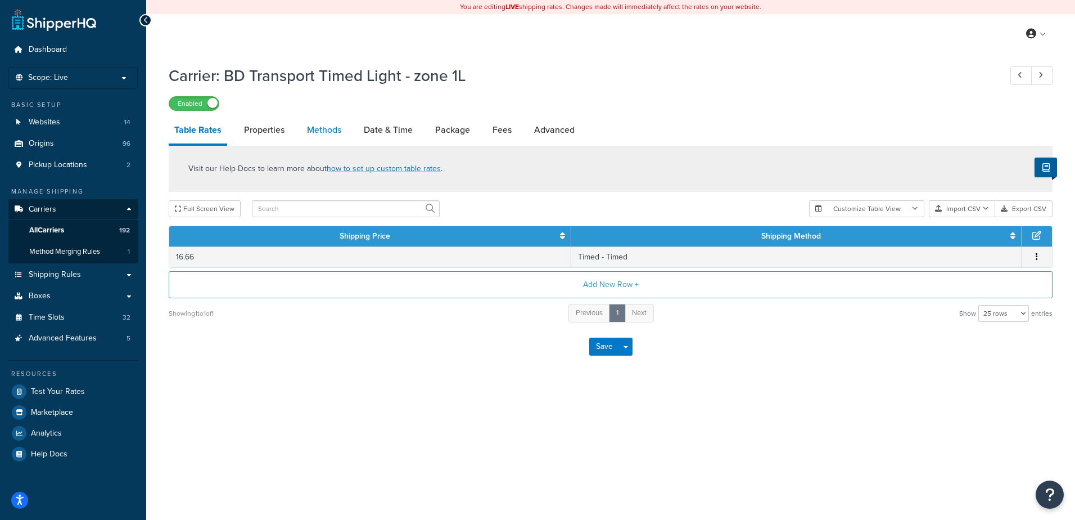
click at [323, 132] on link "Methods" at bounding box center [324, 129] width 46 height 27
select select "25"
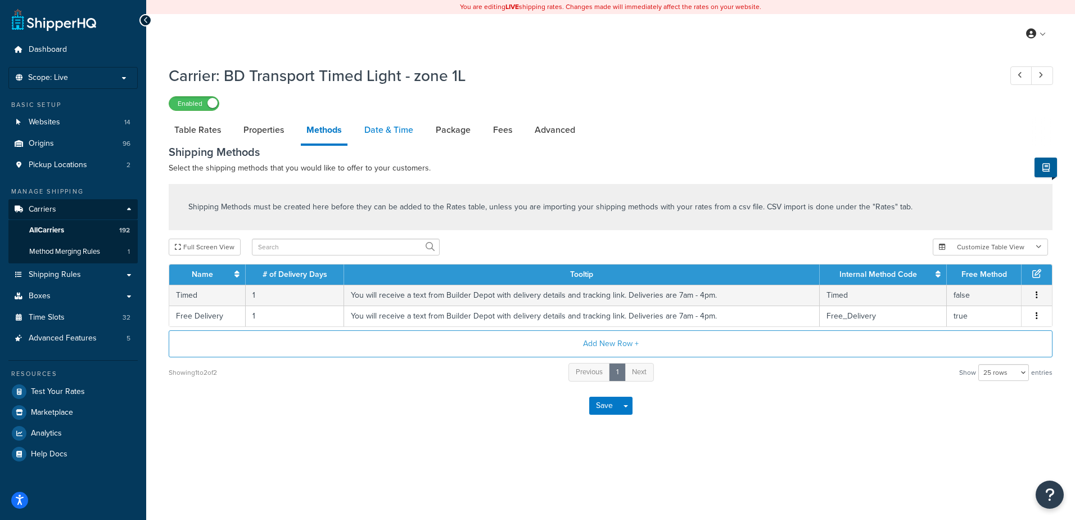
click at [381, 129] on link "Date & Time" at bounding box center [389, 129] width 60 height 27
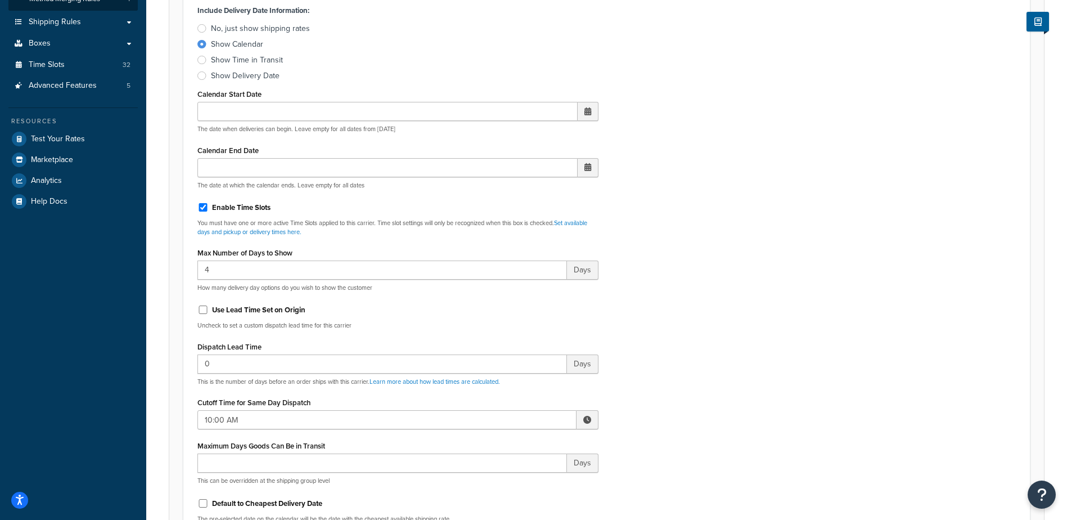
scroll to position [281, 0]
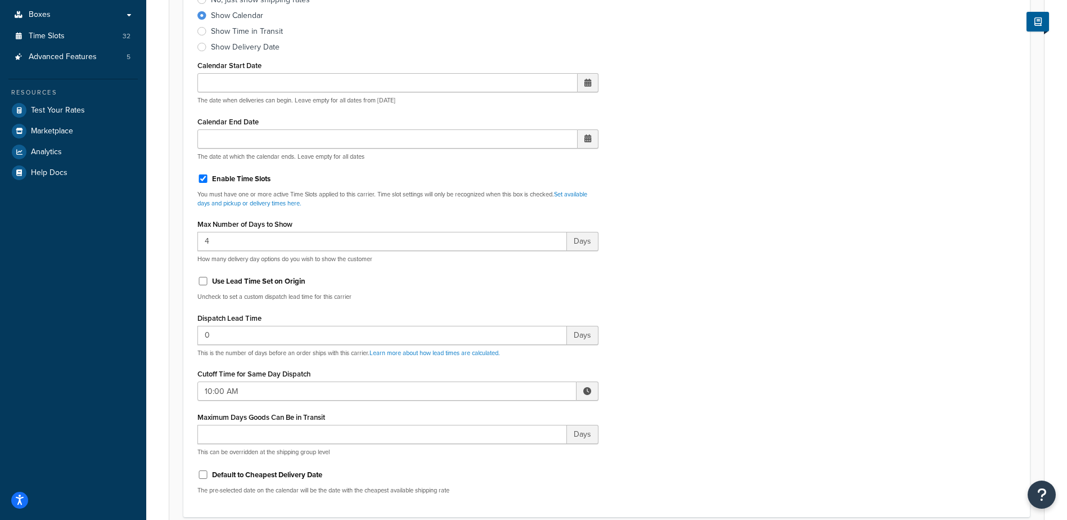
click at [582, 385] on span at bounding box center [588, 390] width 22 height 19
click at [503, 450] on span "▼" at bounding box center [504, 449] width 22 height 22
type input "9:00 AM"
click at [692, 391] on div "Include Delivery Date Information: No, just show shipping rates Show Calendar S…" at bounding box center [606, 238] width 835 height 529
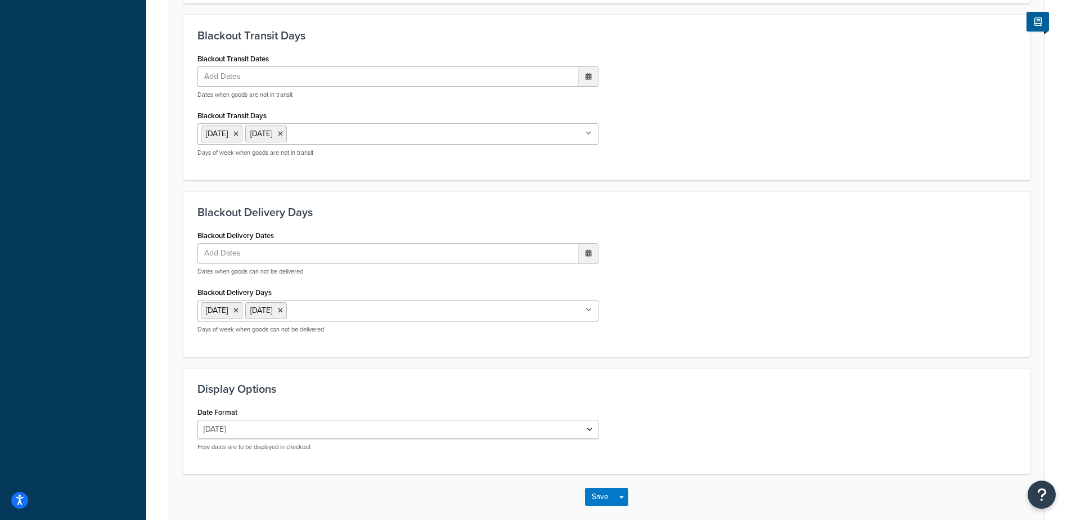
scroll to position [852, 0]
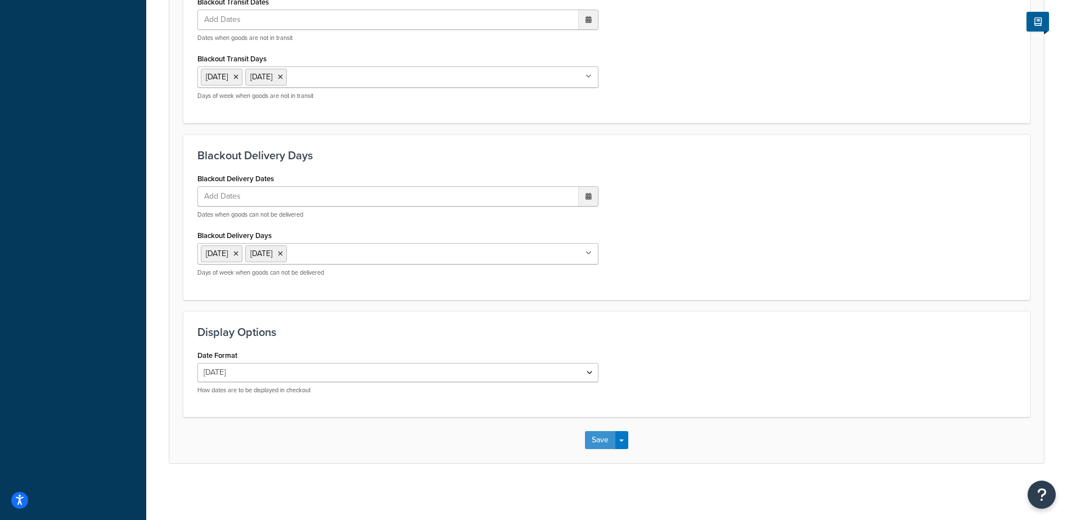
click at [596, 443] on button "Save" at bounding box center [600, 440] width 30 height 18
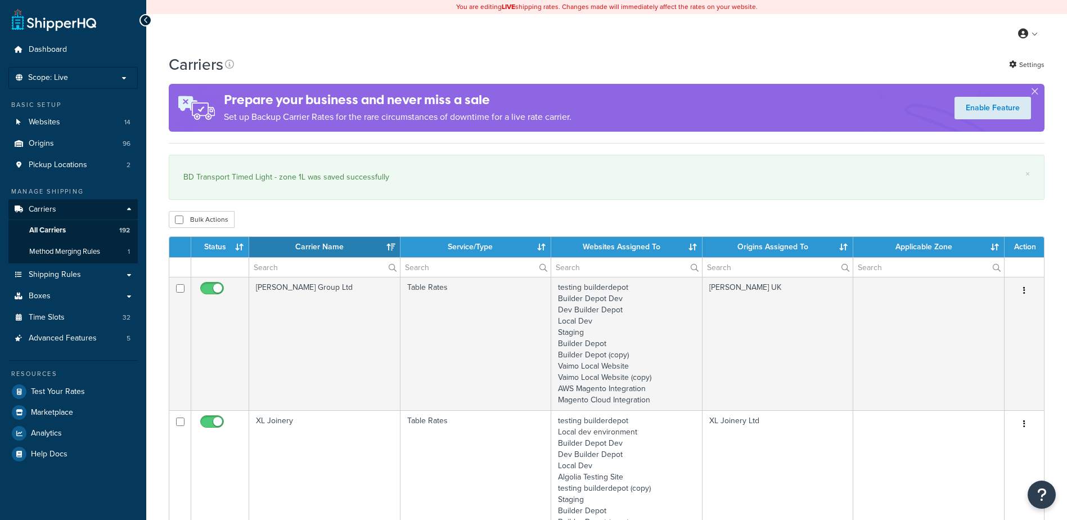
select select "15"
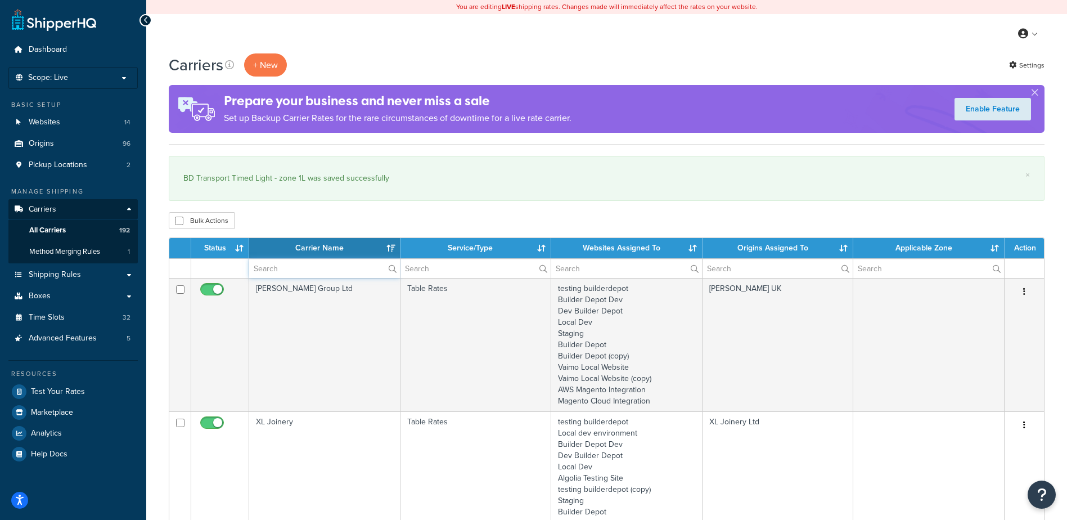
click at [276, 265] on input "text" at bounding box center [324, 268] width 151 height 19
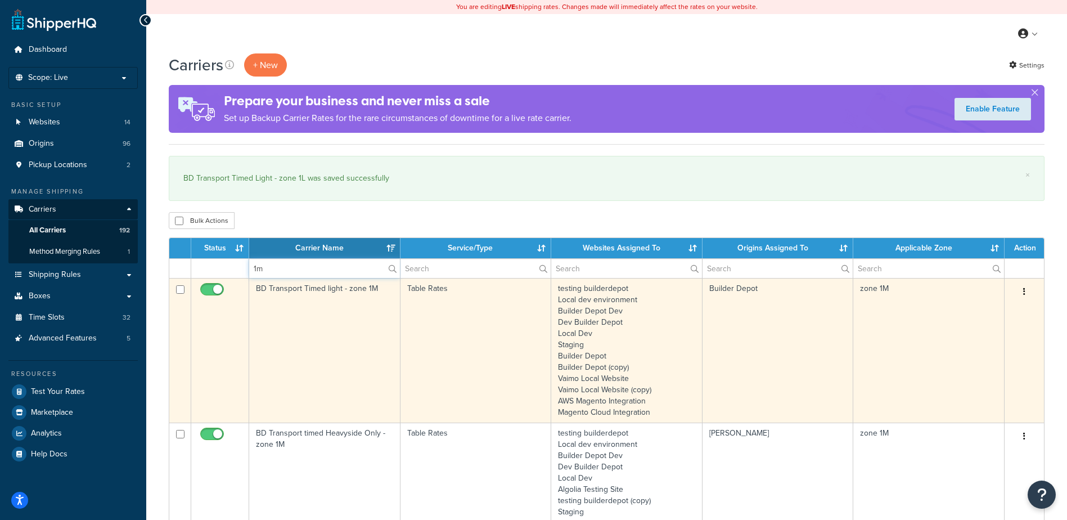
type input "1m"
click at [349, 335] on td "BD Transport Timed light - zone 1M" at bounding box center [324, 350] width 151 height 145
click at [349, 334] on td "BD Transport Timed light - zone 1M" at bounding box center [324, 350] width 151 height 145
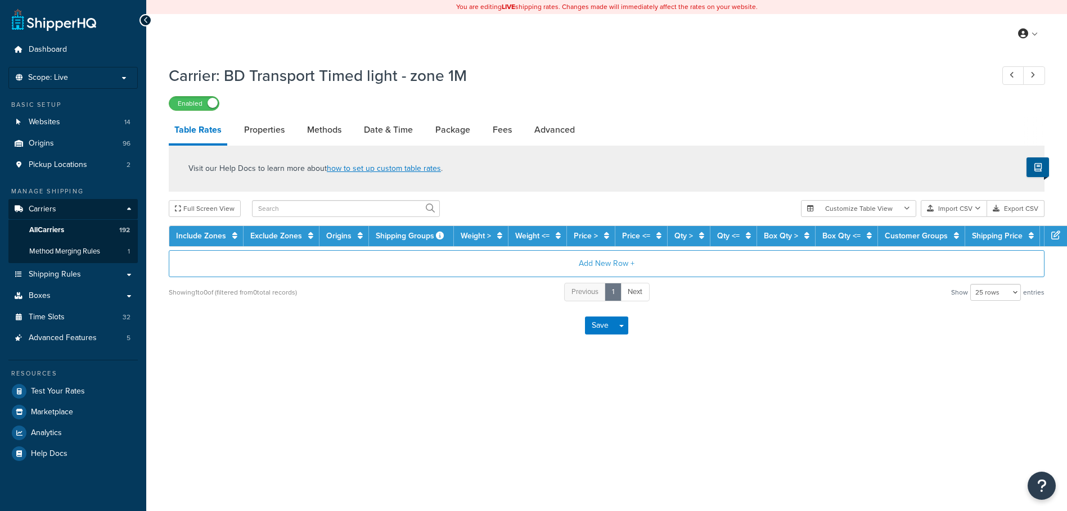
select select "25"
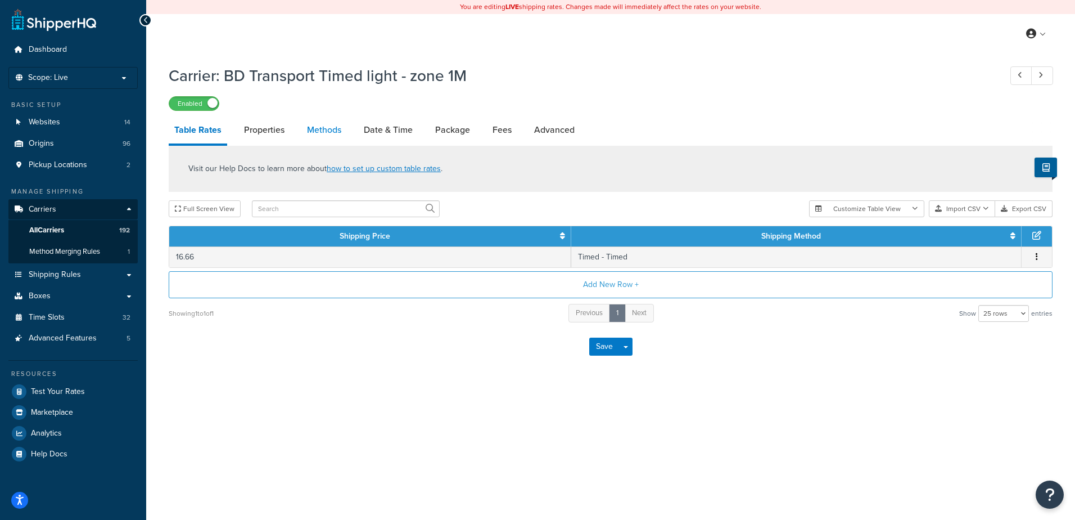
click at [317, 128] on link "Methods" at bounding box center [324, 129] width 46 height 27
select select "25"
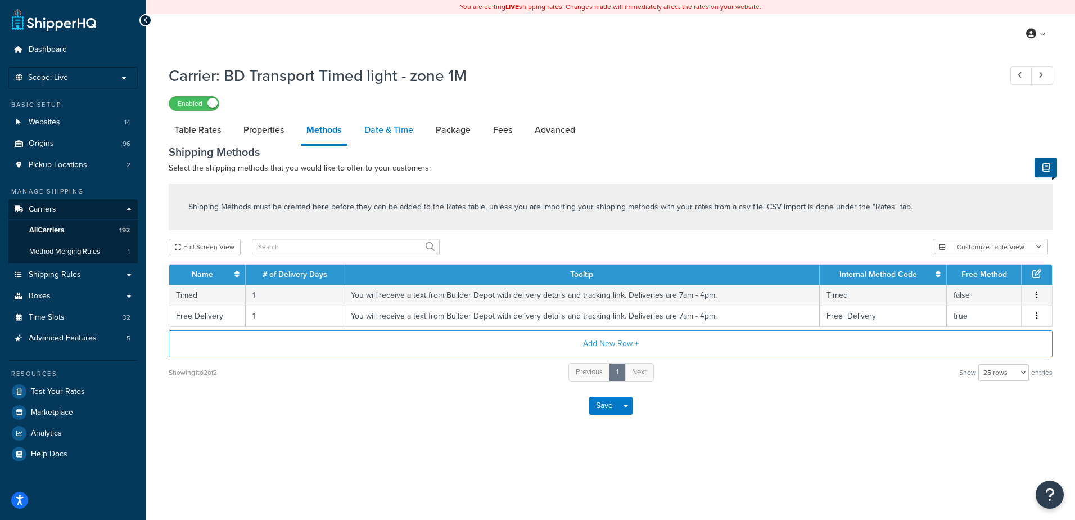
click at [391, 132] on link "Date & Time" at bounding box center [389, 129] width 60 height 27
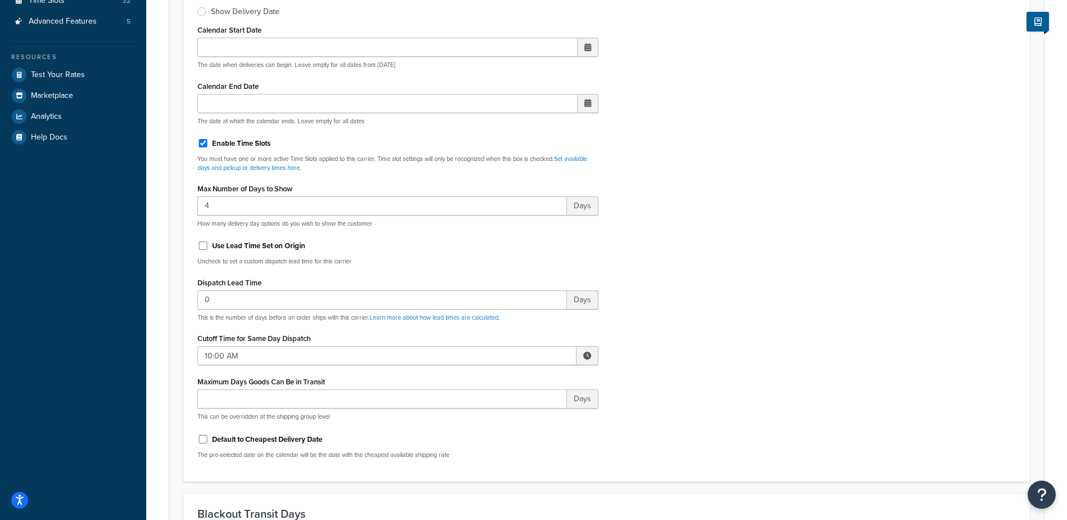
scroll to position [337, 0]
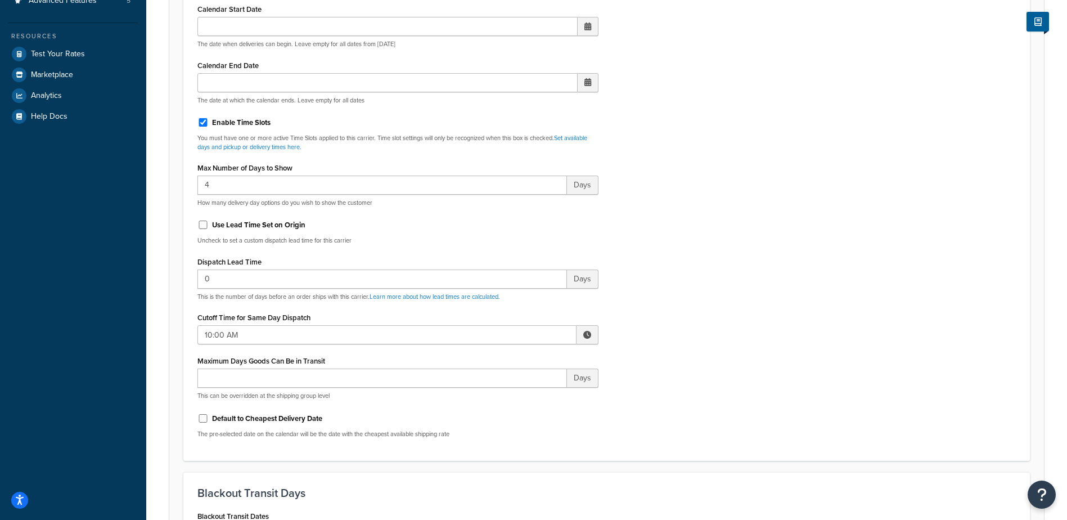
click at [586, 336] on span at bounding box center [587, 335] width 8 height 8
click at [502, 388] on span "▼" at bounding box center [504, 393] width 22 height 22
type input "9:00 AM"
click at [697, 344] on div "Include Delivery Date Information: No, just show shipping rates Show Calendar S…" at bounding box center [606, 181] width 835 height 529
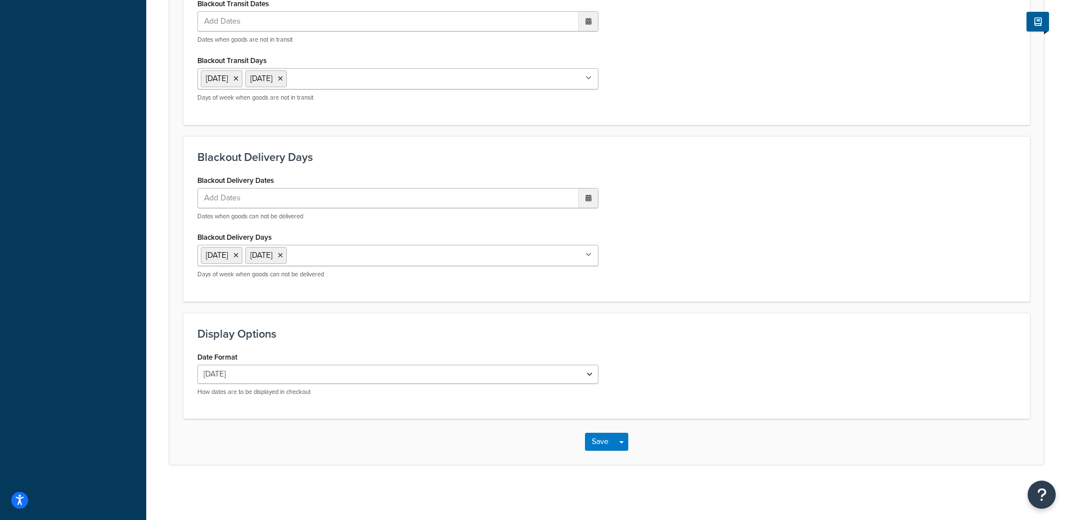
scroll to position [852, 0]
click at [593, 436] on button "Save" at bounding box center [600, 440] width 30 height 18
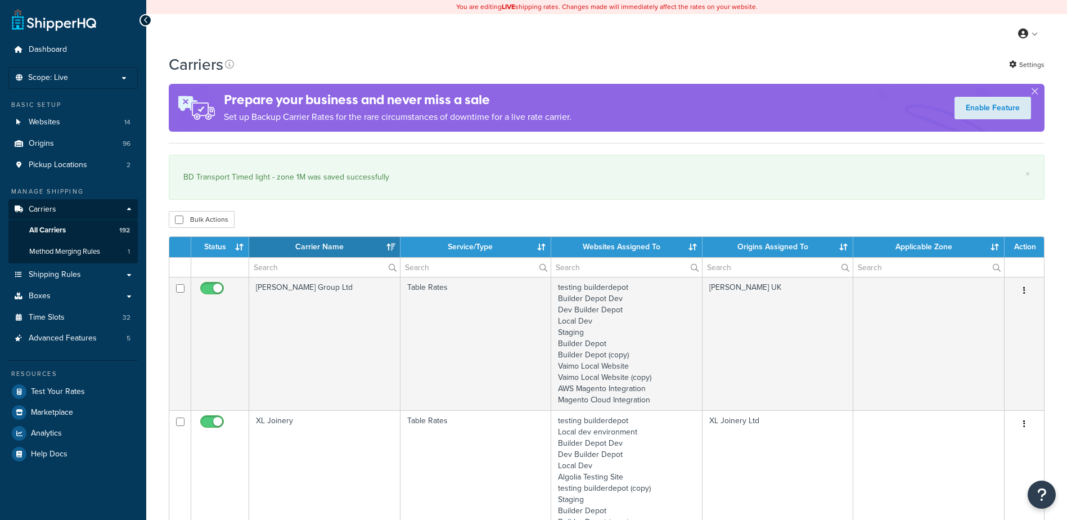
select select "15"
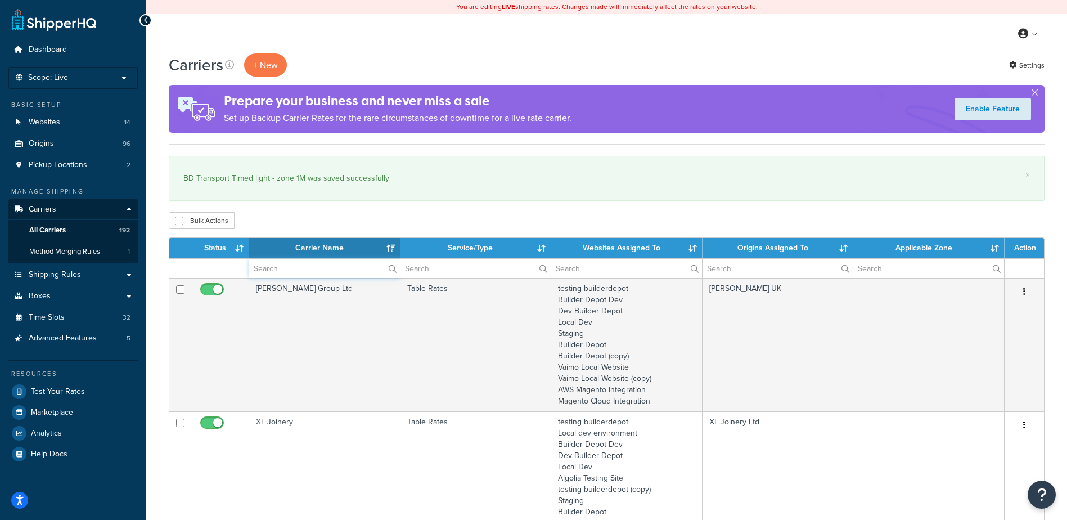
click at [278, 271] on input "text" at bounding box center [324, 268] width 151 height 19
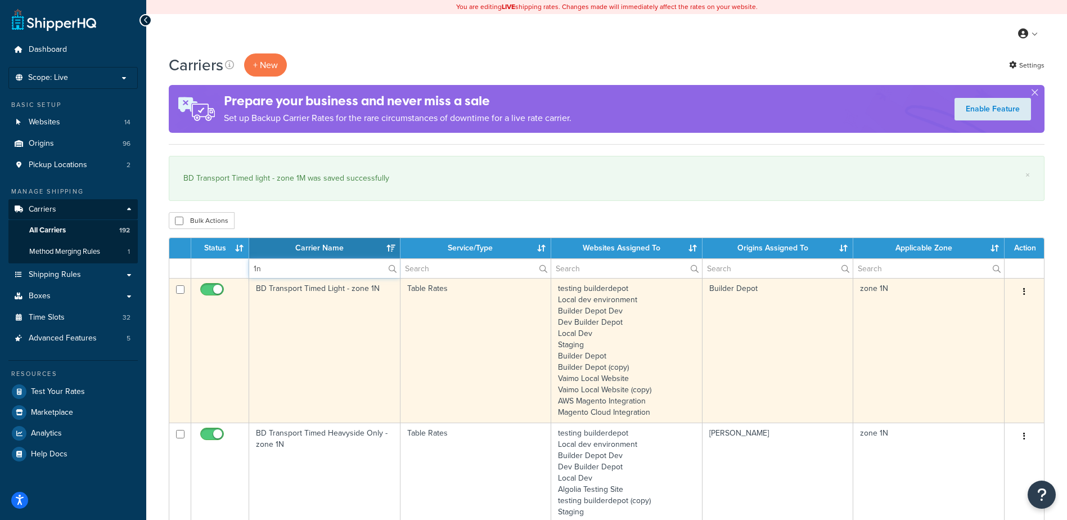
type input "1n"
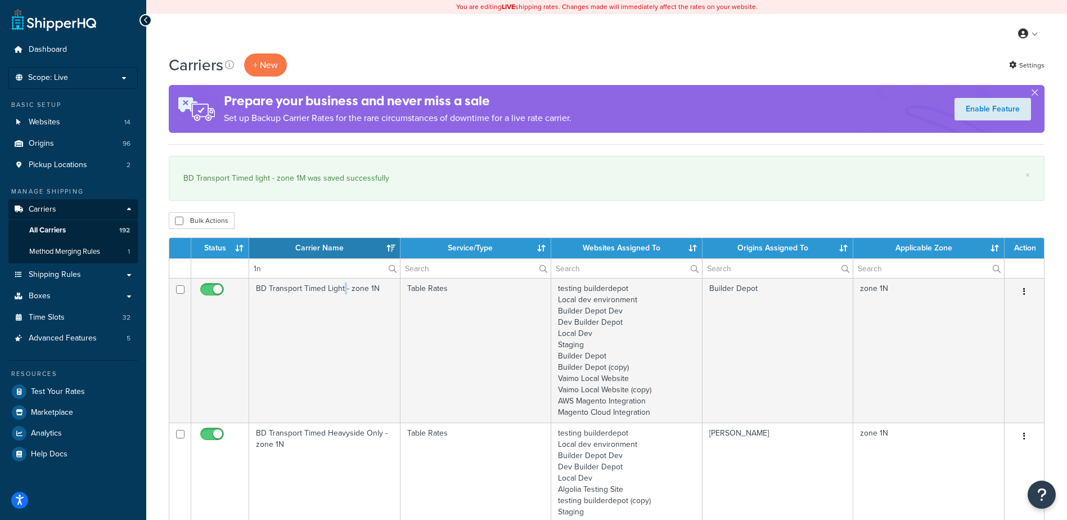
click at [344, 331] on td "BD Transport Timed Light - zone 1N" at bounding box center [324, 350] width 151 height 145
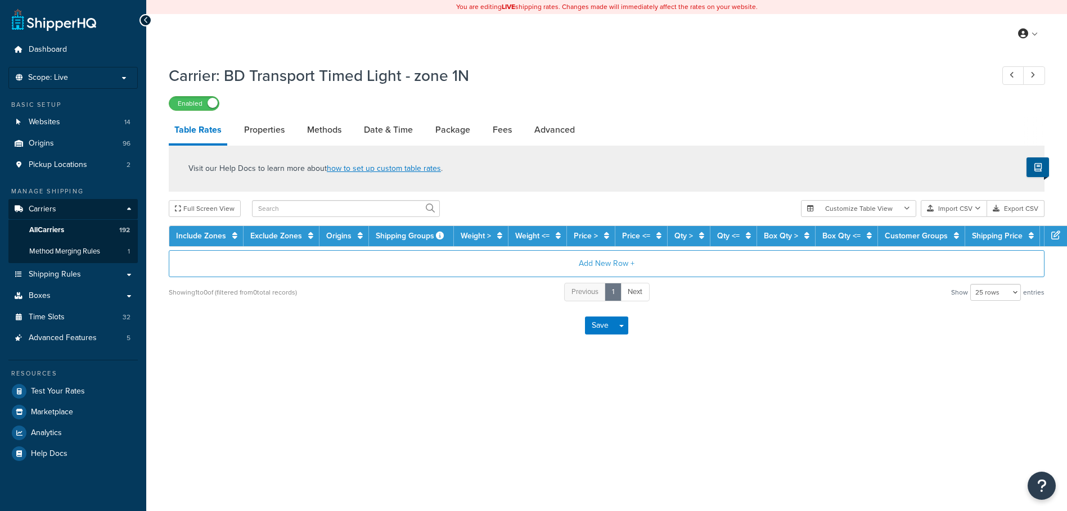
select select "25"
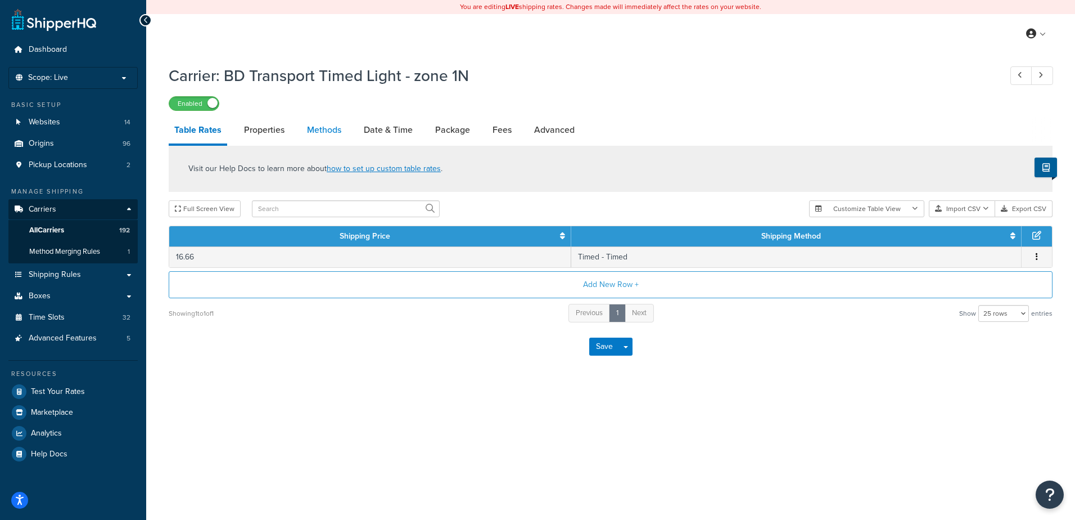
click at [325, 132] on link "Methods" at bounding box center [324, 129] width 46 height 27
select select "25"
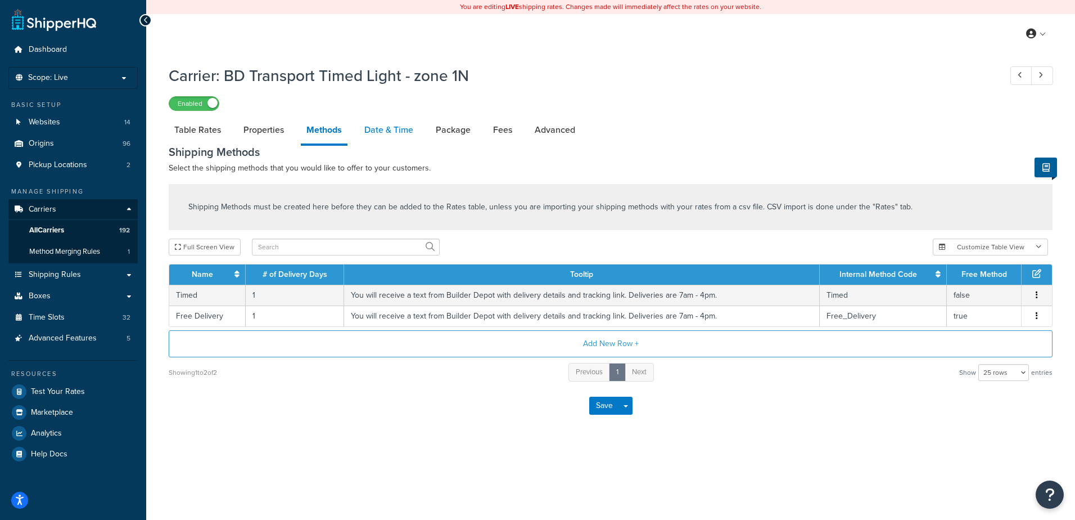
click at [397, 134] on link "Date & Time" at bounding box center [389, 129] width 60 height 27
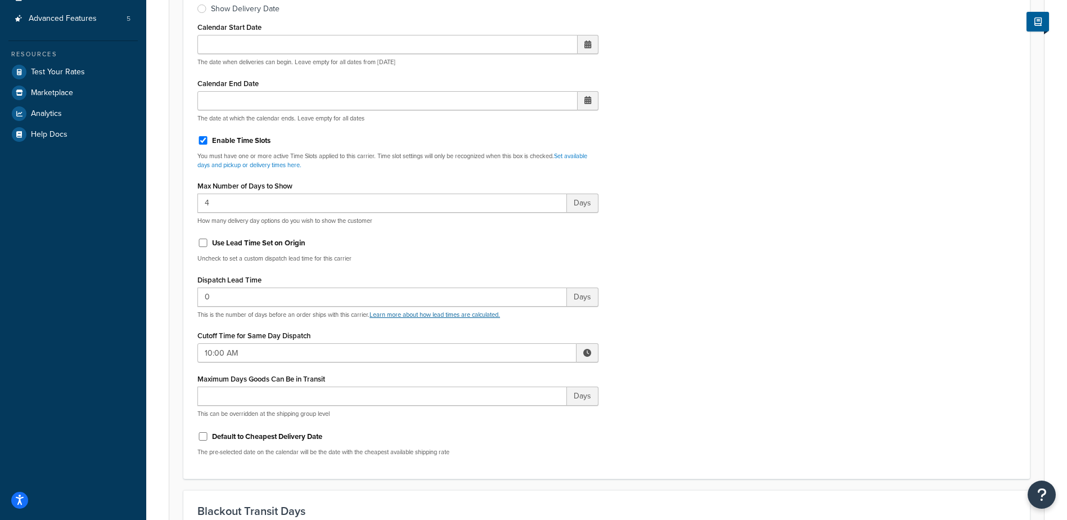
scroll to position [337, 0]
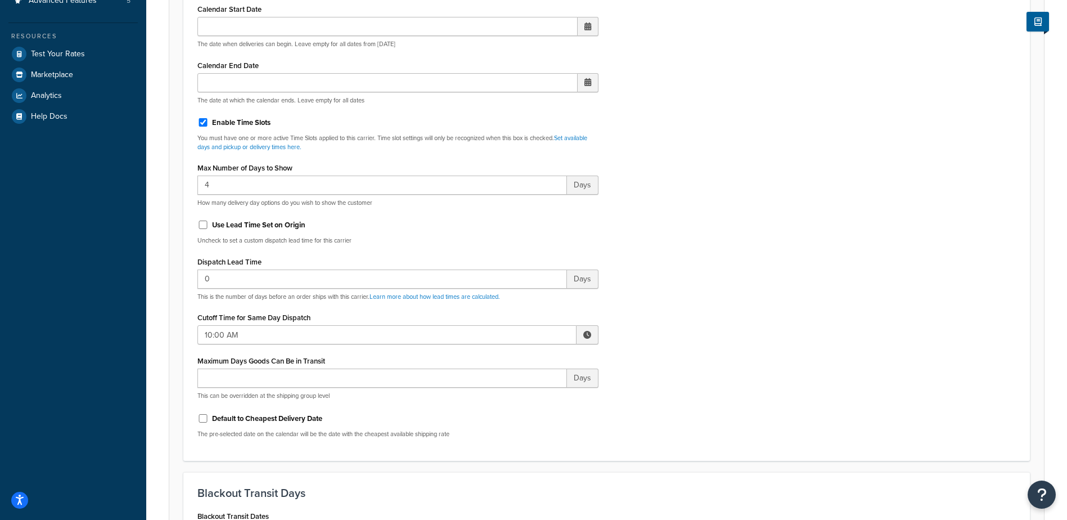
click at [589, 331] on span at bounding box center [587, 335] width 8 height 8
click at [506, 396] on span "▼" at bounding box center [504, 393] width 22 height 22
type input "9:00 AM"
click at [706, 298] on div "Include Delivery Date Information: No, just show shipping rates Show Calendar S…" at bounding box center [606, 181] width 835 height 529
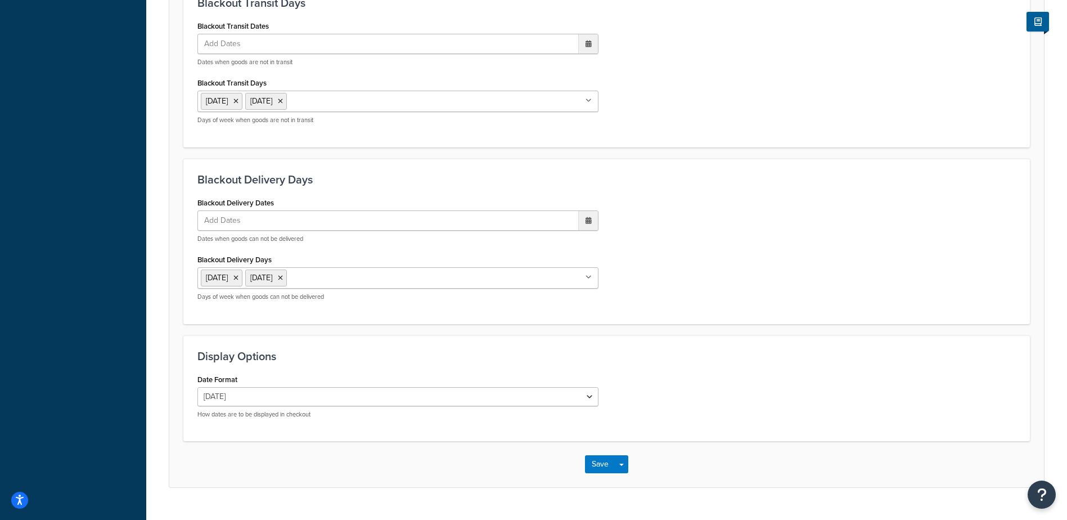
scroll to position [852, 0]
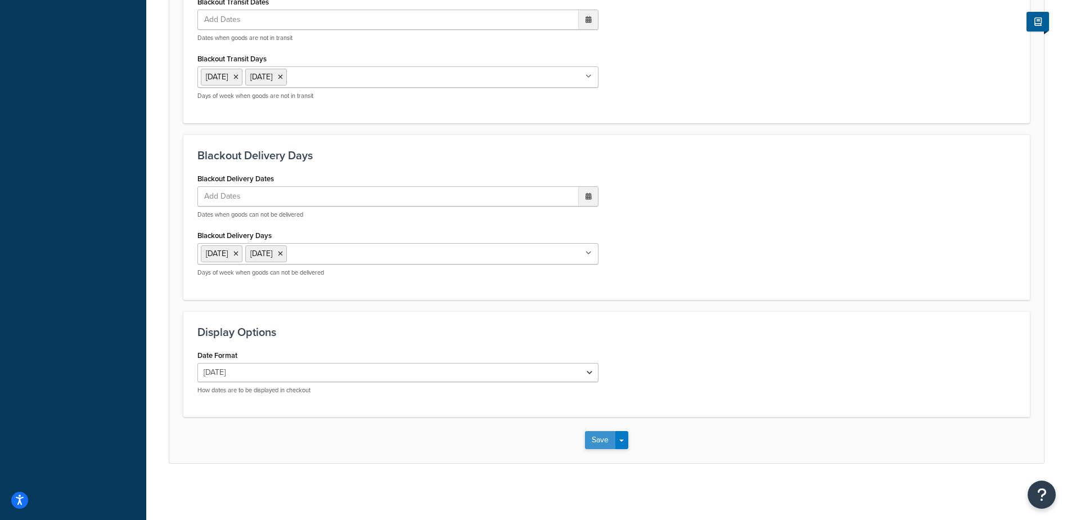
click at [600, 438] on button "Save" at bounding box center [600, 440] width 30 height 18
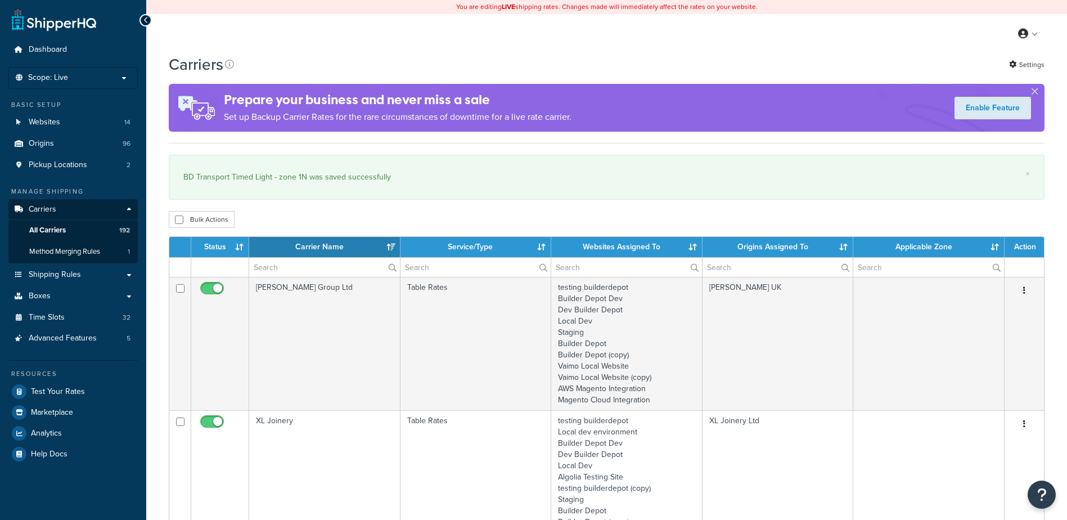
select select "15"
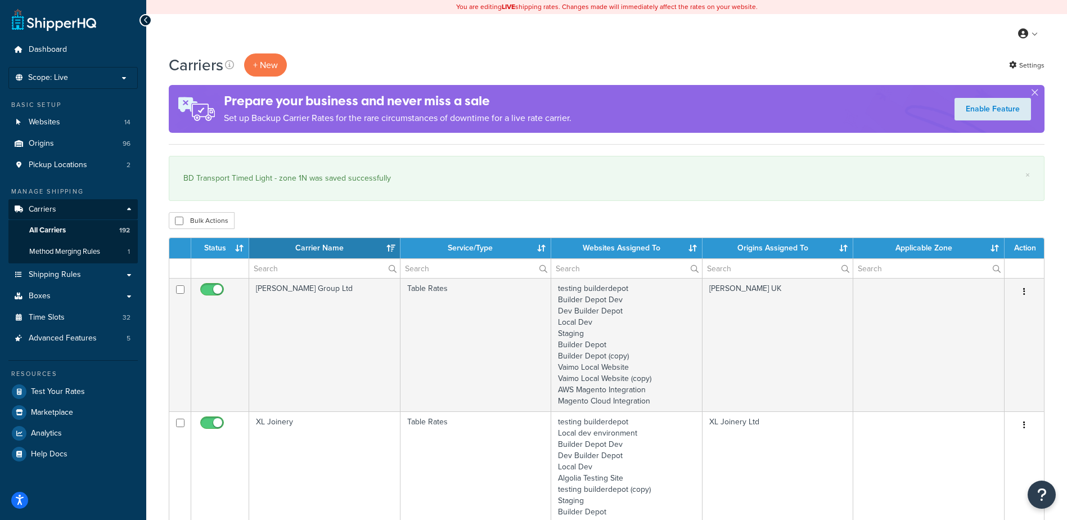
drag, startPoint x: 481, startPoint y: 40, endPoint x: 245, endPoint y: 0, distance: 239.7
click at [481, 40] on div "My Profile Billing Global Settings Contact Us Logout" at bounding box center [606, 33] width 921 height 39
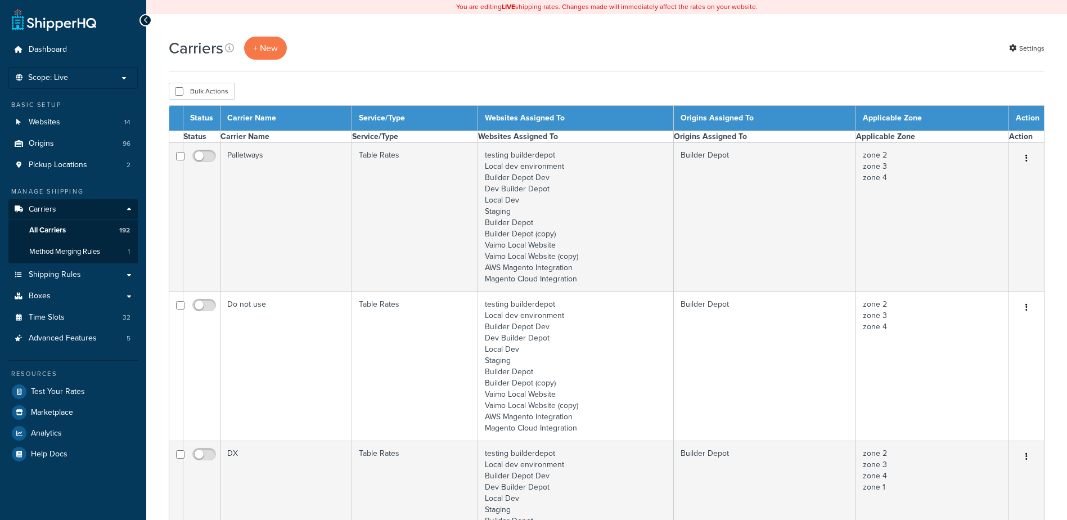
select select "15"
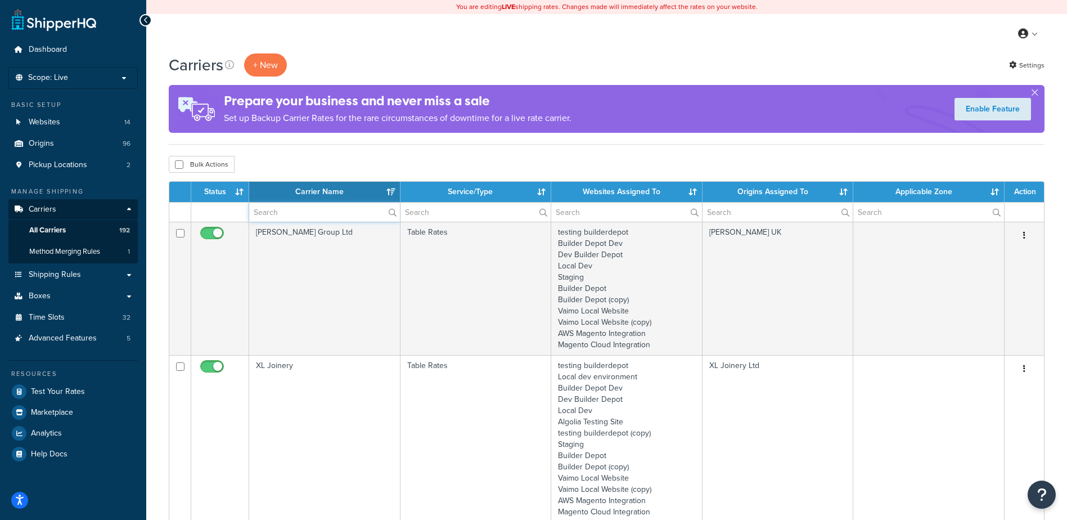
click at [279, 211] on input "text" at bounding box center [324, 211] width 151 height 19
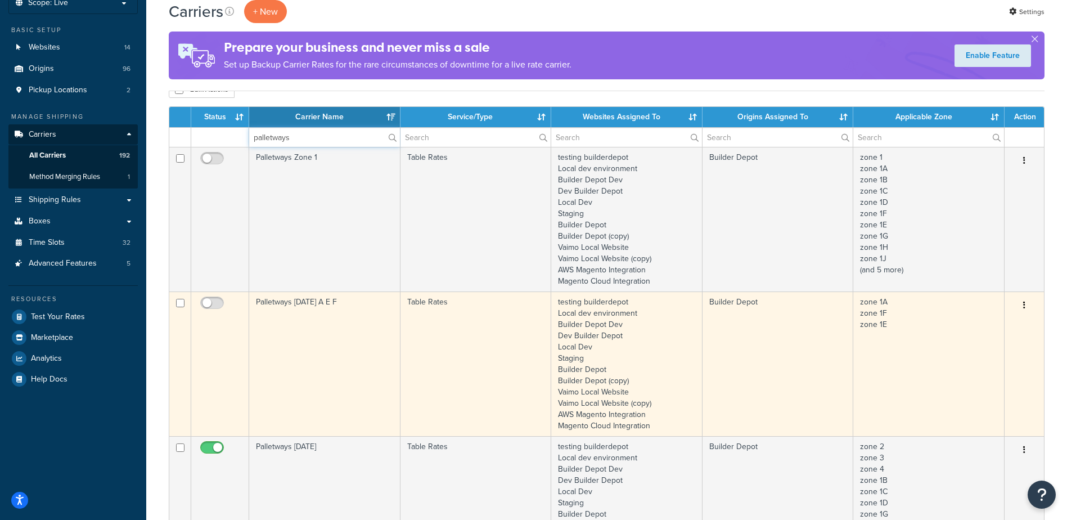
scroll to position [337, 0]
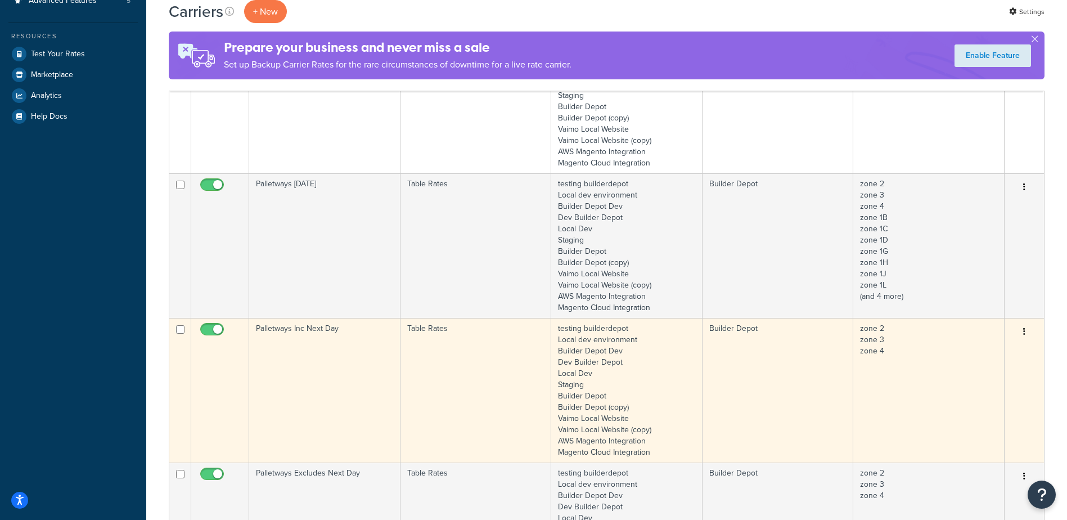
type input "palletways"
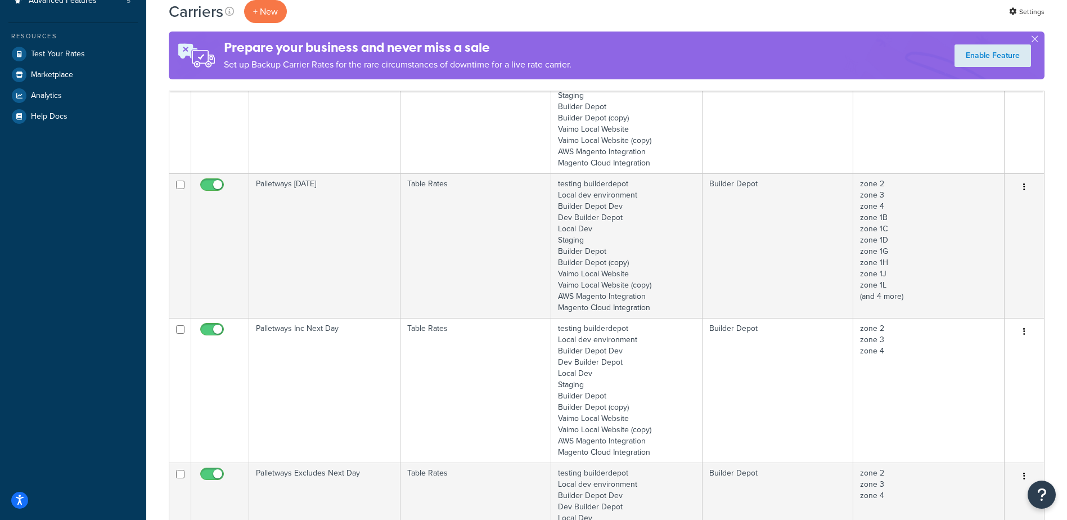
click at [324, 376] on td "Palletways Inc Next Day" at bounding box center [324, 390] width 151 height 145
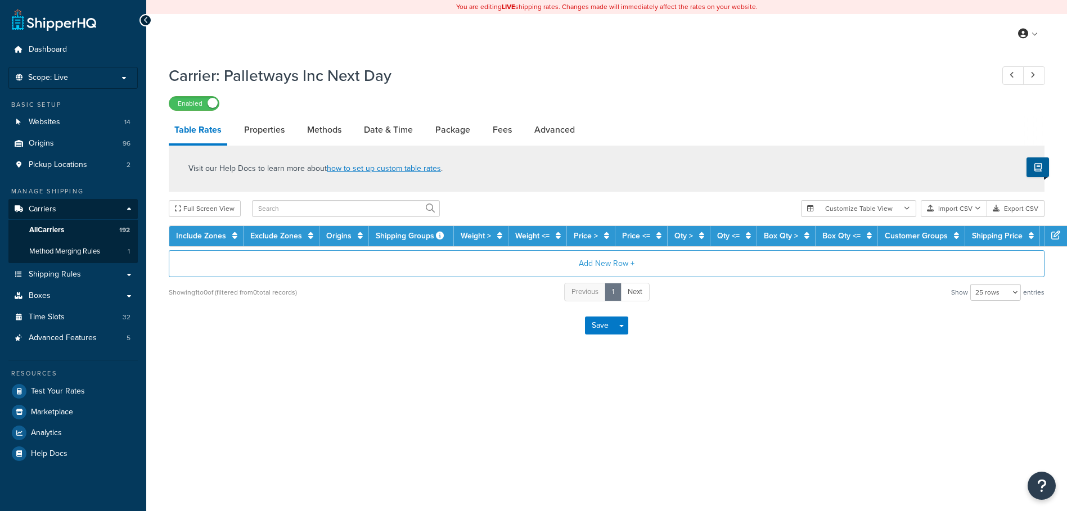
select select "25"
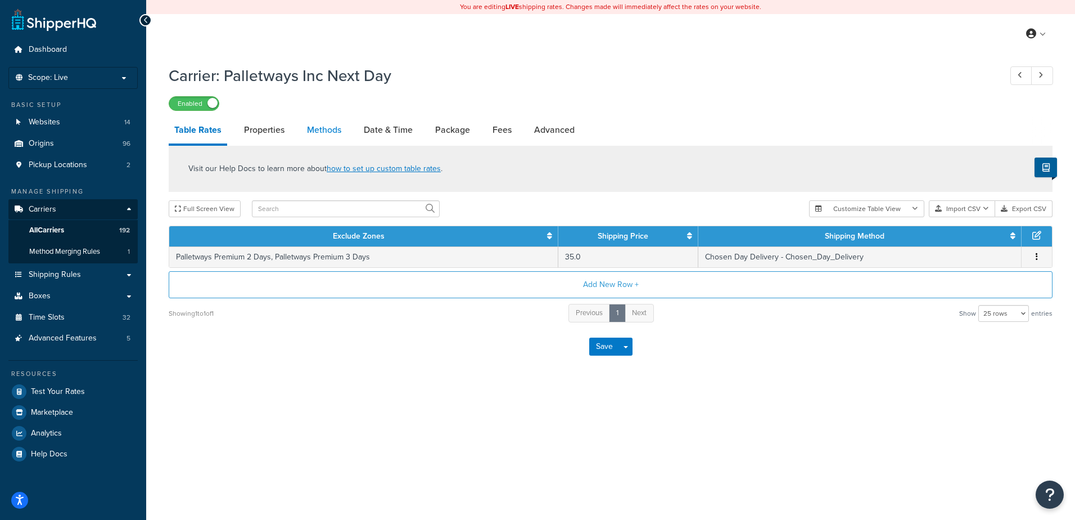
click at [321, 125] on link "Methods" at bounding box center [324, 129] width 46 height 27
select select "25"
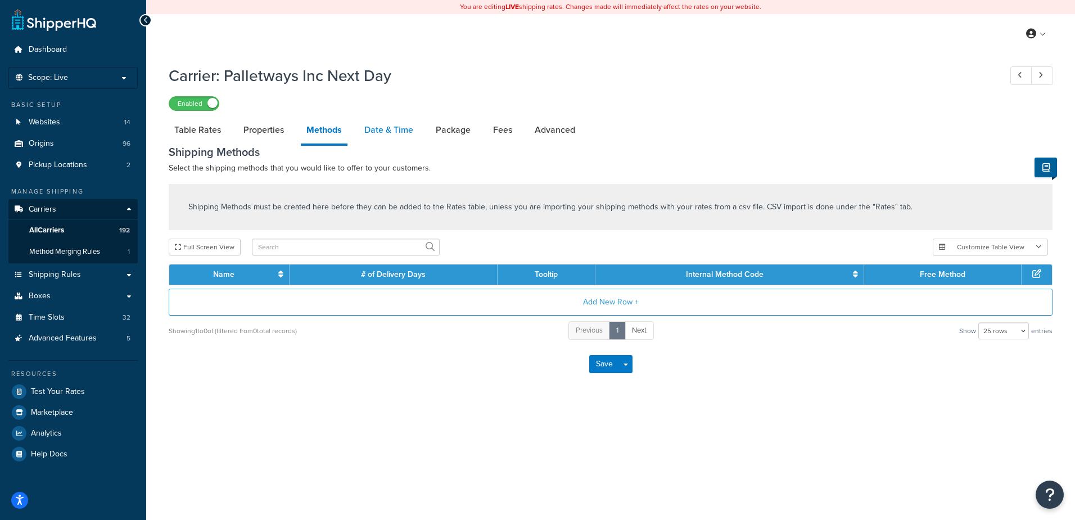
click at [381, 123] on link "Date & Time" at bounding box center [389, 129] width 60 height 27
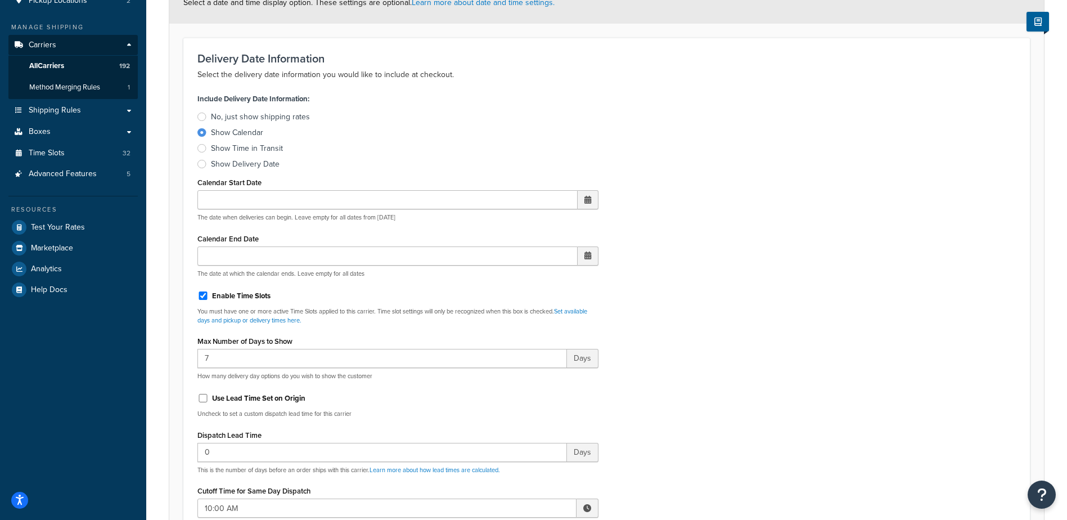
scroll to position [337, 0]
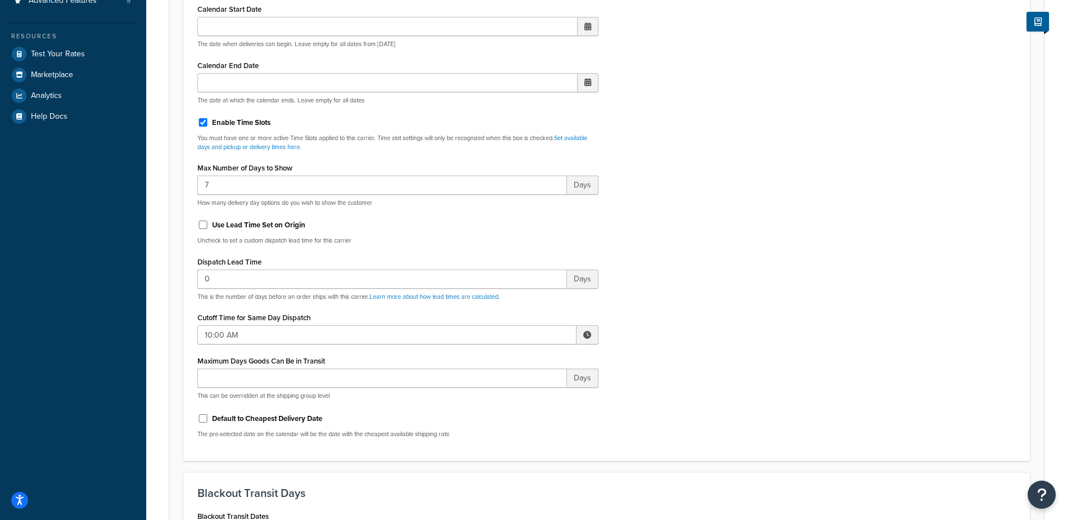
click at [598, 336] on div "Include Delivery Date Information: No, just show shipping rates Show Calendar S…" at bounding box center [398, 181] width 418 height 529
click at [586, 332] on span at bounding box center [587, 335] width 8 height 8
click at [502, 362] on span "▲" at bounding box center [504, 359] width 22 height 22
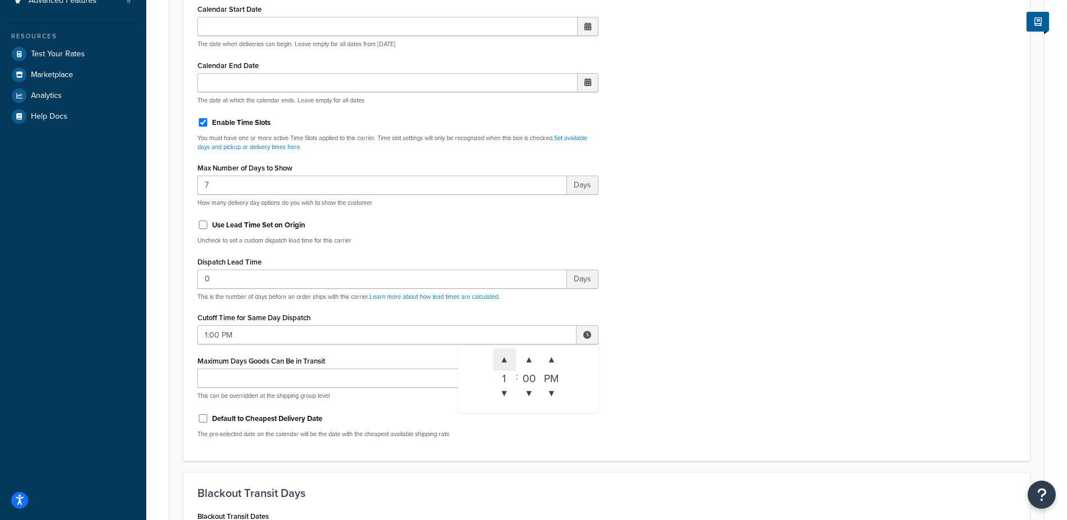
click at [502, 362] on span "▲" at bounding box center [504, 359] width 22 height 22
type input "2:00 PM"
click at [677, 332] on div "Include Delivery Date Information: No, just show shipping rates Show Calendar S…" at bounding box center [606, 181] width 835 height 529
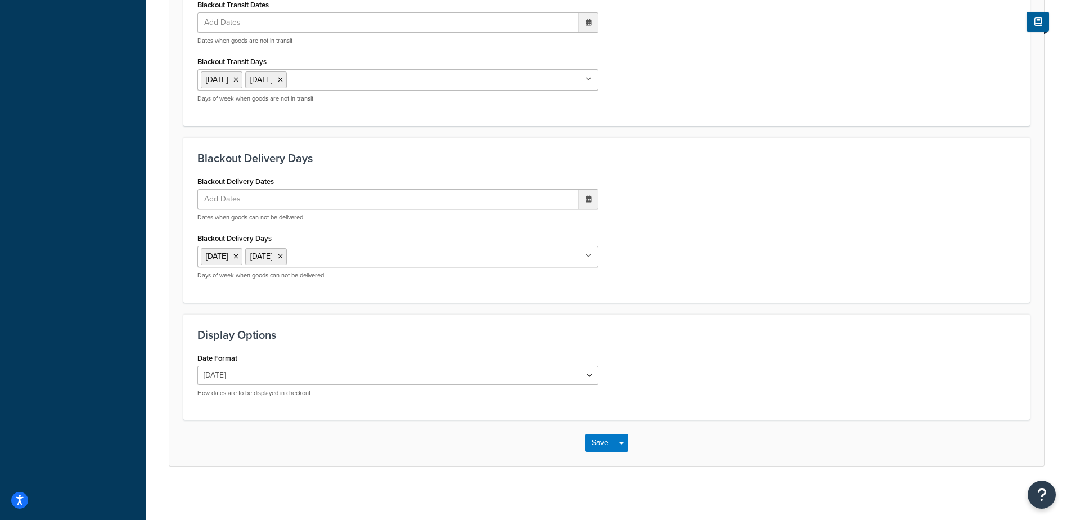
scroll to position [852, 0]
click at [597, 437] on button "Save" at bounding box center [600, 440] width 30 height 18
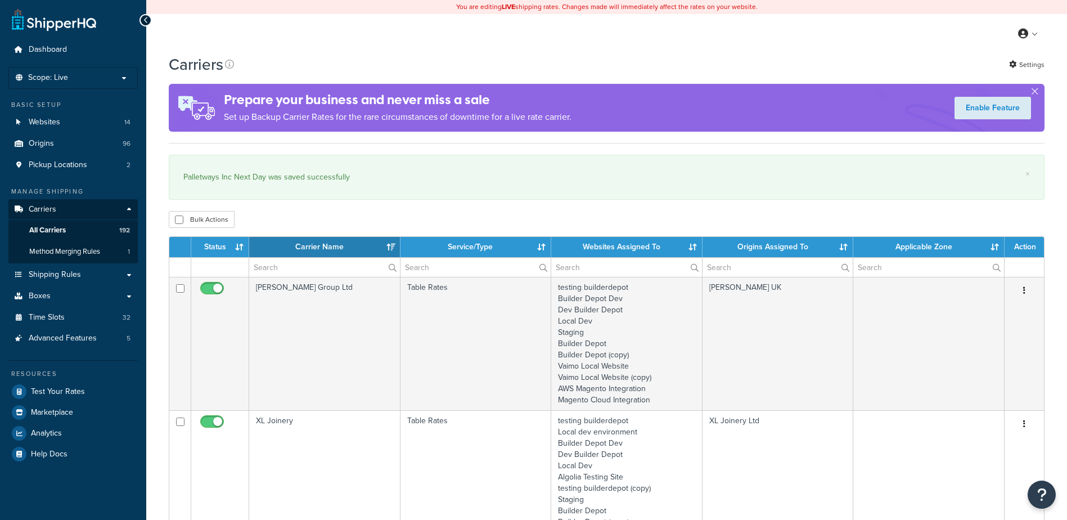
select select "15"
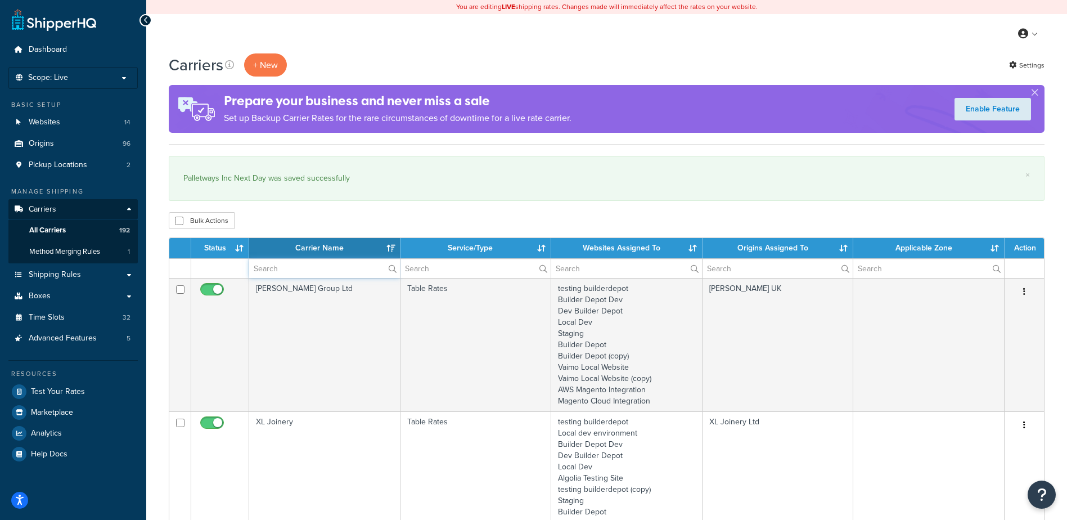
click at [276, 271] on input "text" at bounding box center [324, 268] width 151 height 19
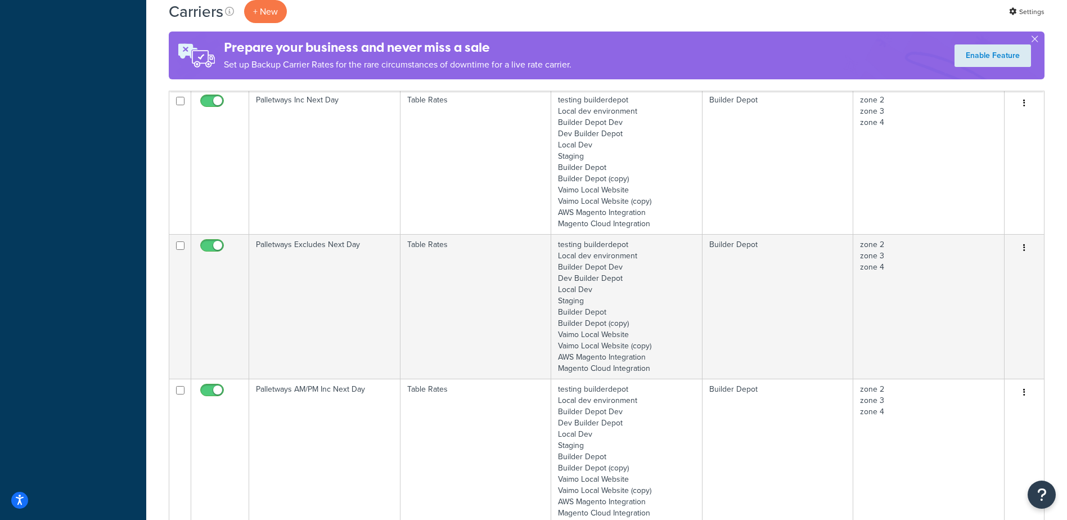
scroll to position [675, 0]
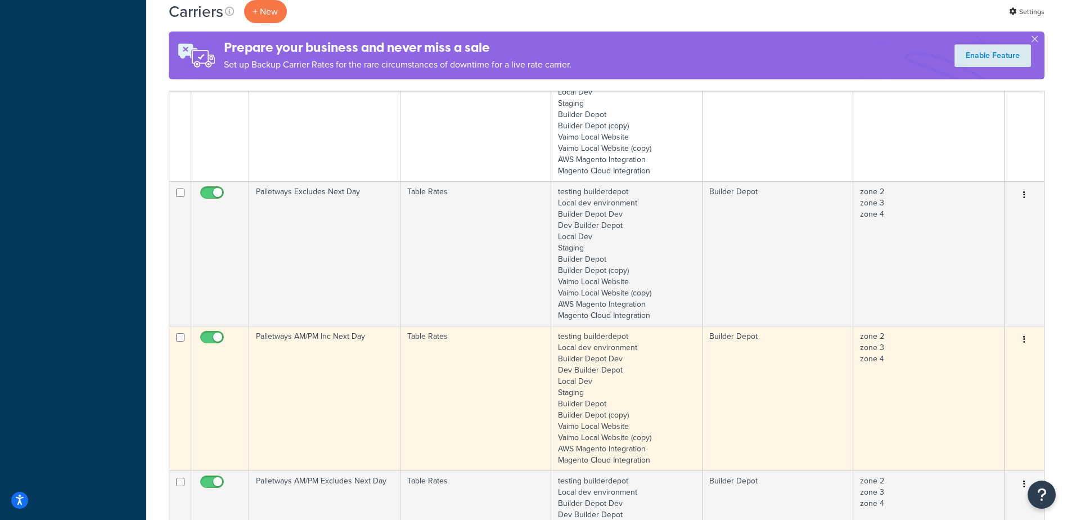
type input "palletways"
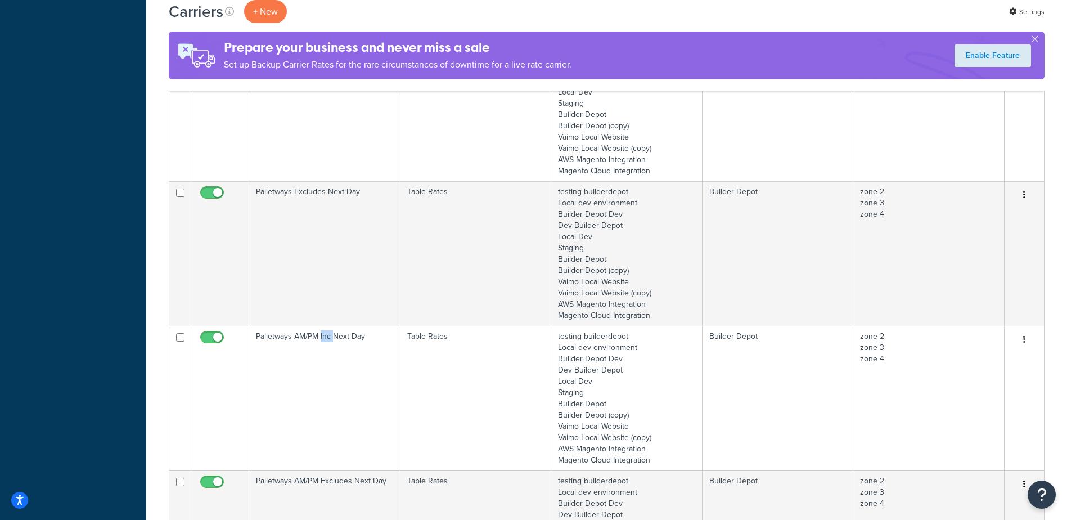
click at [327, 352] on td "Palletways AM/PM Inc Next Day" at bounding box center [324, 398] width 151 height 145
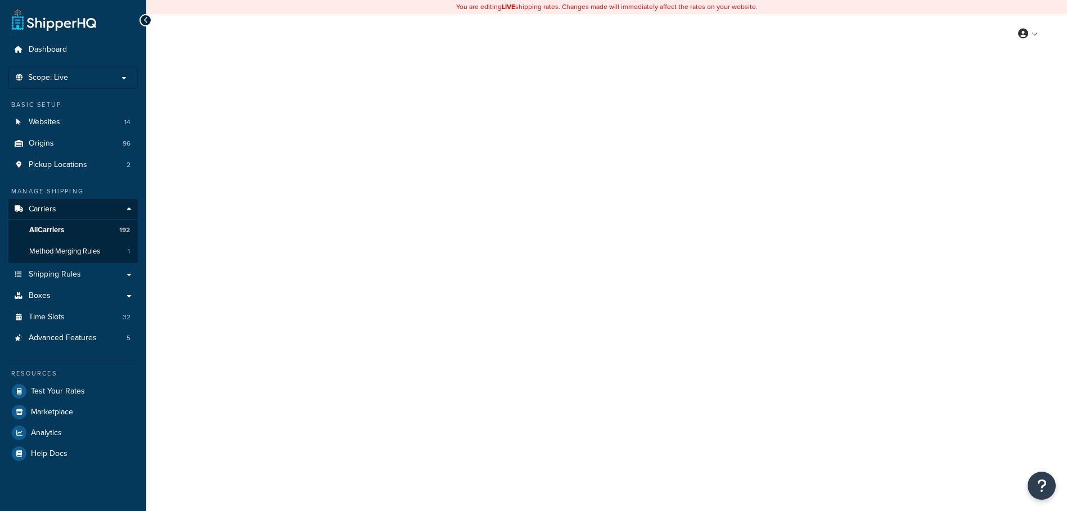
select select "25"
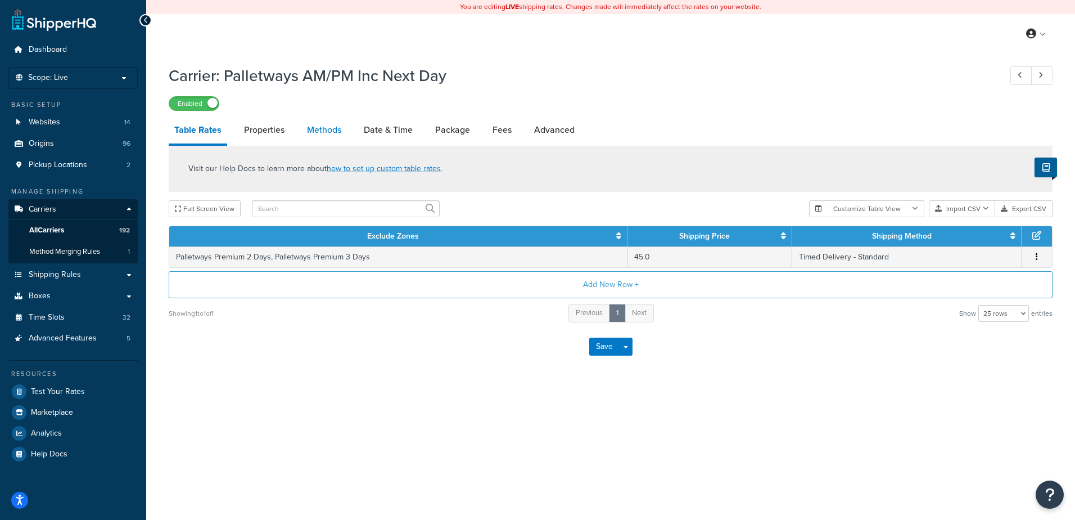
click at [323, 129] on link "Methods" at bounding box center [324, 129] width 46 height 27
select select "25"
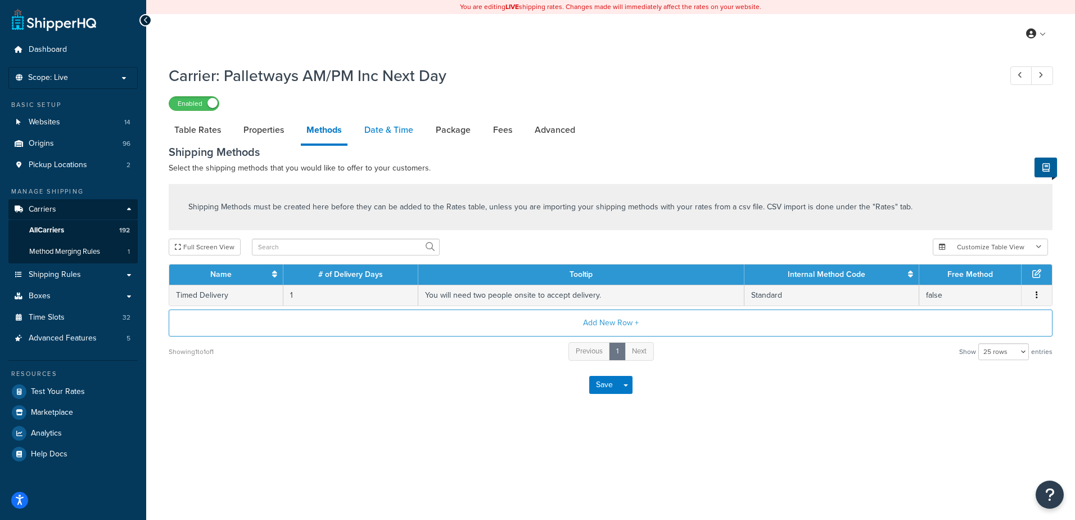
click at [386, 129] on link "Date & Time" at bounding box center [389, 129] width 60 height 27
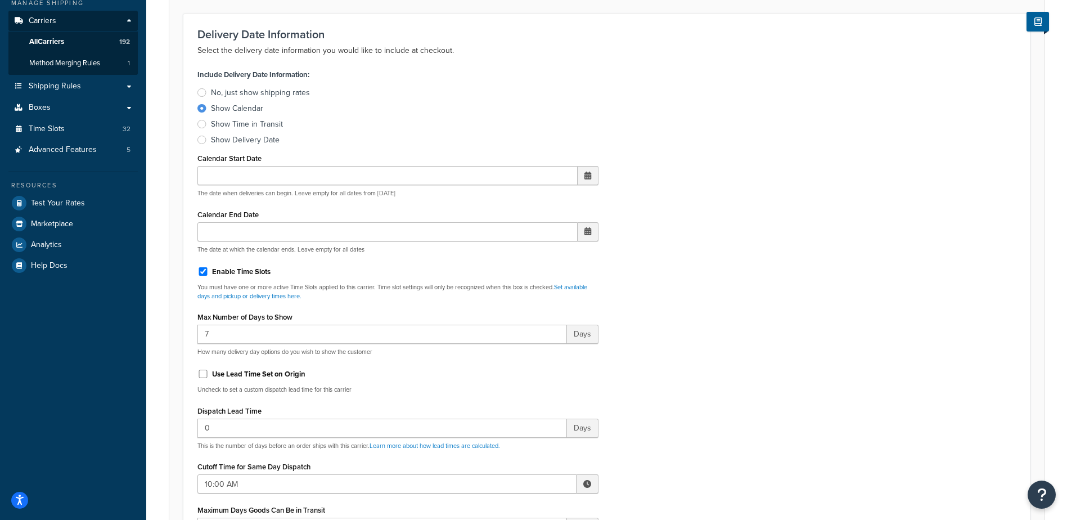
scroll to position [281, 0]
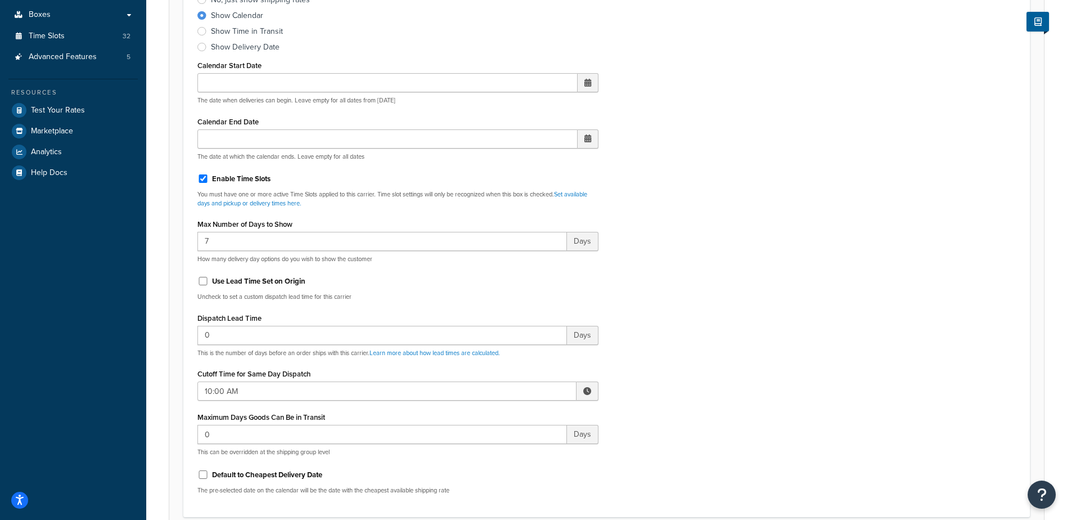
click at [588, 390] on span at bounding box center [587, 391] width 8 height 8
click at [505, 416] on span "▲" at bounding box center [504, 415] width 22 height 22
click at [506, 416] on span "▲" at bounding box center [504, 415] width 22 height 22
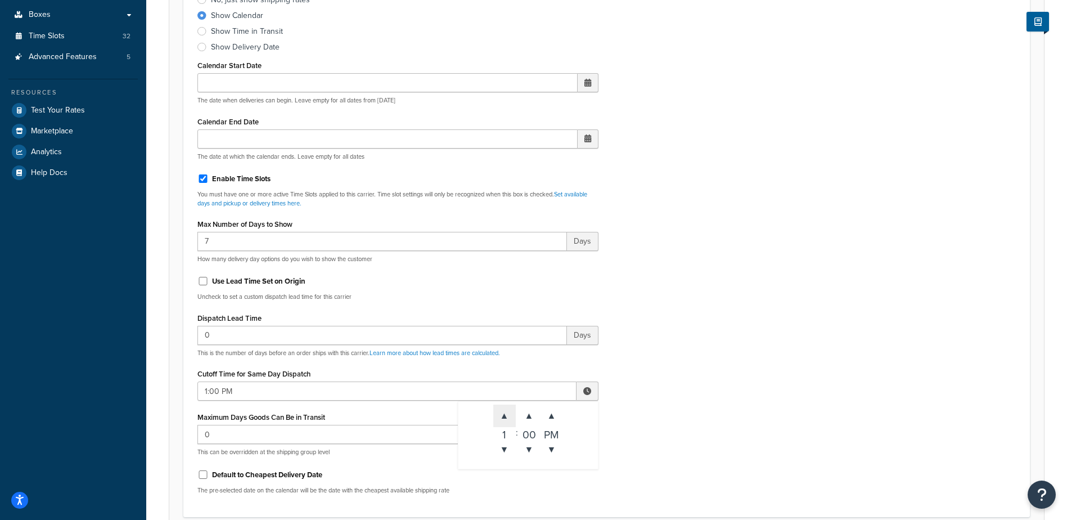
type input "2:00 PM"
click at [697, 372] on div "Include Delivery Date Information: No, just show shipping rates Show Calendar S…" at bounding box center [606, 238] width 835 height 529
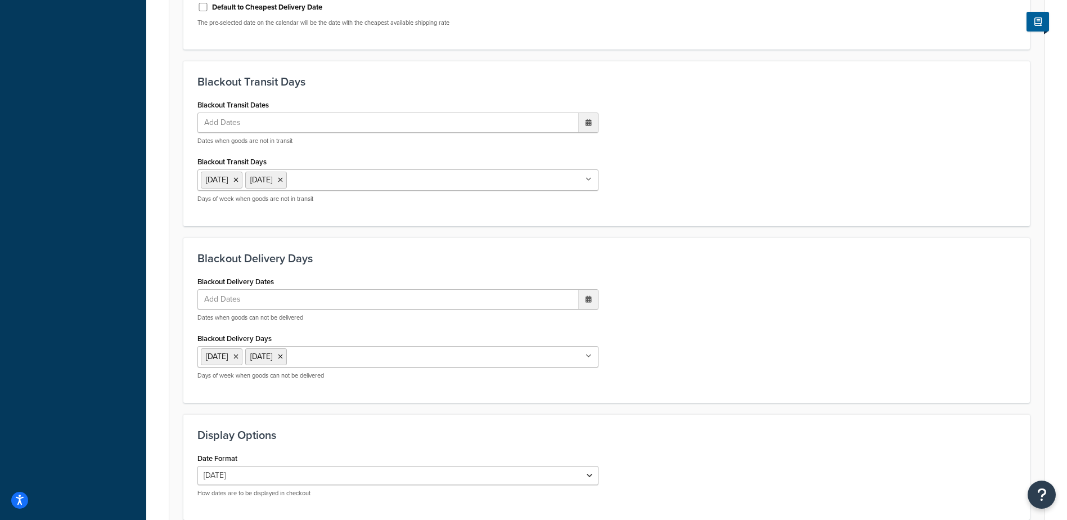
scroll to position [852, 0]
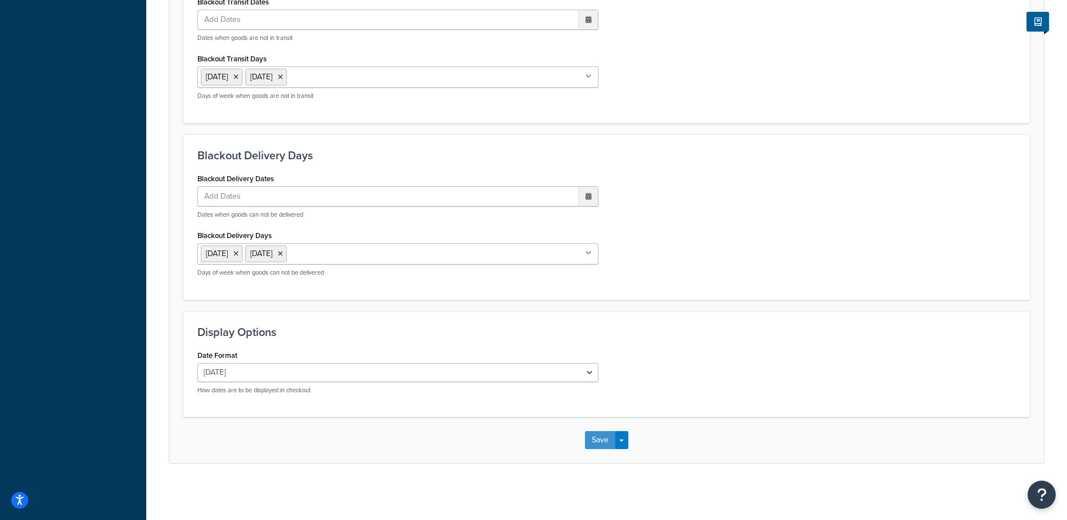
click at [593, 435] on button "Save" at bounding box center [600, 440] width 30 height 18
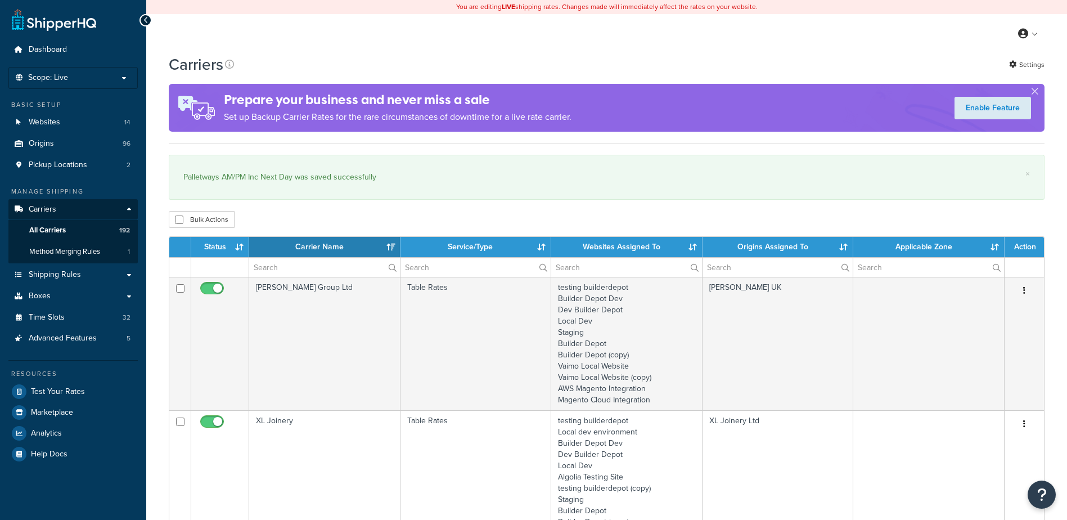
select select "15"
